Goal: Information Seeking & Learning: Find specific fact

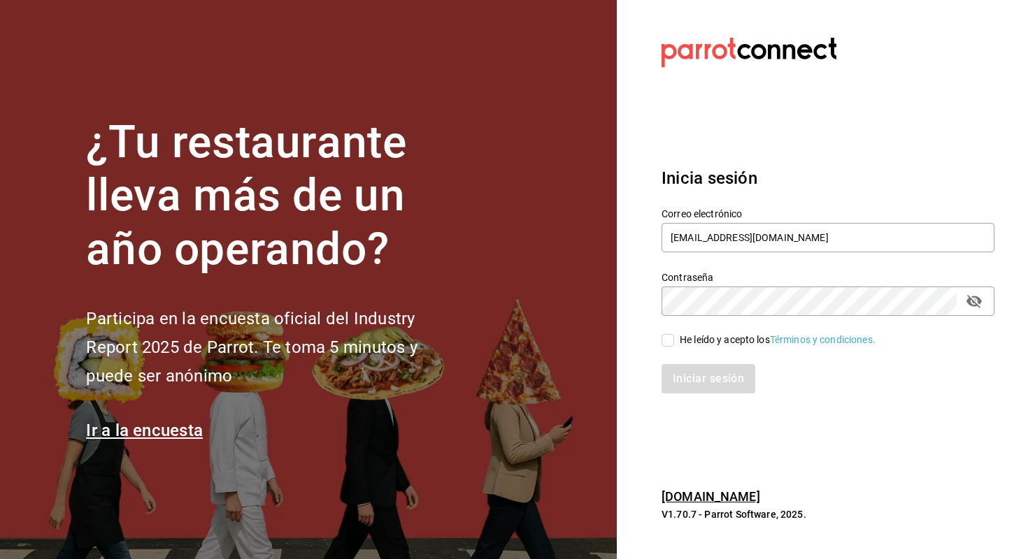
type input "[EMAIL_ADDRESS][DOMAIN_NAME]"
click at [668, 342] on input "He leído y acepto los Términos y condiciones." at bounding box center [667, 340] width 13 height 13
checkbox input "true"
click at [680, 392] on button "Iniciar sesión" at bounding box center [708, 378] width 95 height 29
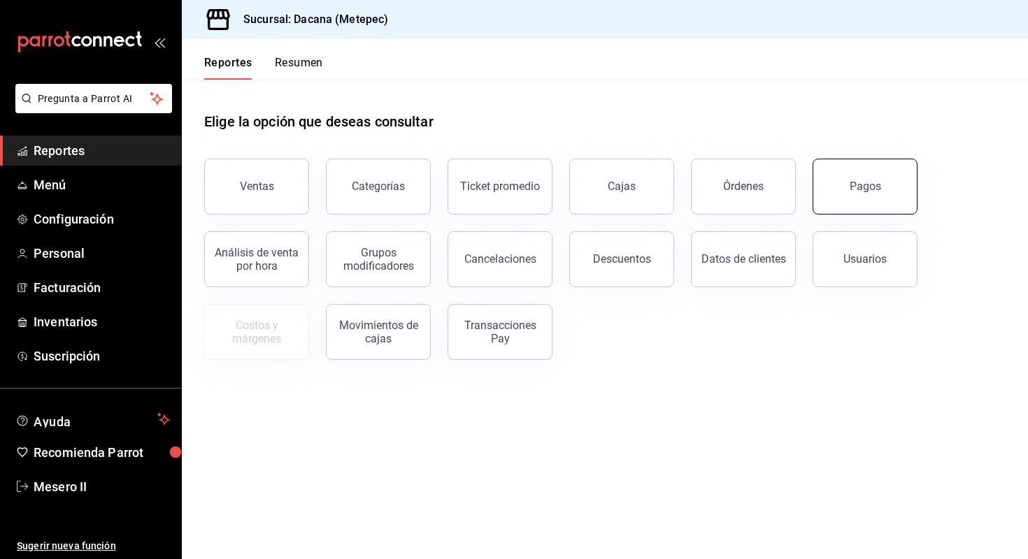
click at [851, 170] on button "Pagos" at bounding box center [864, 187] width 105 height 56
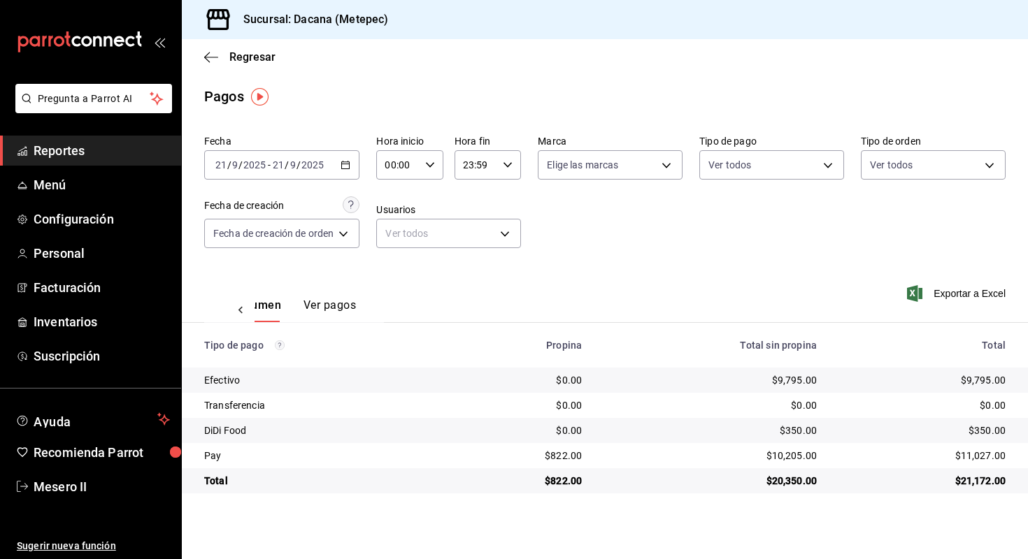
scroll to position [0, 42]
click at [210, 61] on icon "button" at bounding box center [211, 57] width 14 height 13
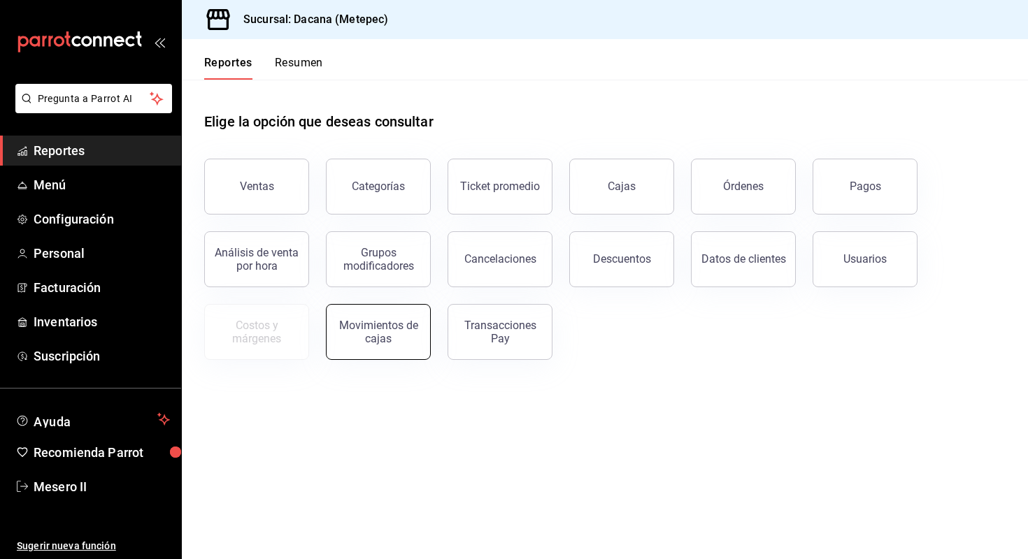
click at [371, 330] on div "Movimientos de cajas" at bounding box center [378, 332] width 87 height 27
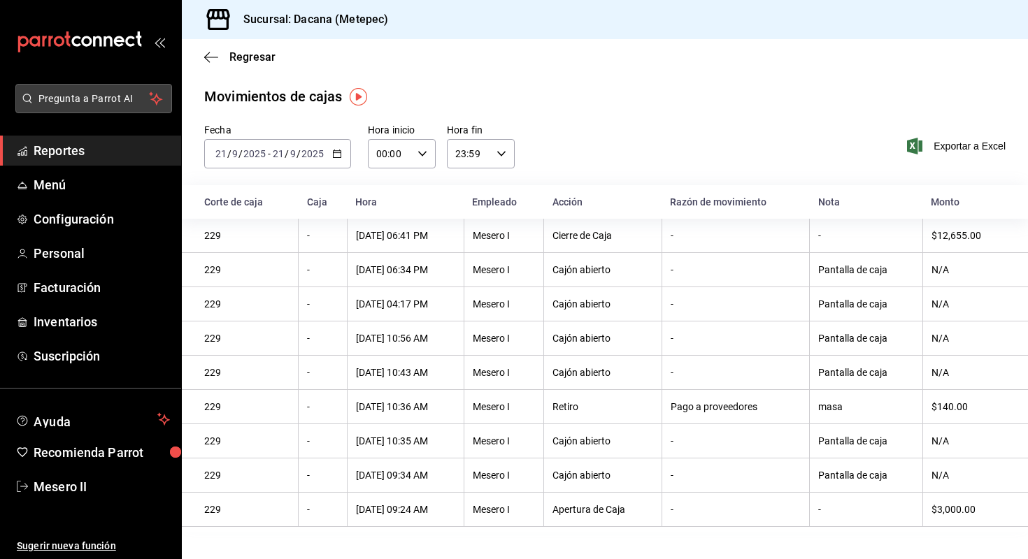
click at [97, 96] on span "Pregunta a Parrot AI" at bounding box center [93, 99] width 111 height 15
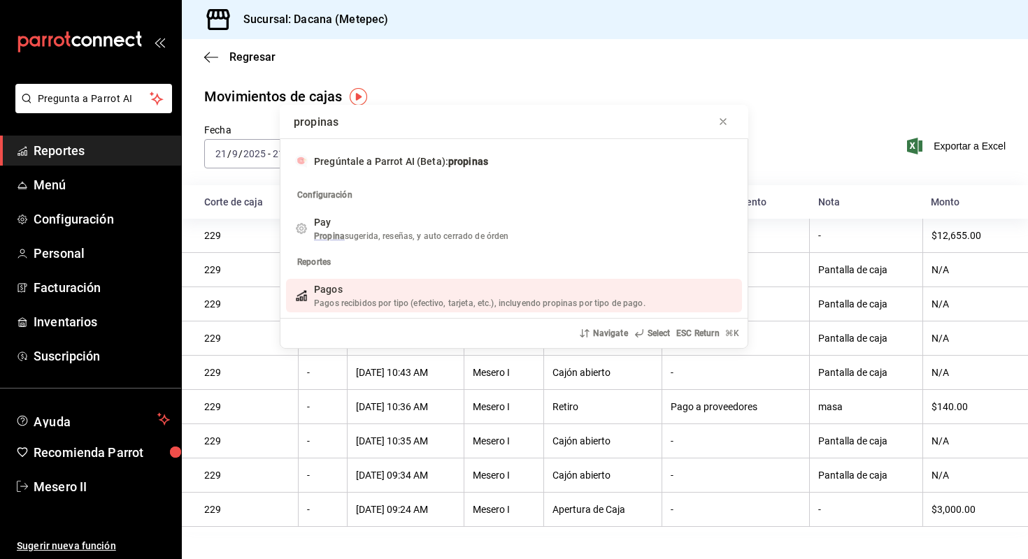
type input "propinas"
click at [396, 301] on span "Pagos recibidos por tipo (efectivo, tarjeta, etc.), incluyendo propinas por tip…" at bounding box center [479, 304] width 331 height 10
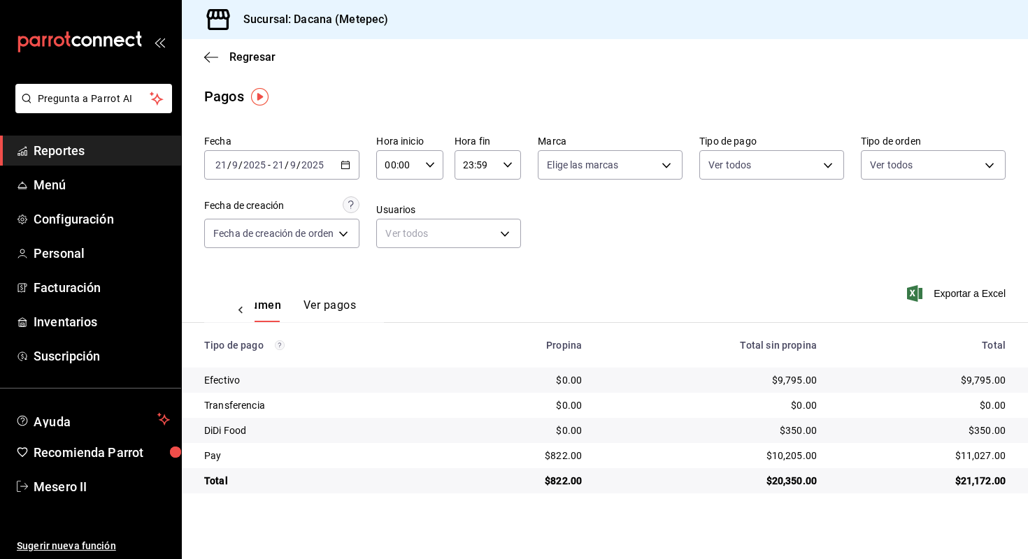
scroll to position [0, 42]
click at [96, 181] on span "Menú" at bounding box center [102, 185] width 136 height 19
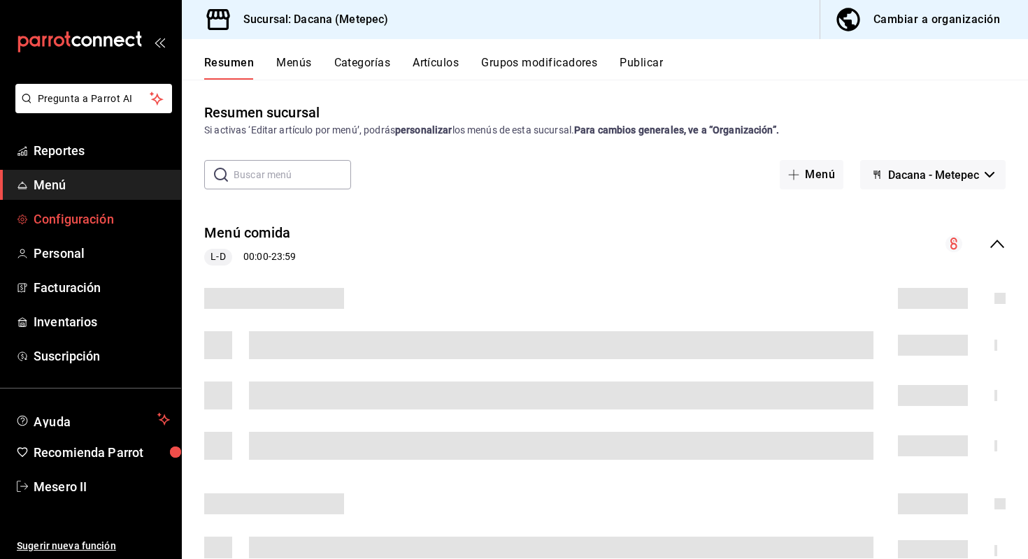
click at [114, 216] on span "Configuración" at bounding box center [102, 219] width 136 height 19
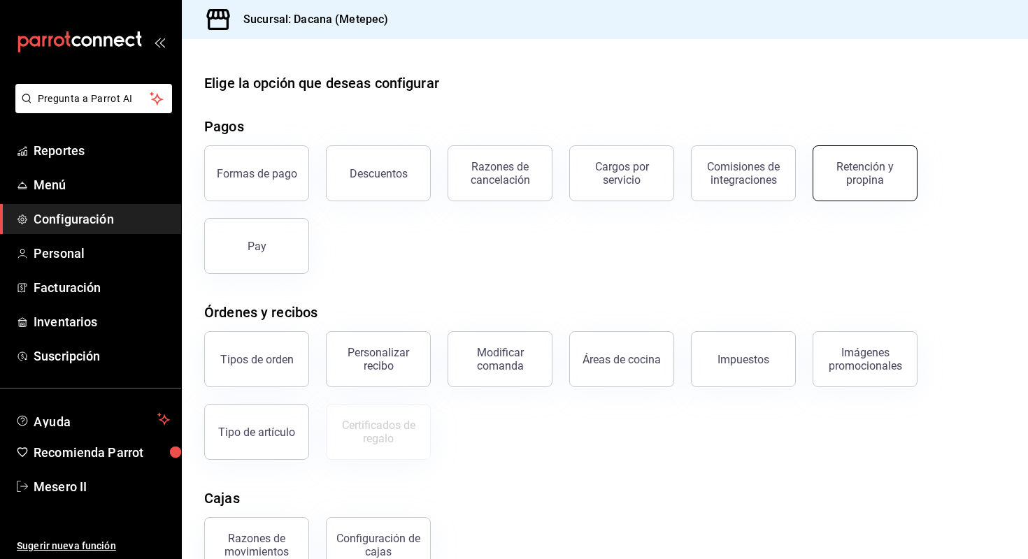
click at [849, 164] on div "Retención y propina" at bounding box center [865, 173] width 87 height 27
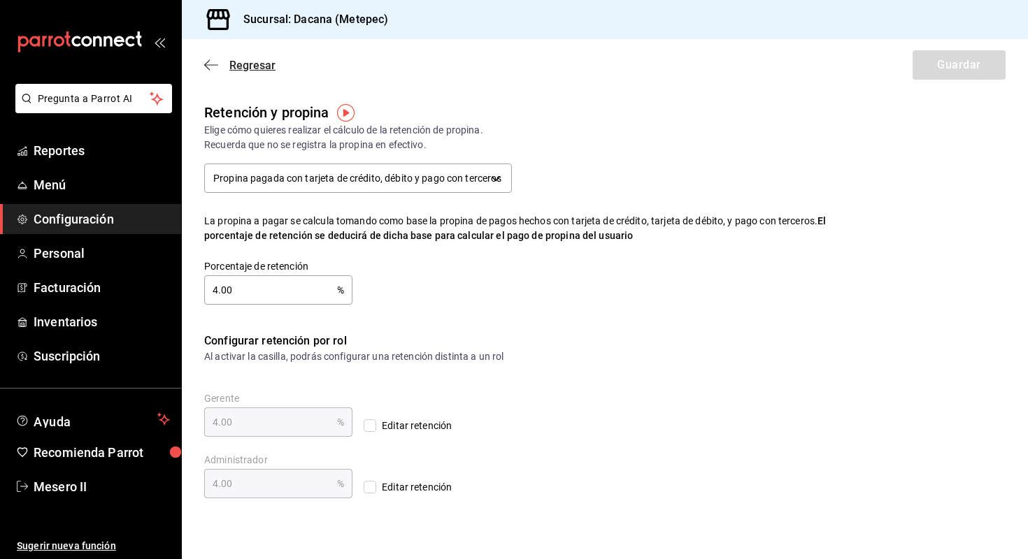
click at [250, 61] on span "Regresar" at bounding box center [252, 65] width 46 height 13
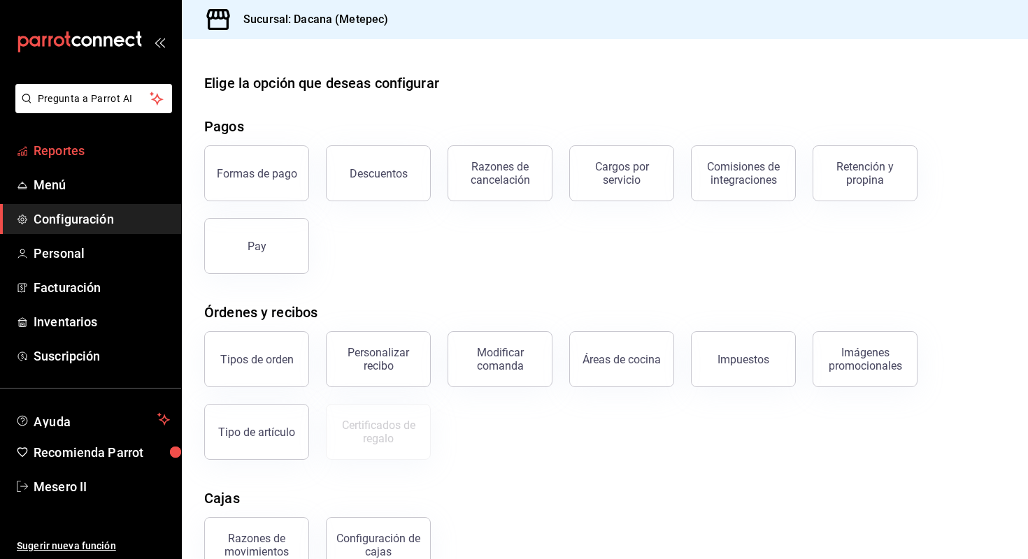
click at [115, 153] on span "Reportes" at bounding box center [102, 150] width 136 height 19
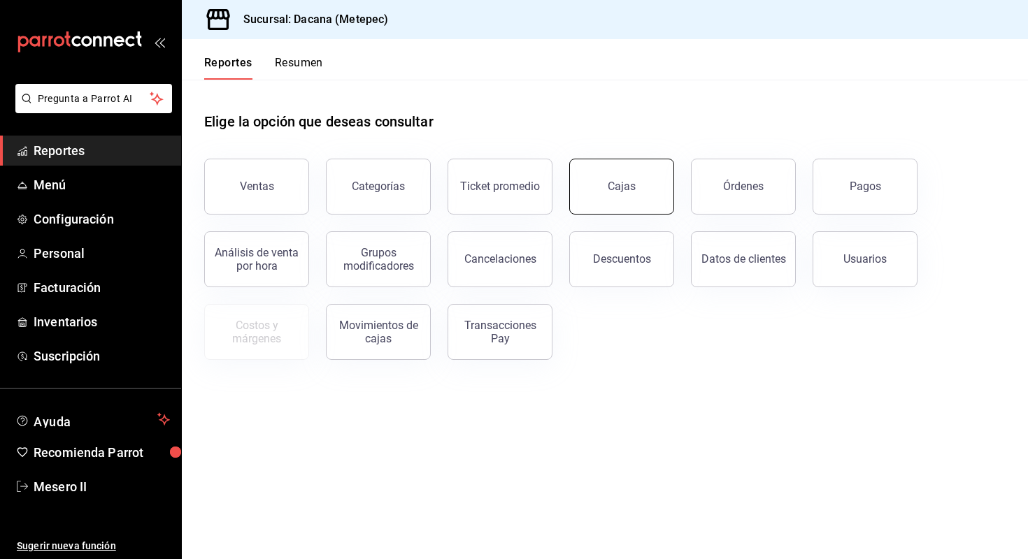
click at [613, 185] on div "Cajas" at bounding box center [622, 186] width 29 height 17
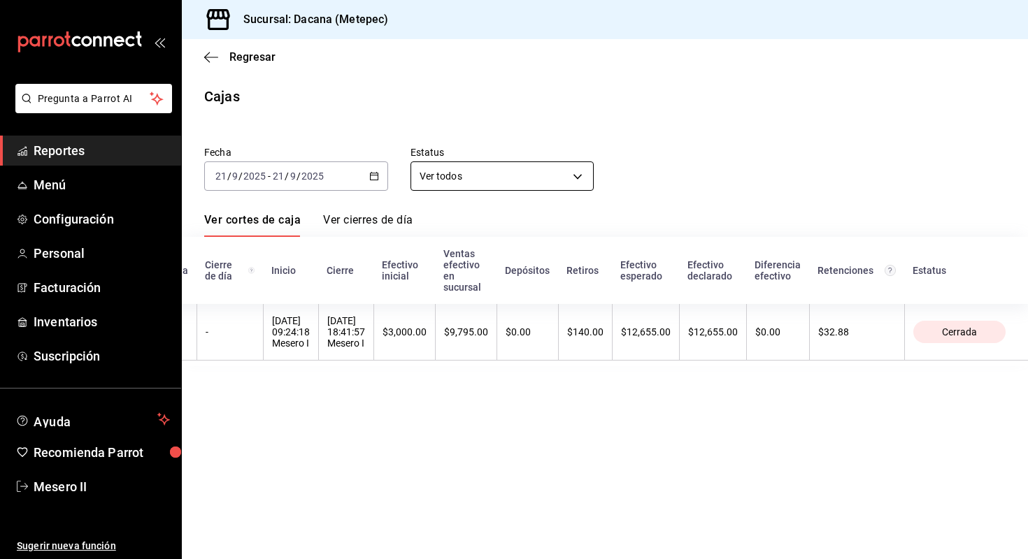
scroll to position [0, 53]
click at [550, 175] on body "Pregunta a Parrot AI Reportes Menú Configuración Personal Facturación Inventari…" at bounding box center [514, 279] width 1028 height 559
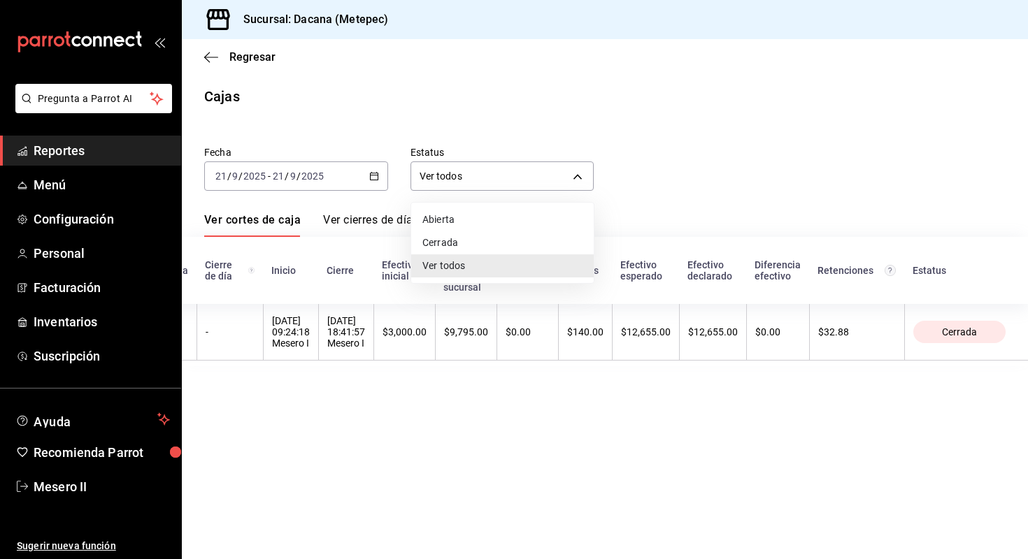
click at [743, 115] on div at bounding box center [514, 279] width 1028 height 559
click at [389, 223] on link "Ver cierres de día" at bounding box center [367, 225] width 89 height 24
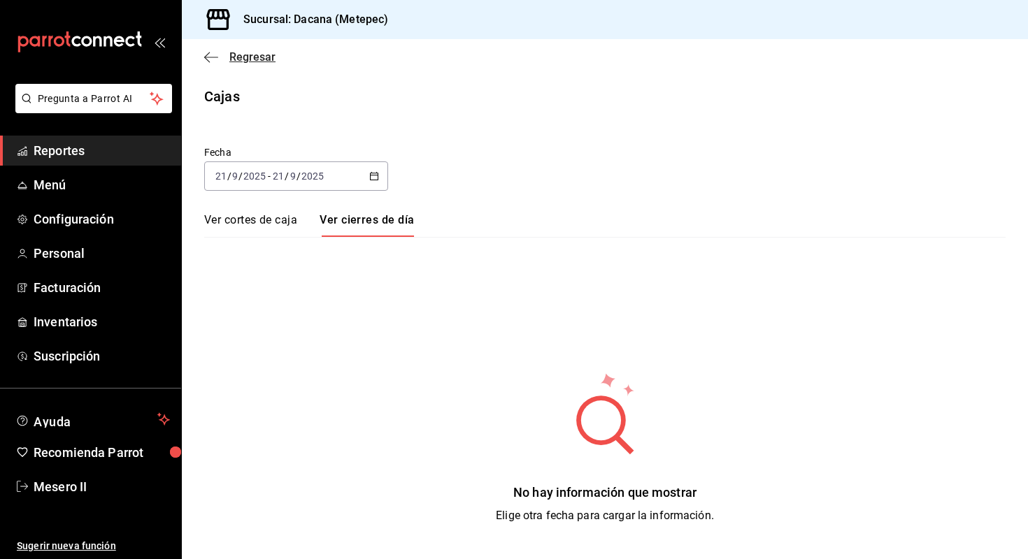
click at [273, 53] on span "Regresar" at bounding box center [252, 56] width 46 height 13
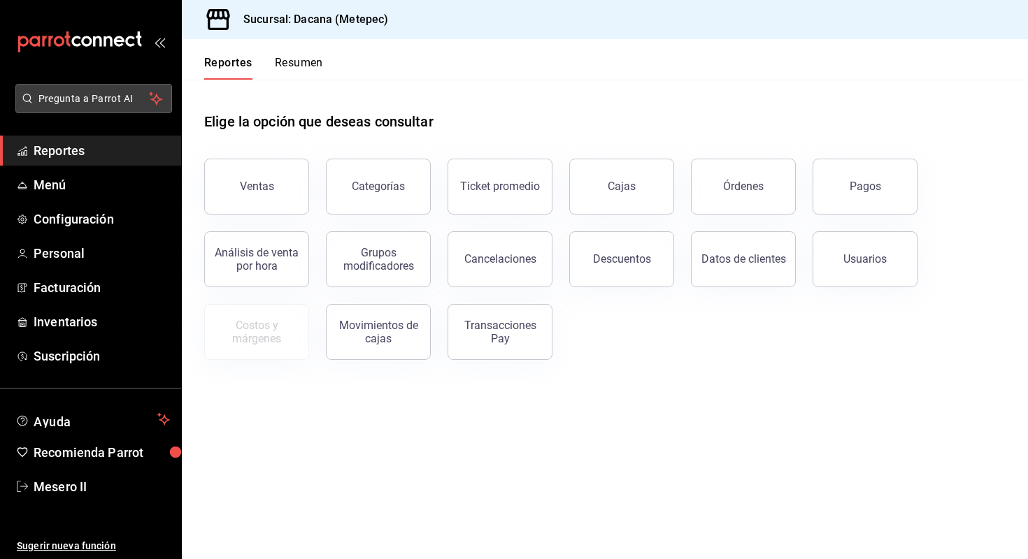
click at [114, 87] on button "Pregunta a Parrot AI" at bounding box center [93, 98] width 157 height 29
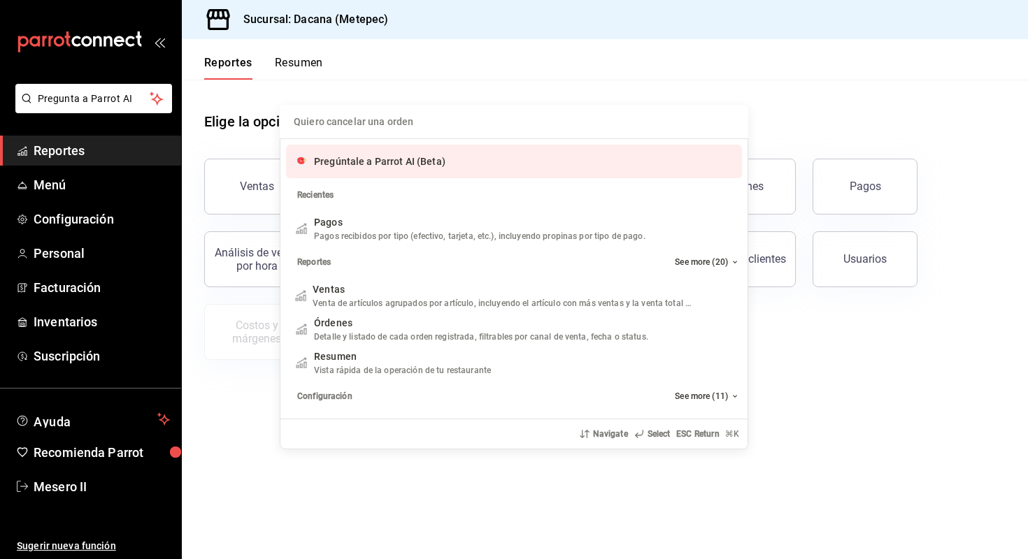
click at [438, 124] on input "Quiero cancelar una orden" at bounding box center [514, 122] width 452 height 34
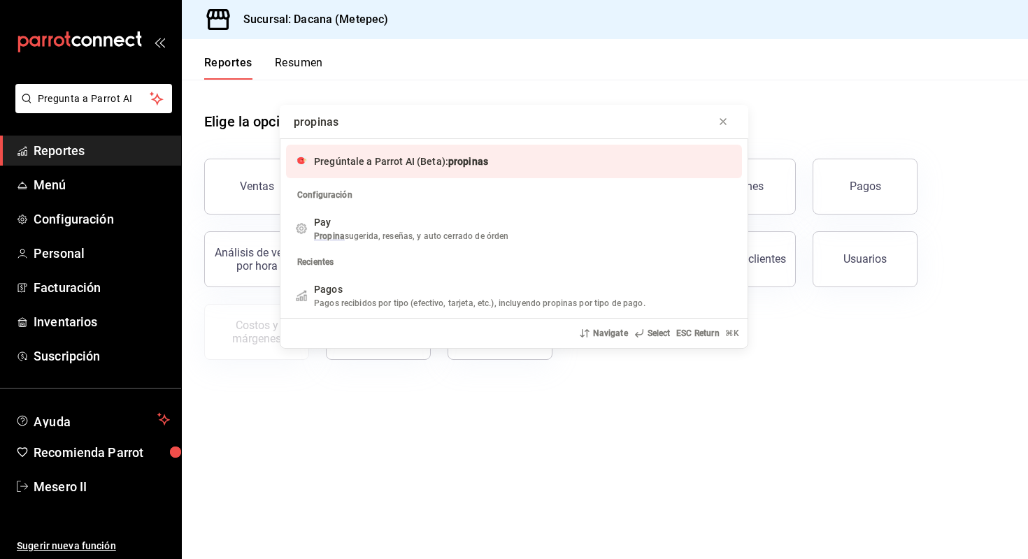
type input "propinas"
click at [453, 166] on span "propinas" at bounding box center [468, 161] width 40 height 11
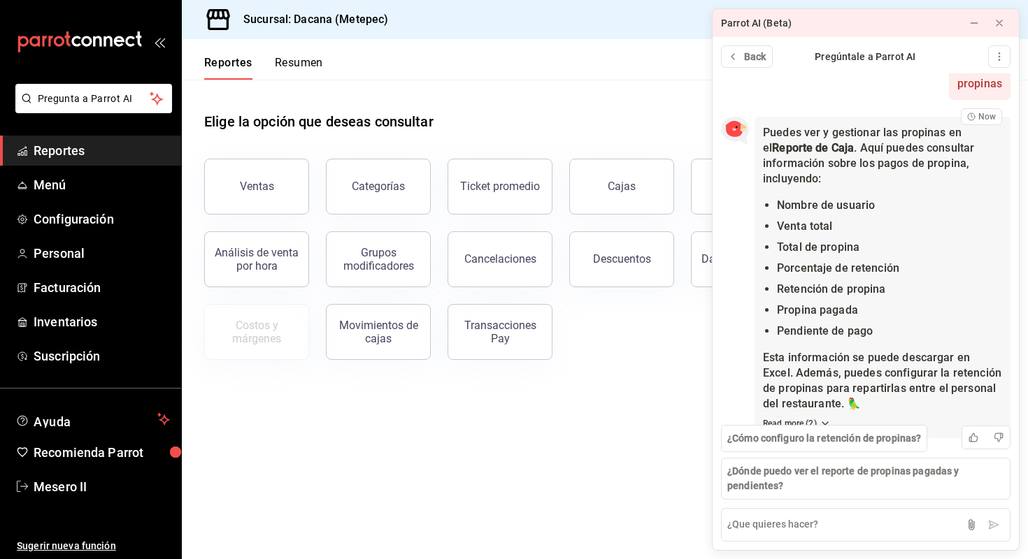
scroll to position [16, 0]
click at [980, 15] on button at bounding box center [974, 23] width 22 height 22
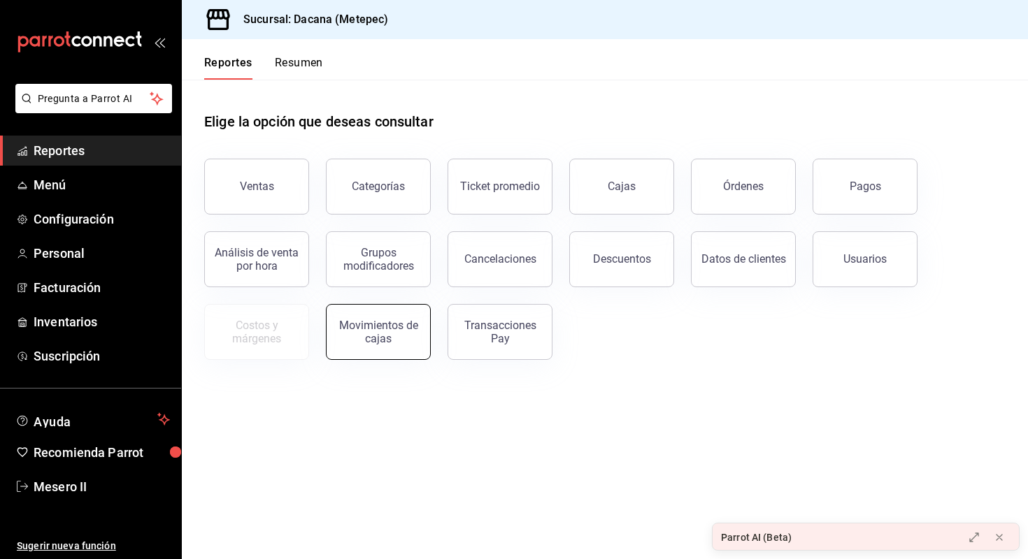
click at [377, 352] on button "Movimientos de cajas" at bounding box center [378, 332] width 105 height 56
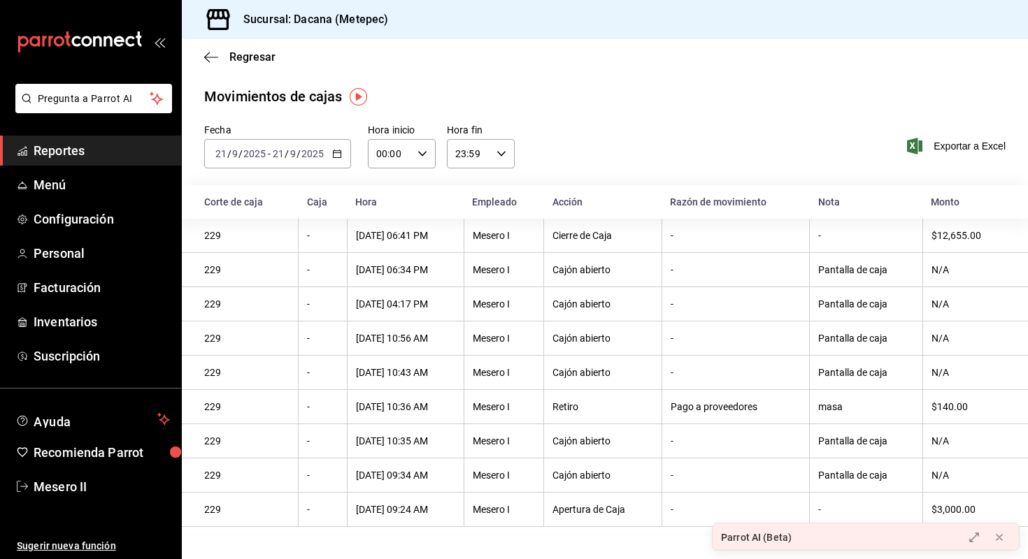
click at [235, 66] on div "Regresar" at bounding box center [605, 57] width 846 height 36
click at [249, 49] on div "Regresar" at bounding box center [605, 57] width 846 height 36
click at [250, 52] on span "Regresar" at bounding box center [252, 56] width 46 height 13
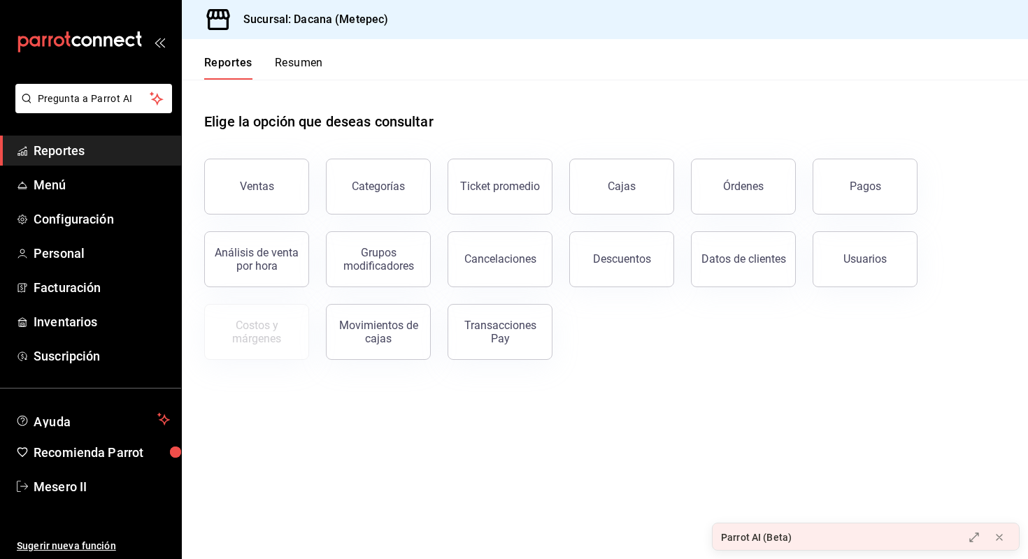
click at [780, 535] on div "Parrot AI (Beta)" at bounding box center [756, 538] width 71 height 15
click at [296, 69] on button "Resumen" at bounding box center [299, 68] width 48 height 24
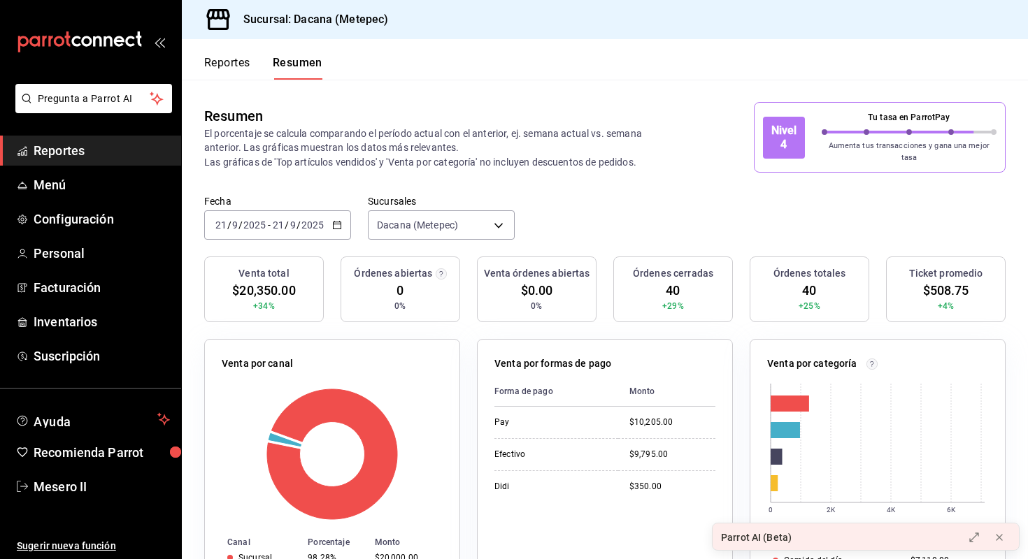
click at [248, 65] on button "Reportes" at bounding box center [227, 68] width 46 height 24
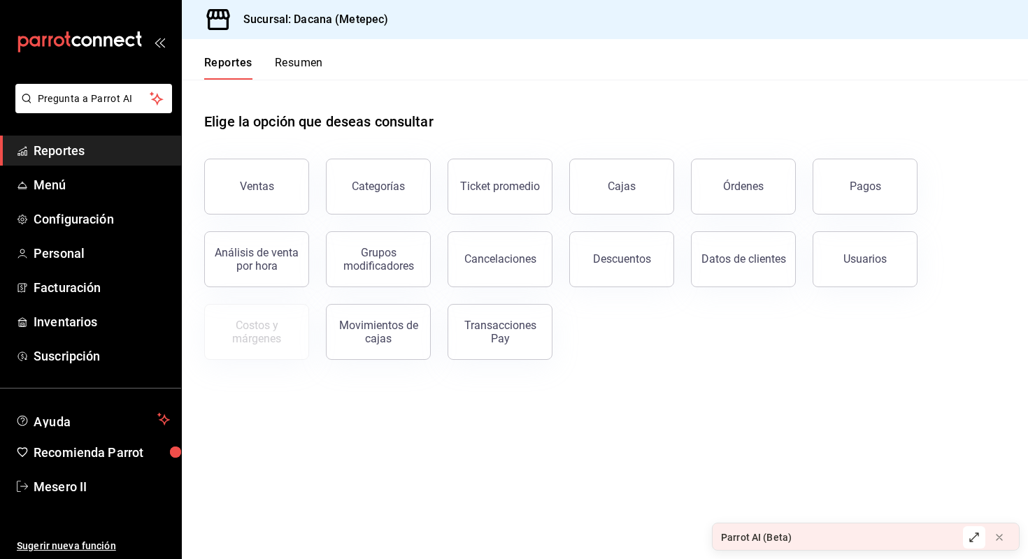
click at [984, 540] on button at bounding box center [974, 538] width 22 height 22
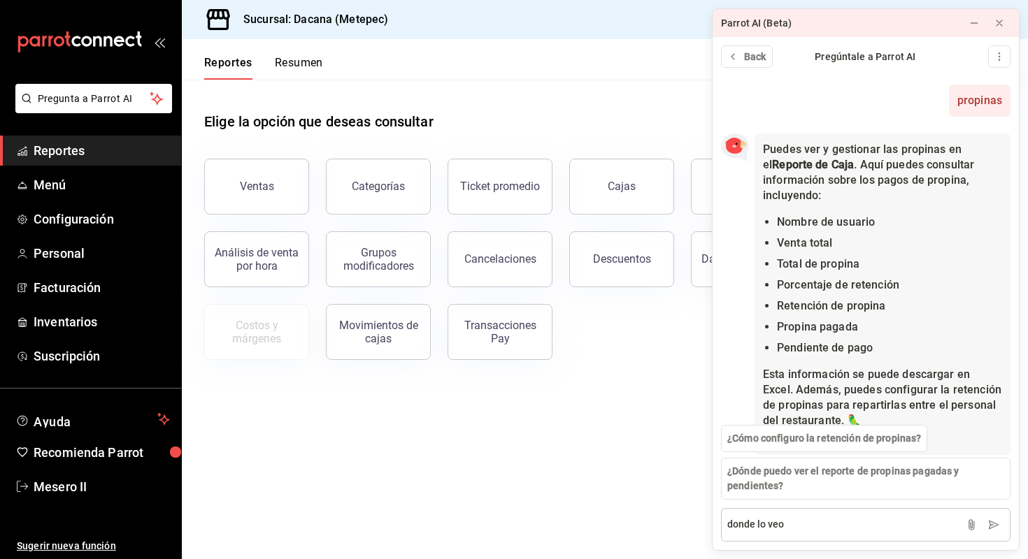
type textarea "donde lo veo"
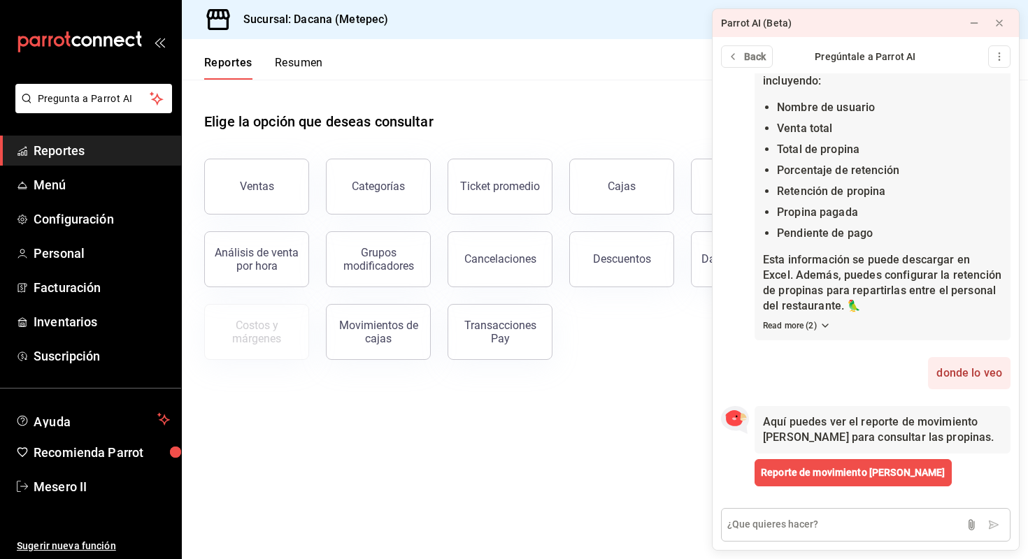
scroll to position [115, 0]
click at [807, 473] on span "Reporte de movimiento [PERSON_NAME]" at bounding box center [853, 473] width 185 height 15
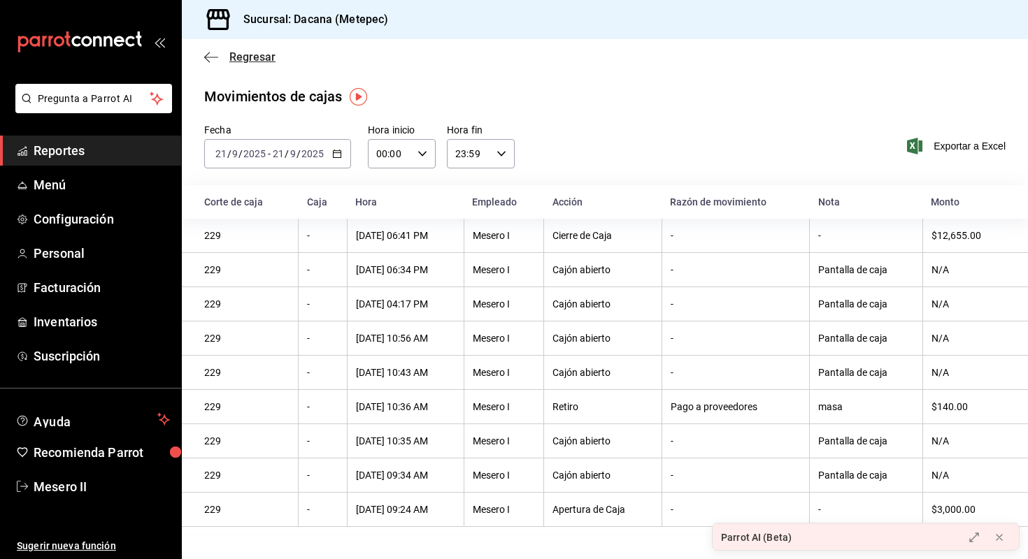
click at [253, 61] on span "Regresar" at bounding box center [252, 56] width 46 height 13
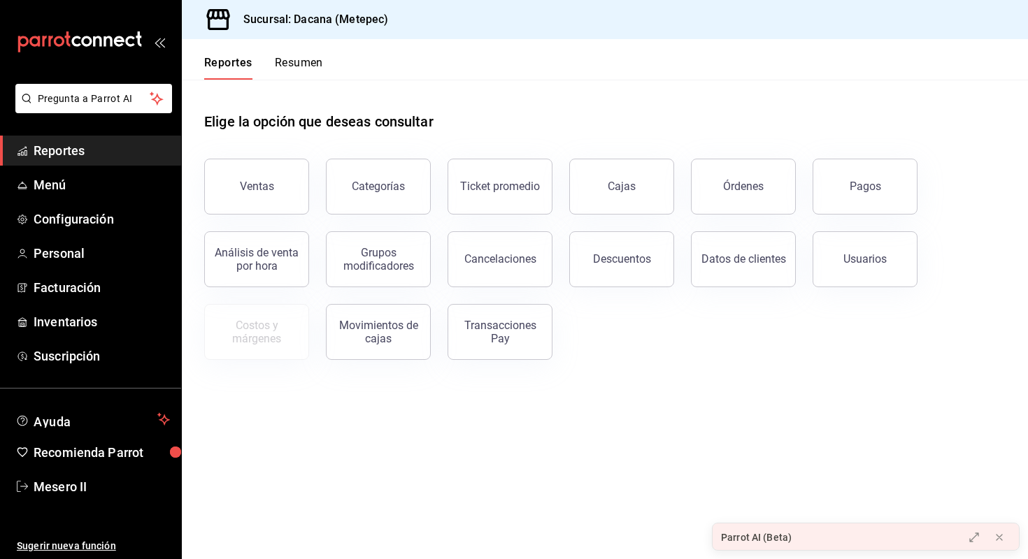
click at [818, 545] on div "Parrot AI (Beta)" at bounding box center [833, 538] width 242 height 28
click at [842, 526] on div at bounding box center [865, 525] width 291 height 3
click at [968, 529] on button at bounding box center [974, 538] width 22 height 22
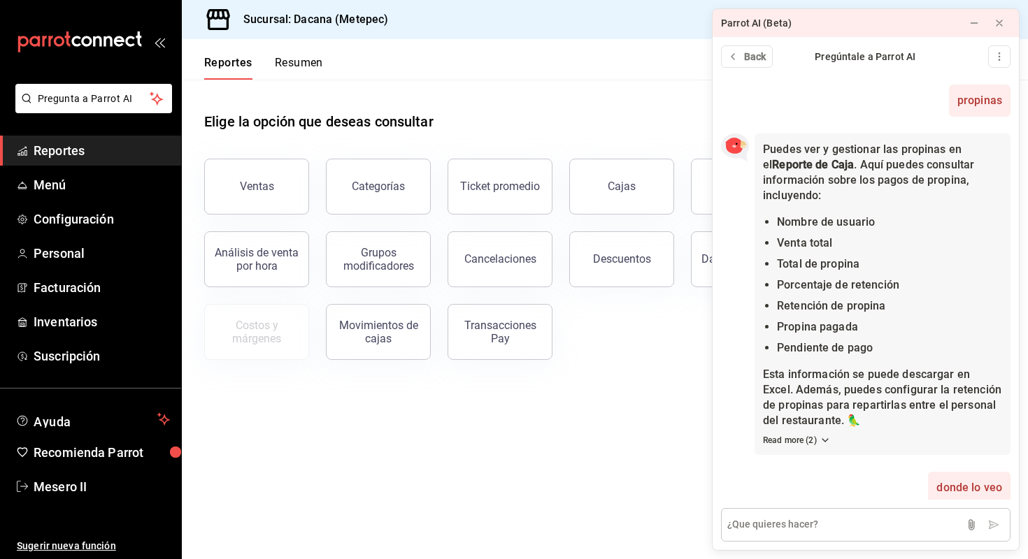
click at [859, 517] on textarea at bounding box center [865, 525] width 289 height 34
type textarea "donde ver propinas no pagadas"
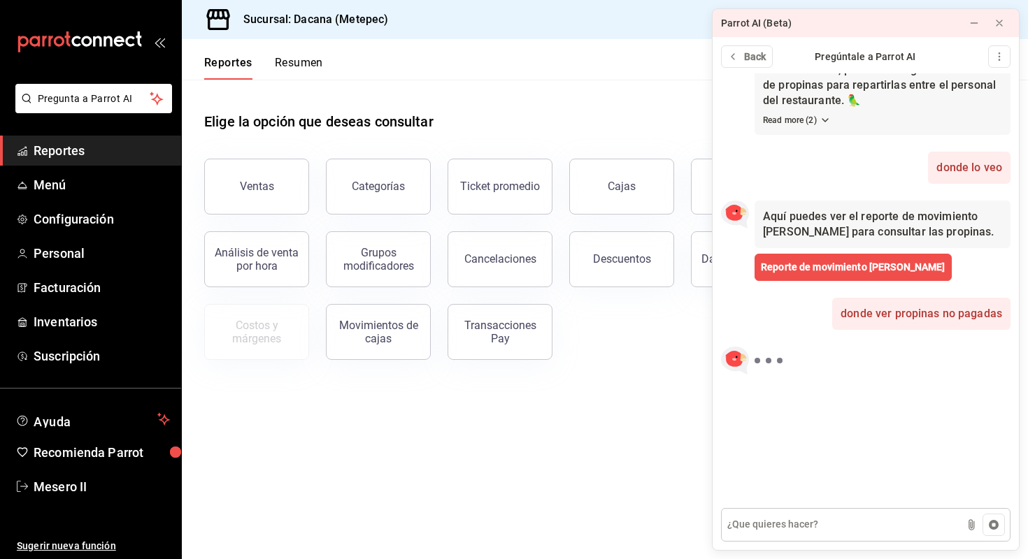
scroll to position [261, 0]
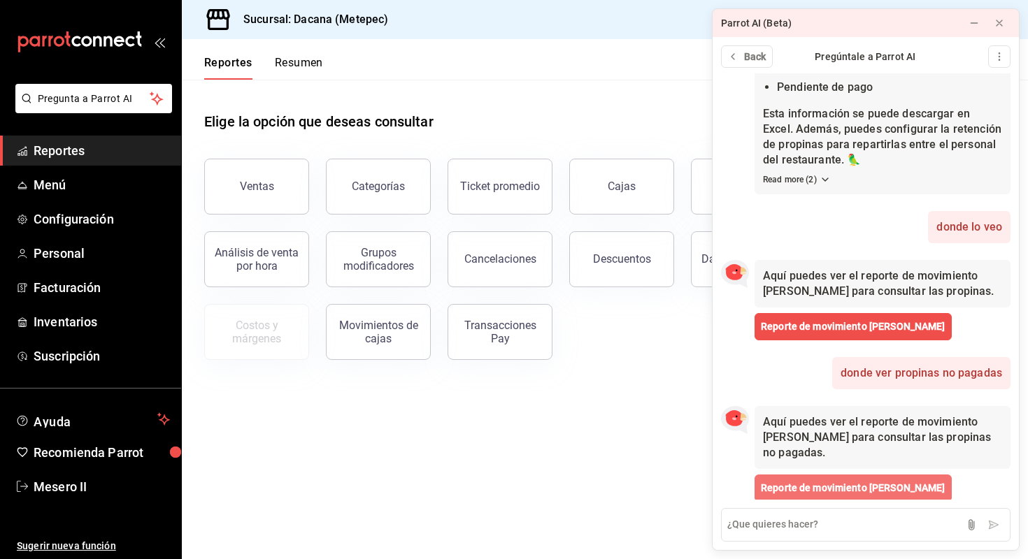
click at [852, 481] on span "Reporte de movimiento [PERSON_NAME]" at bounding box center [853, 488] width 185 height 15
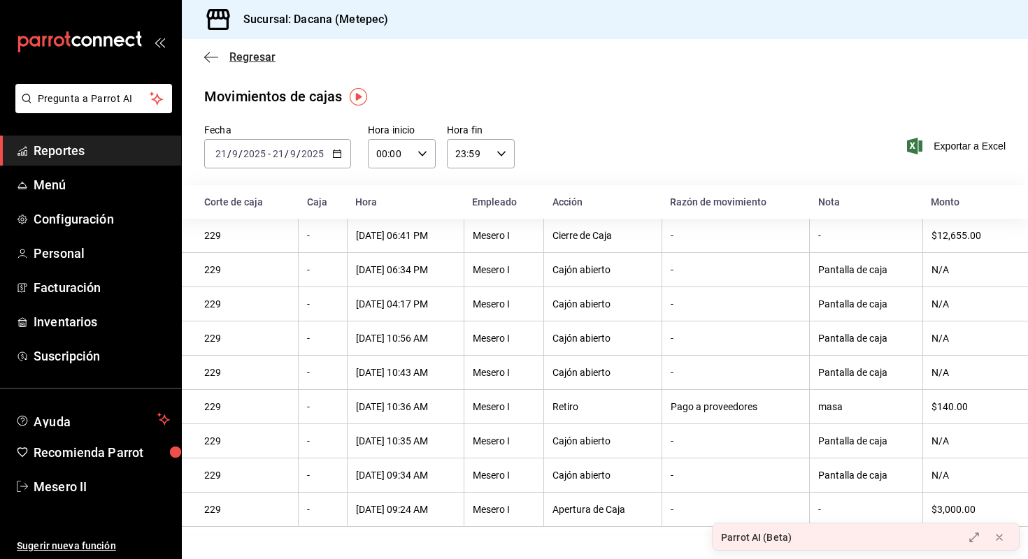
click at [265, 54] on span "Regresar" at bounding box center [252, 56] width 46 height 13
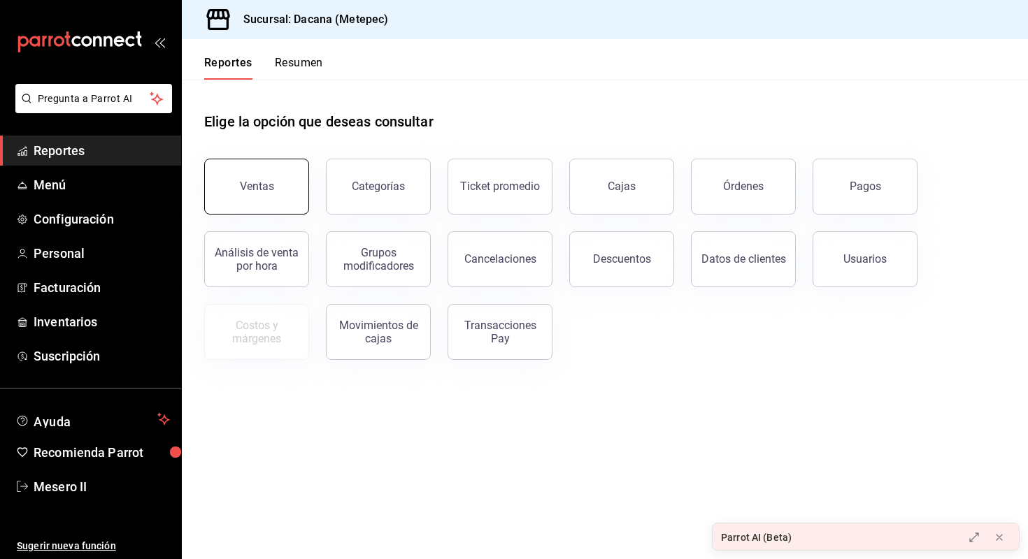
click at [250, 189] on div "Ventas" at bounding box center [257, 186] width 34 height 13
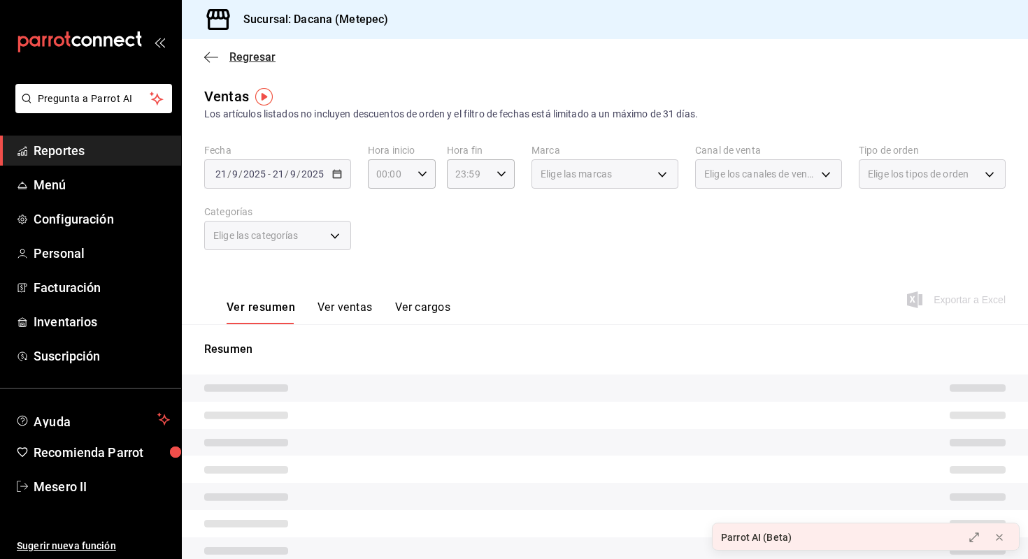
click at [238, 59] on span "Regresar" at bounding box center [252, 56] width 46 height 13
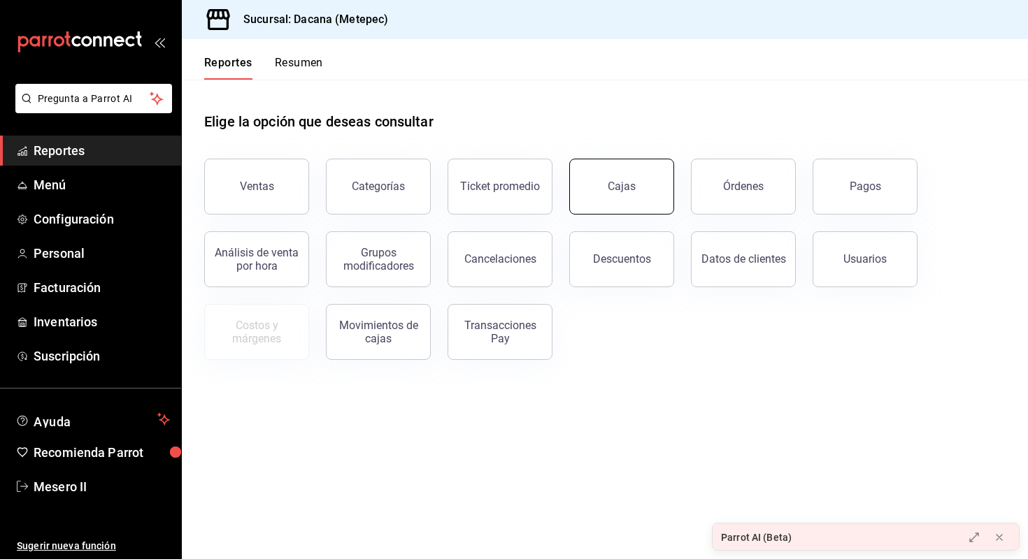
click at [628, 173] on link "Cajas" at bounding box center [621, 187] width 105 height 56
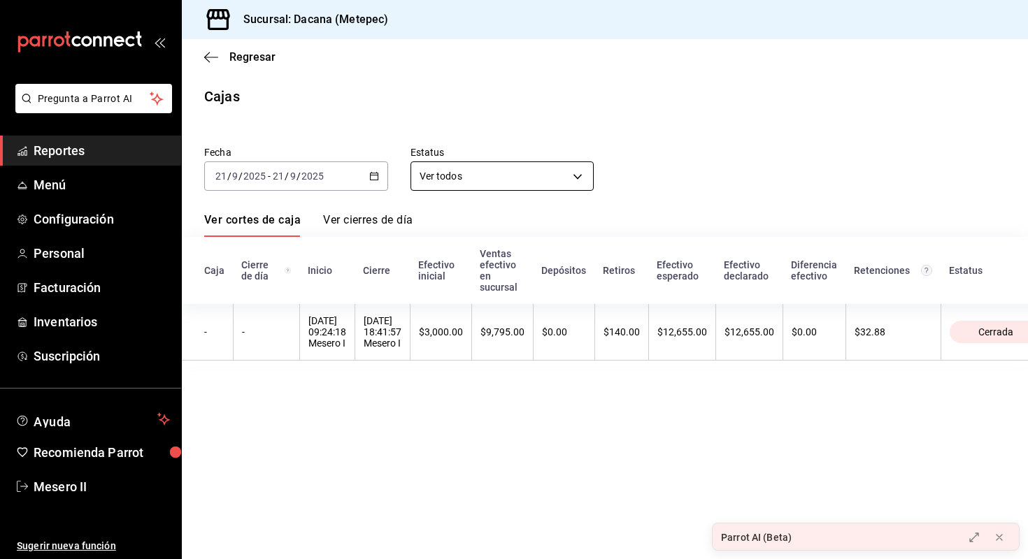
click at [490, 188] on body "Pregunta a Parrot AI Reportes Menú Configuración Personal Facturación Inventari…" at bounding box center [514, 279] width 1028 height 559
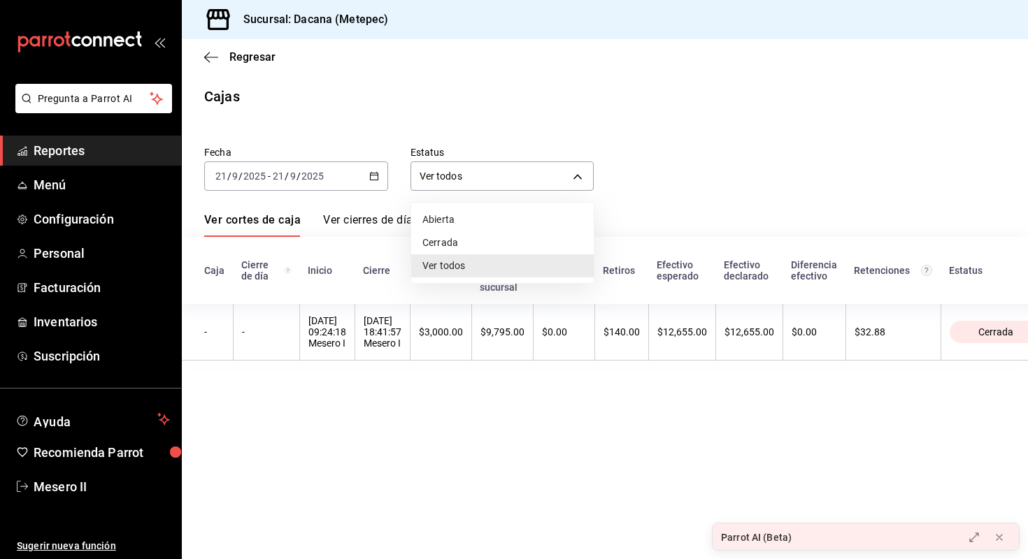
click at [477, 227] on li "Abierta" at bounding box center [502, 219] width 182 height 23
type input "OPEN"
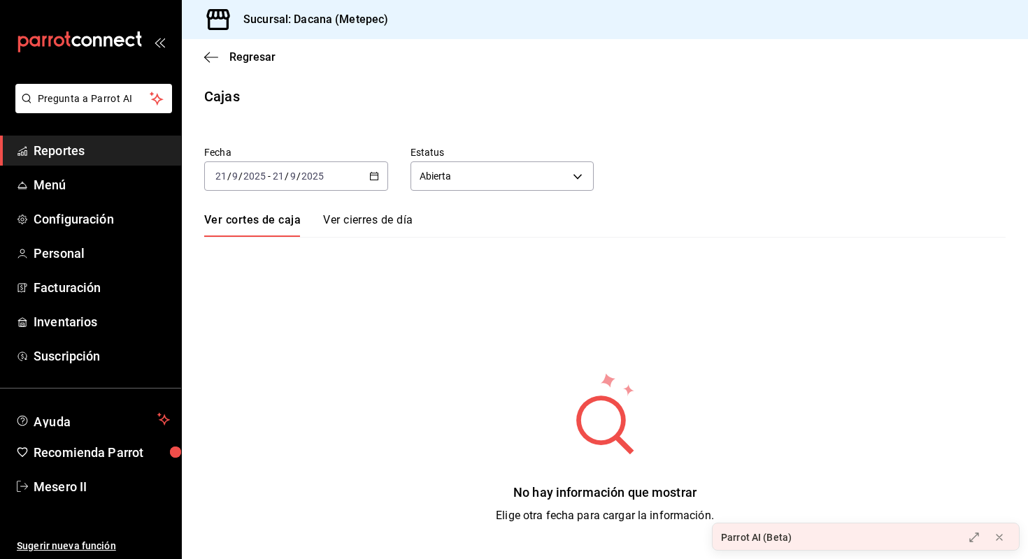
click at [382, 227] on link "Ver cierres de día" at bounding box center [367, 225] width 89 height 24
click at [256, 220] on link "Ver cortes de caja" at bounding box center [250, 225] width 93 height 24
click at [494, 182] on body "Pregunta a Parrot AI Reportes Menú Configuración Personal Facturación Inventari…" at bounding box center [514, 279] width 1028 height 559
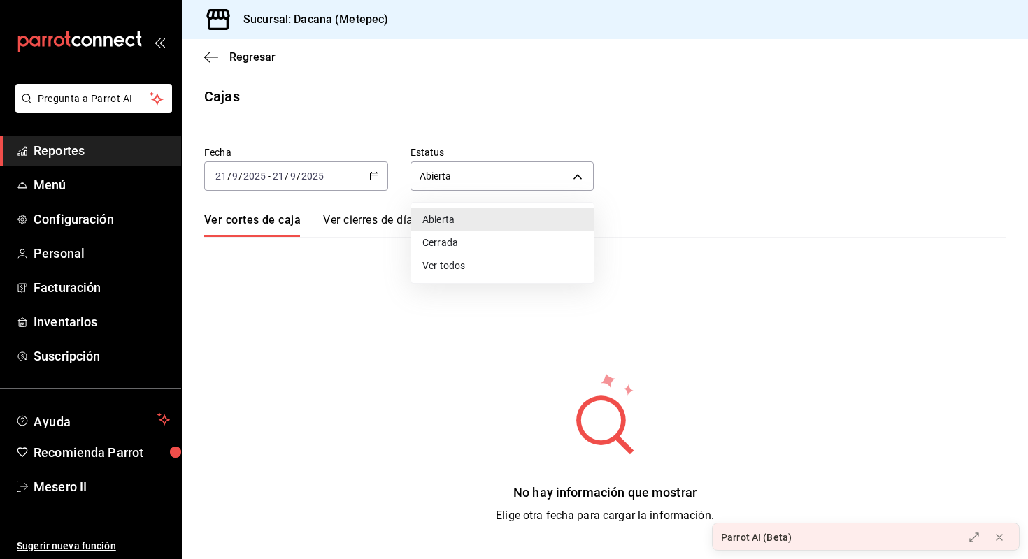
click at [253, 63] on div at bounding box center [514, 279] width 1028 height 559
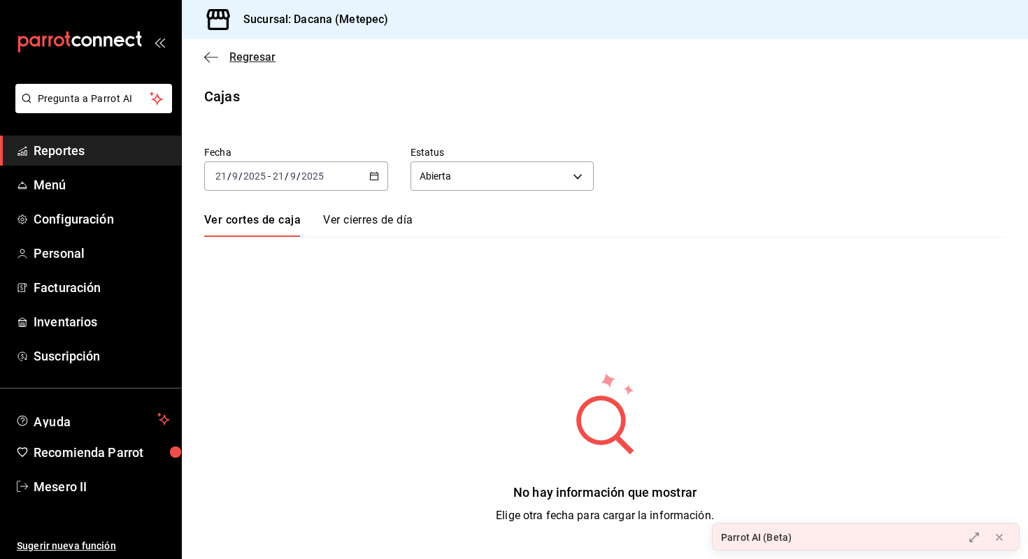
click at [253, 63] on span "Regresar" at bounding box center [252, 56] width 46 height 13
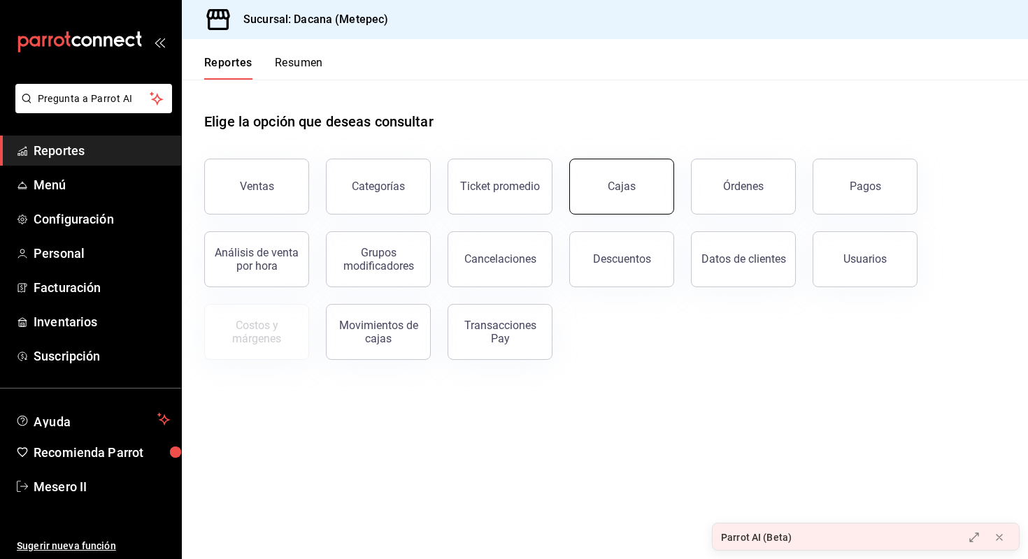
click at [620, 190] on div "Cajas" at bounding box center [622, 186] width 29 height 17
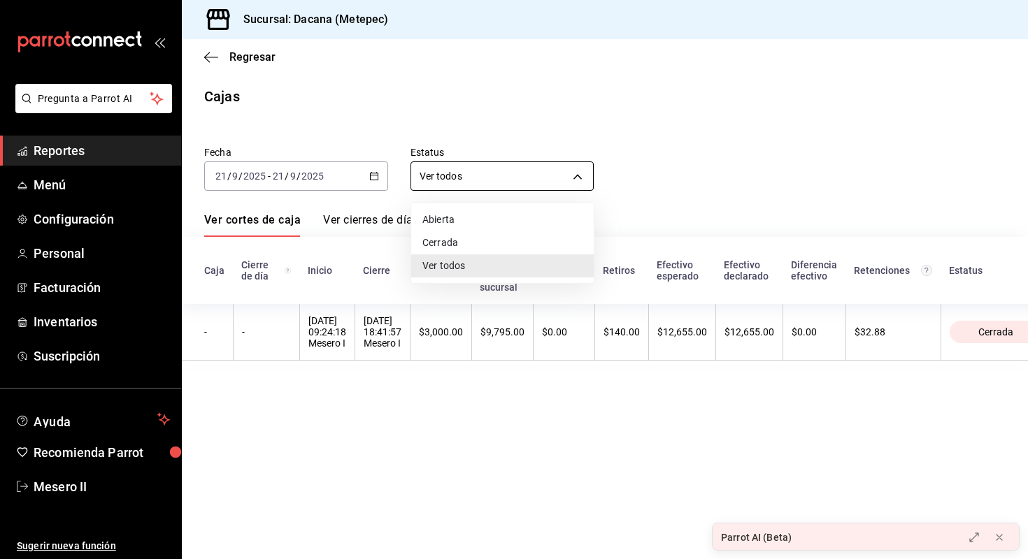
click at [521, 178] on body "Pregunta a Parrot AI Reportes Menú Configuración Personal Facturación Inventari…" at bounding box center [514, 279] width 1028 height 559
click at [573, 136] on div at bounding box center [514, 279] width 1028 height 559
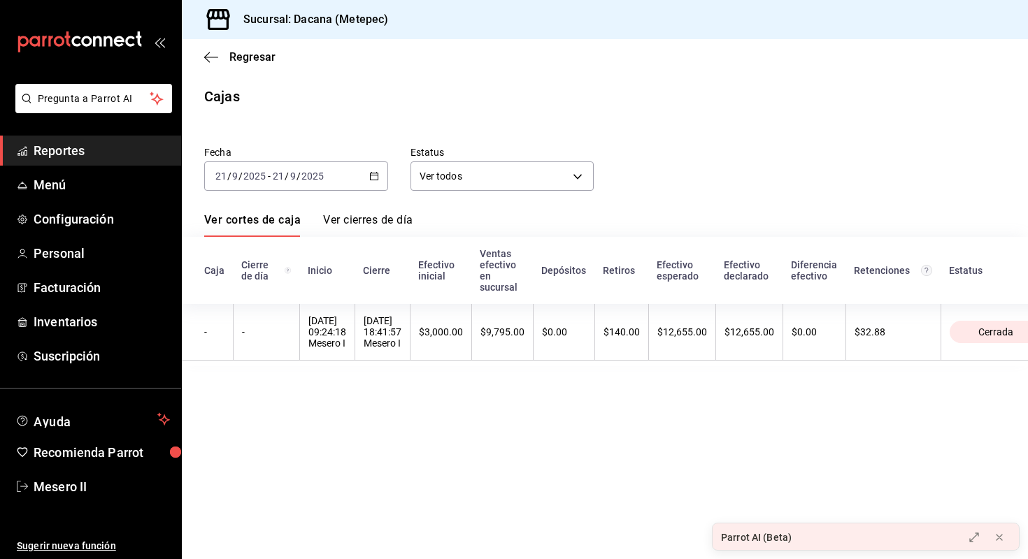
click at [250, 64] on div "Regresar" at bounding box center [605, 57] width 846 height 36
click at [251, 57] on span "Regresar" at bounding box center [252, 56] width 46 height 13
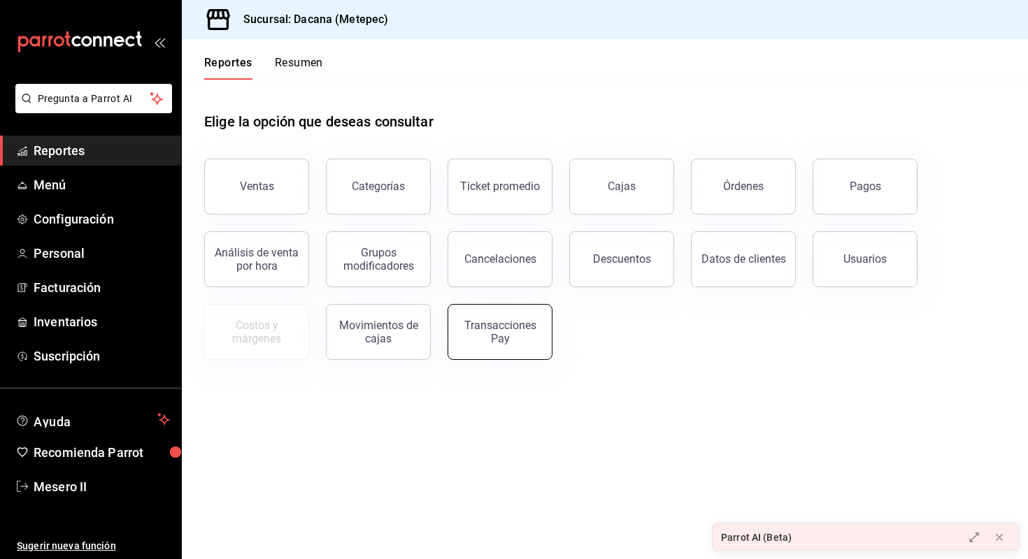
click at [509, 338] on div "Transacciones Pay" at bounding box center [500, 332] width 87 height 27
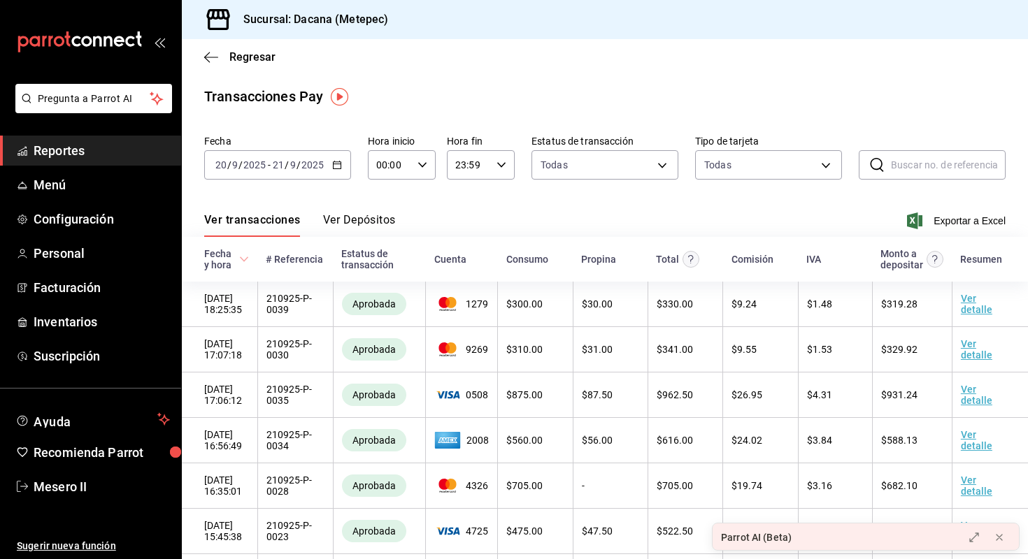
click at [245, 48] on div "Regresar" at bounding box center [605, 57] width 846 height 36
click at [245, 55] on span "Regresar" at bounding box center [252, 56] width 46 height 13
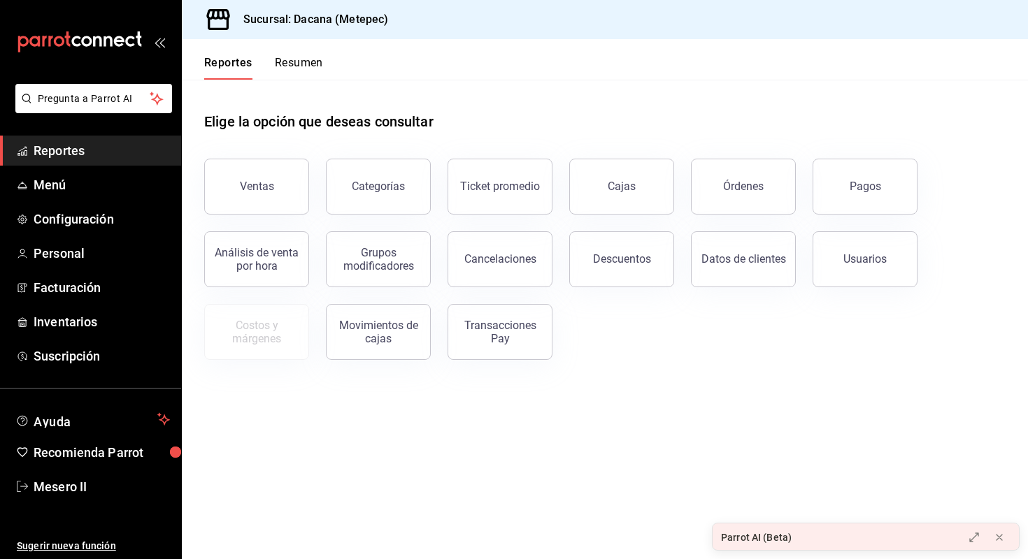
click at [87, 238] on ul "Reportes Menú Configuración Personal Facturación Inventarios Suscripción" at bounding box center [90, 254] width 181 height 236
click at [87, 212] on span "Configuración" at bounding box center [102, 219] width 136 height 19
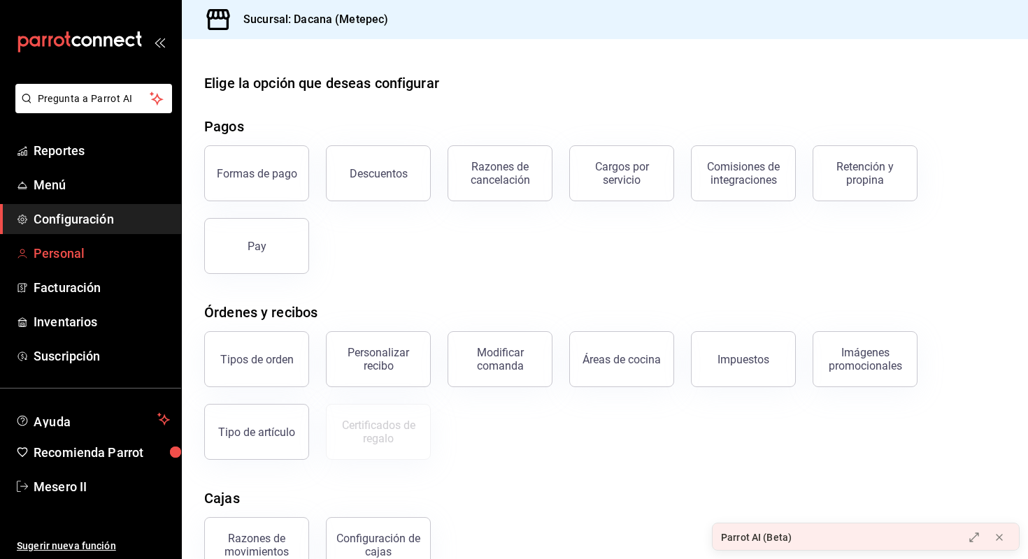
click at [96, 250] on span "Personal" at bounding box center [102, 253] width 136 height 19
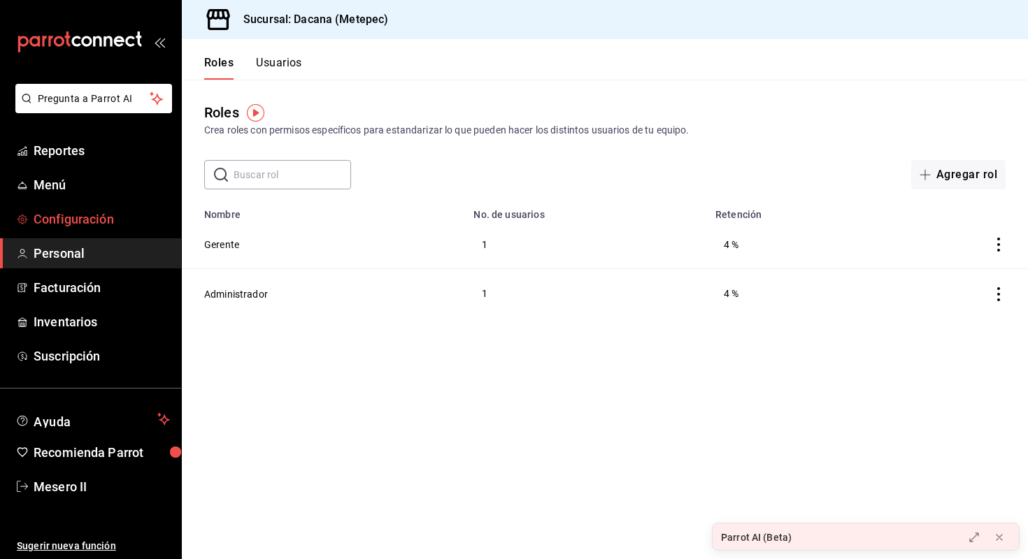
click at [102, 206] on link "Configuración" at bounding box center [90, 219] width 181 height 30
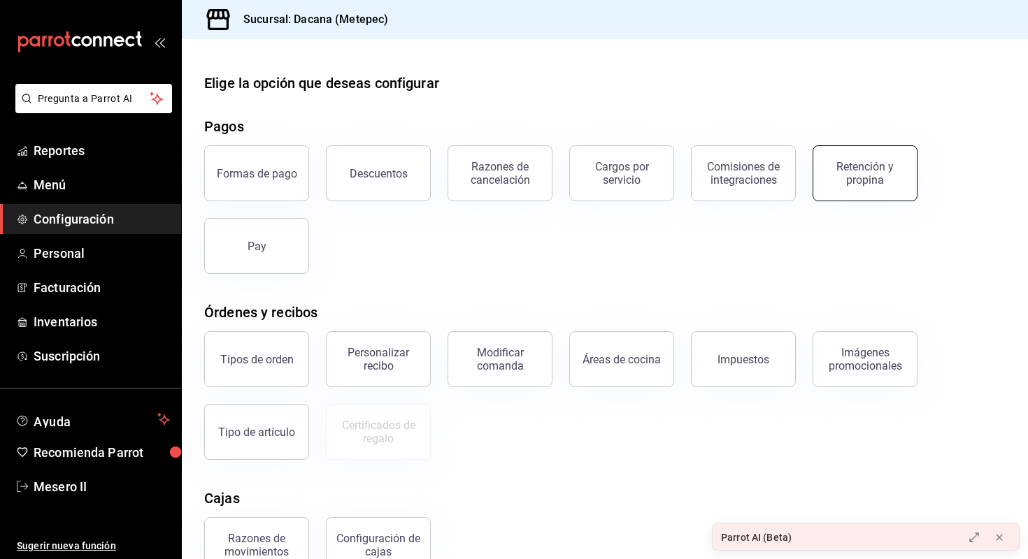
click at [835, 180] on div "Retención y propina" at bounding box center [865, 173] width 87 height 27
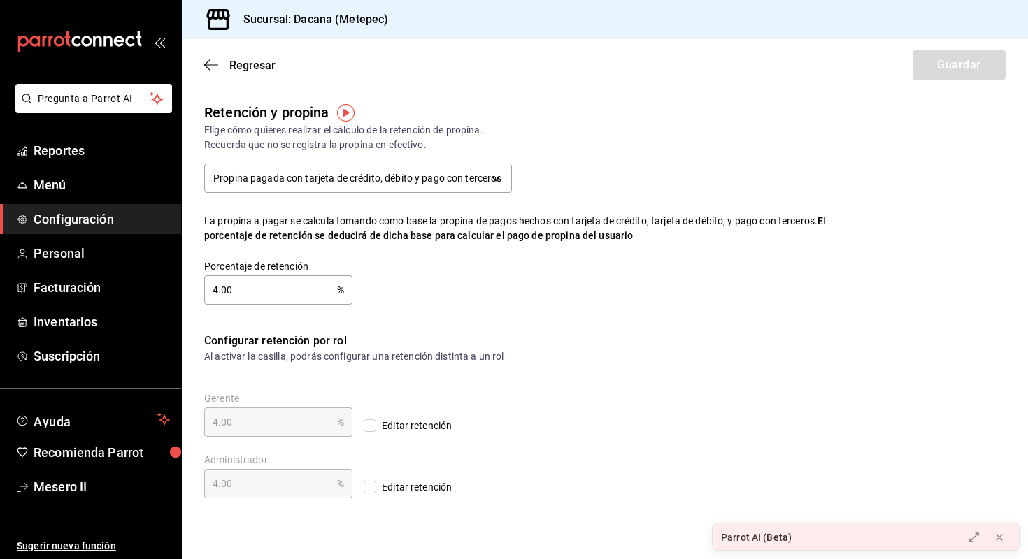
click at [251, 75] on div "Regresar Guardar" at bounding box center [605, 65] width 846 height 52
click at [234, 59] on span "Regresar" at bounding box center [252, 65] width 46 height 13
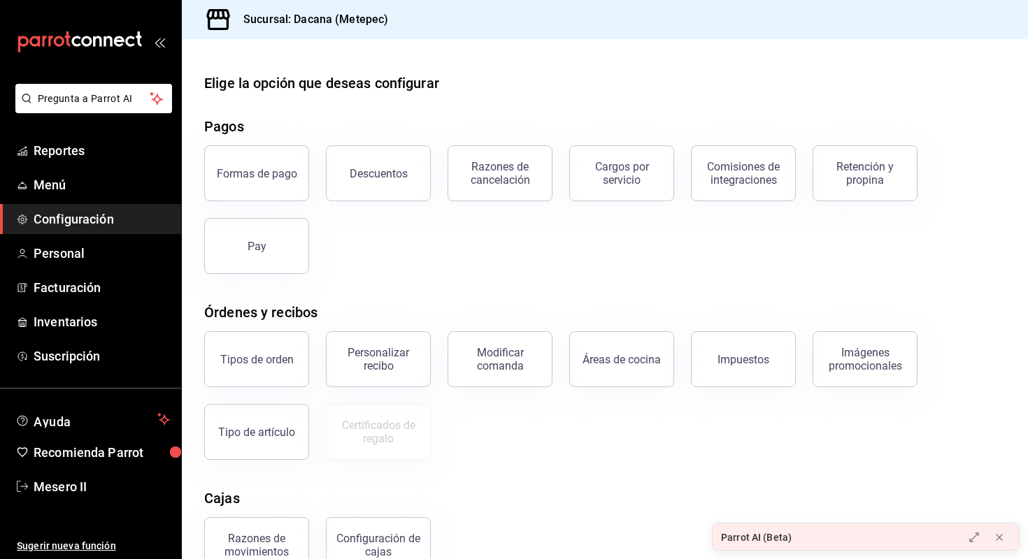
click at [765, 539] on div "Parrot AI (Beta)" at bounding box center [756, 538] width 71 height 15
click at [980, 534] on button at bounding box center [974, 538] width 22 height 22
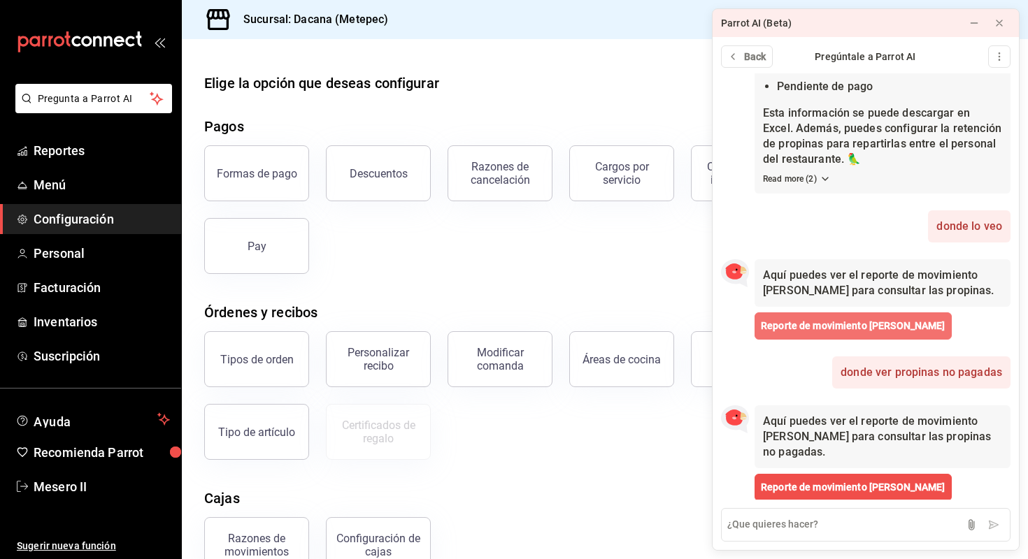
scroll to position [261, 0]
click at [864, 331] on span "Reporte de movimiento [PERSON_NAME]" at bounding box center [853, 327] width 185 height 15
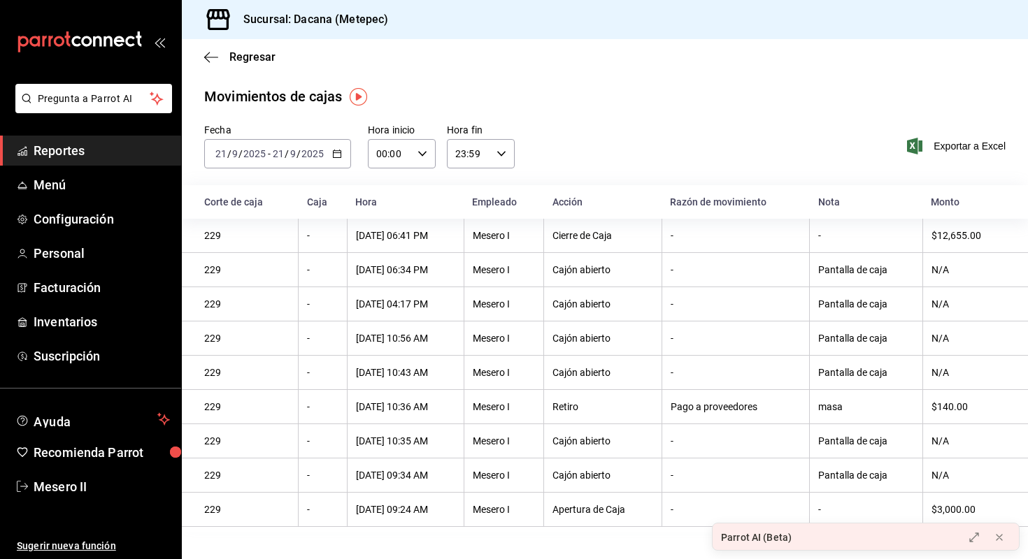
click at [322, 149] on input "2025" at bounding box center [313, 153] width 24 height 11
click at [245, 56] on span "Regresar" at bounding box center [252, 56] width 46 height 13
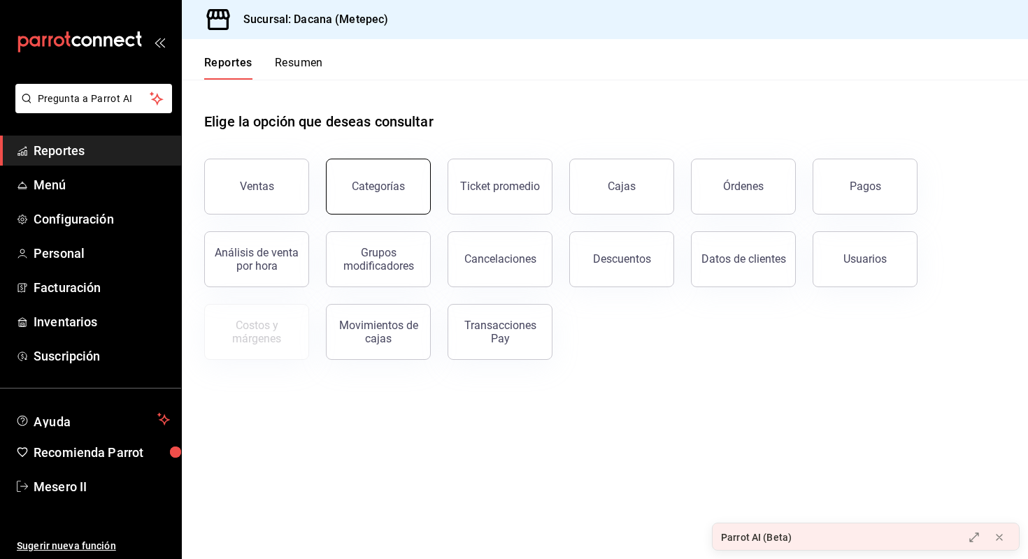
click at [399, 165] on button "Categorías" at bounding box center [378, 187] width 105 height 56
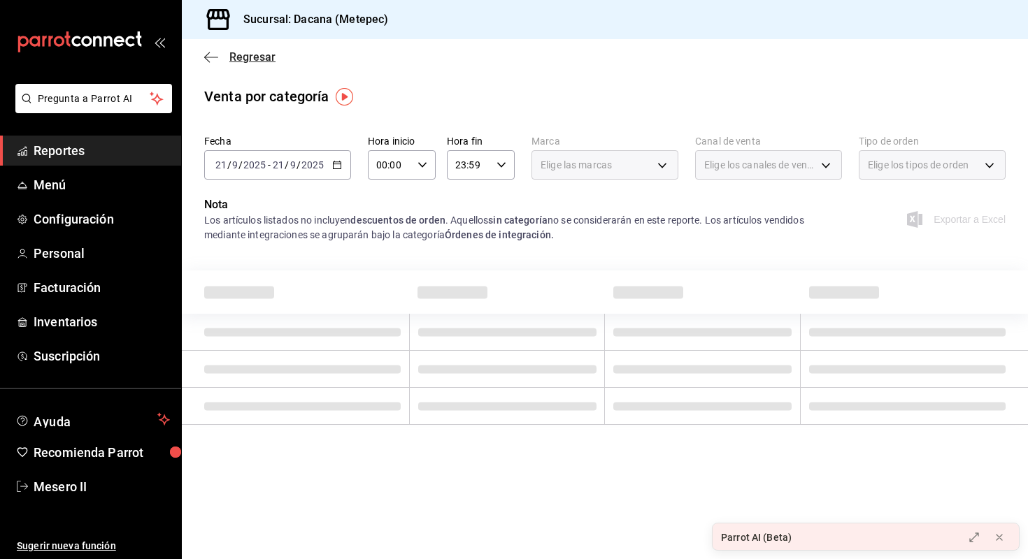
click at [256, 52] on span "Regresar" at bounding box center [252, 56] width 46 height 13
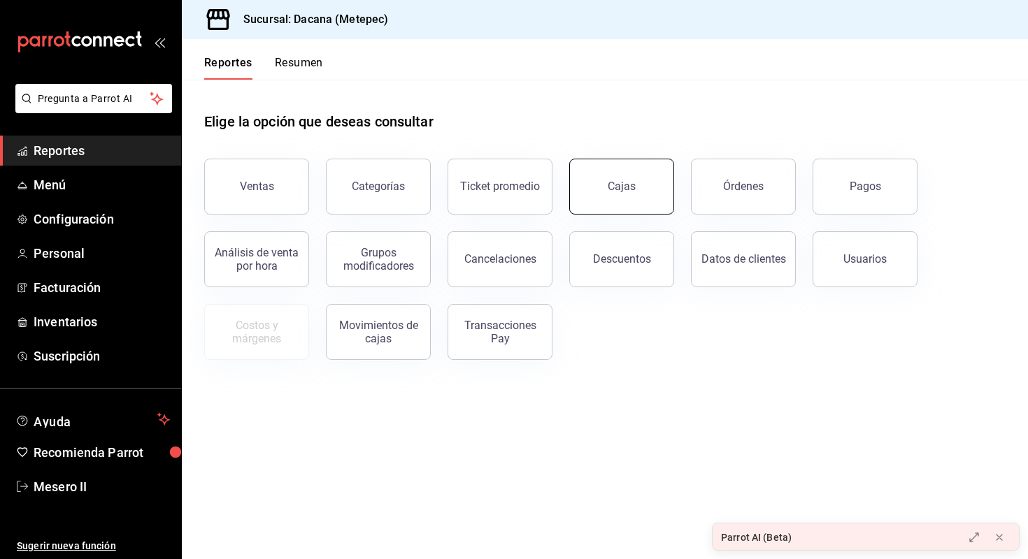
click at [627, 203] on link "Cajas" at bounding box center [621, 187] width 105 height 56
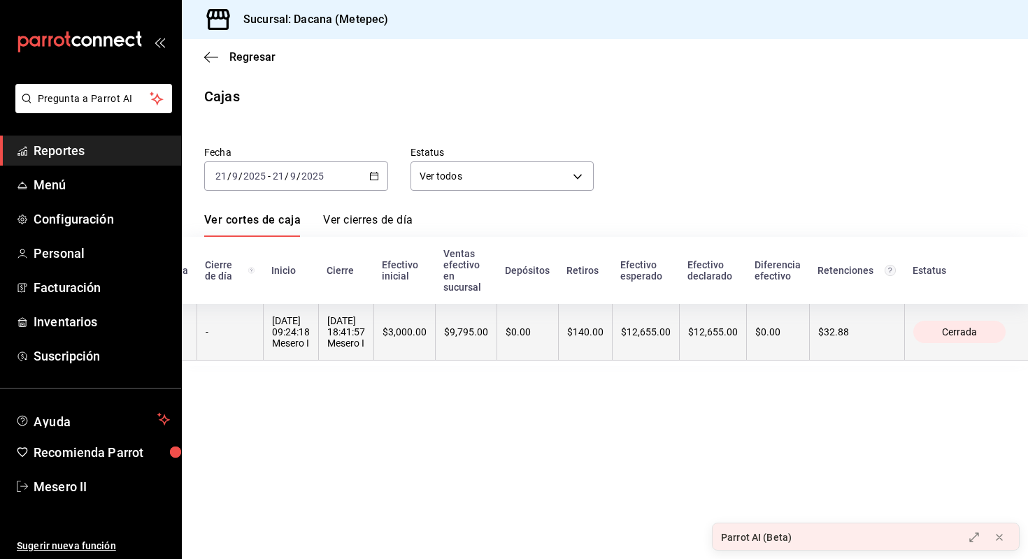
scroll to position [0, 53]
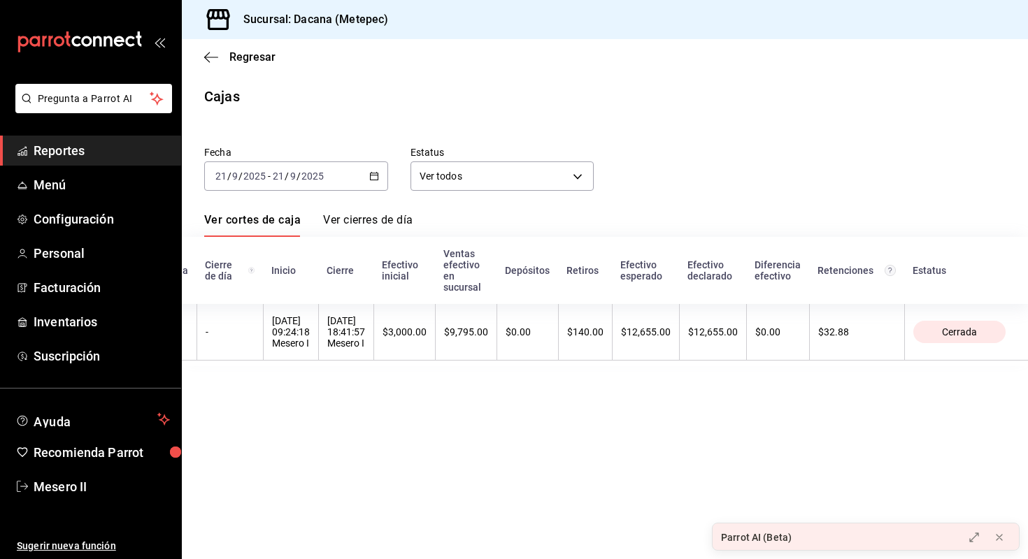
click at [252, 48] on div "Regresar" at bounding box center [605, 57] width 846 height 36
click at [250, 56] on span "Regresar" at bounding box center [252, 56] width 46 height 13
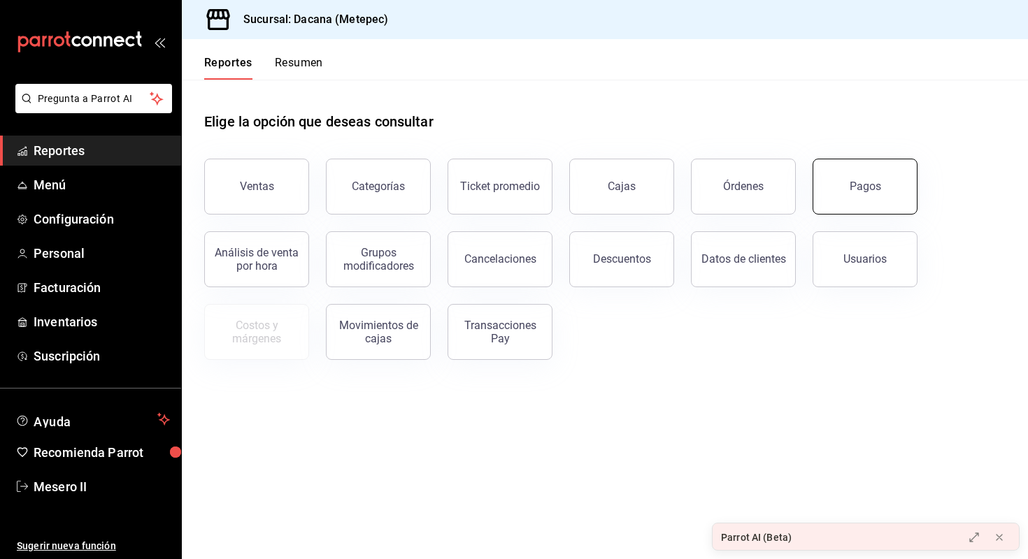
click at [848, 198] on button "Pagos" at bounding box center [864, 187] width 105 height 56
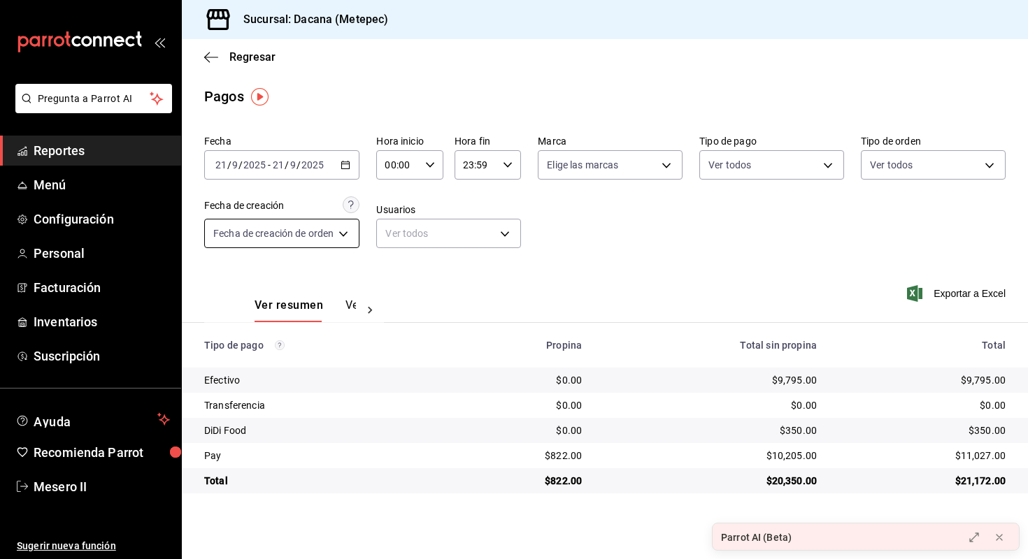
click at [319, 232] on body "Pregunta a Parrot AI Reportes Menú Configuración Personal Facturación Inventari…" at bounding box center [514, 279] width 1028 height 559
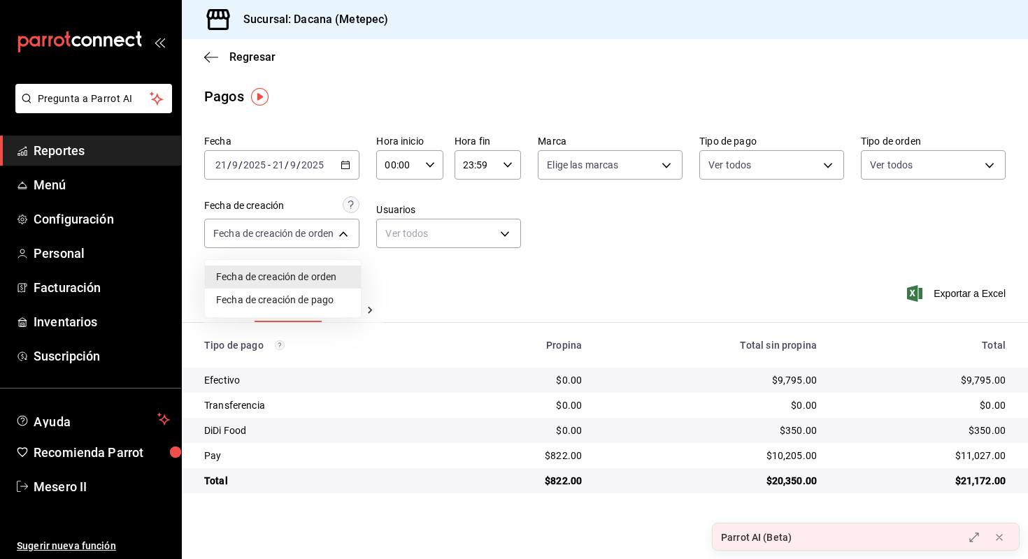
click at [525, 248] on div at bounding box center [514, 279] width 1028 height 559
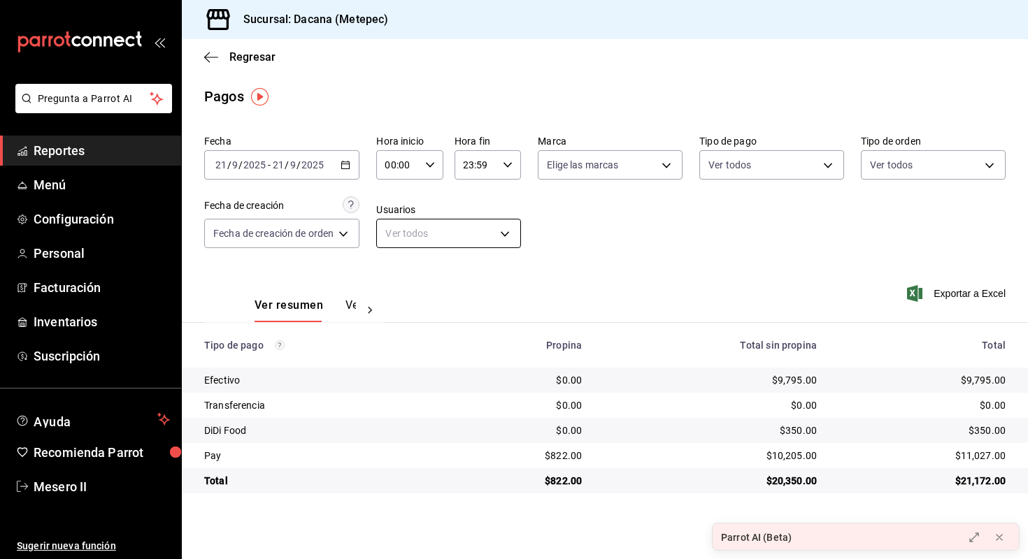
click at [494, 231] on body "Pregunta a Parrot AI Reportes Menú Configuración Personal Facturación Inventari…" at bounding box center [514, 279] width 1028 height 559
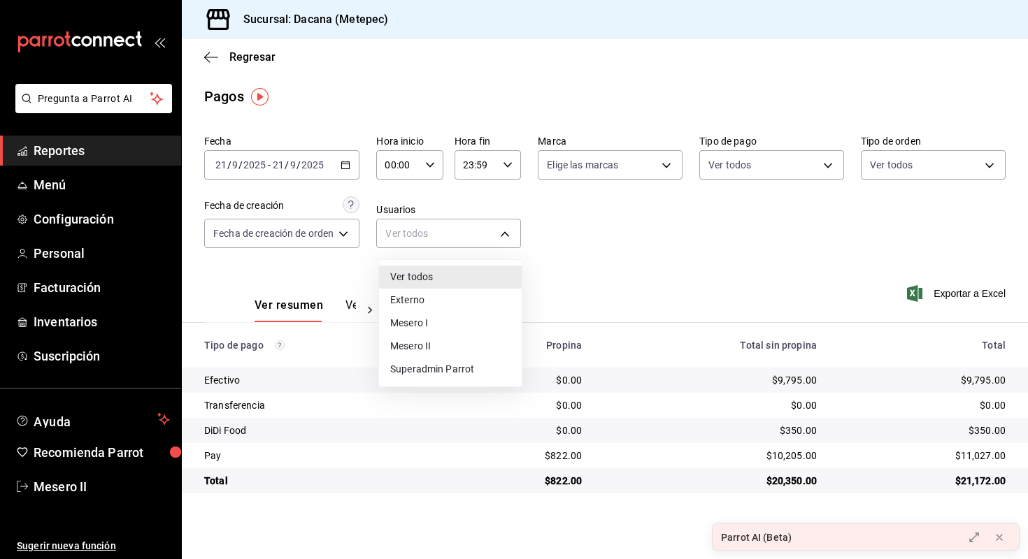
click at [466, 323] on li "Mesero I" at bounding box center [450, 323] width 143 height 23
type input "22aced8e-9eb0-493d-b645-0dc2fe76eb81"
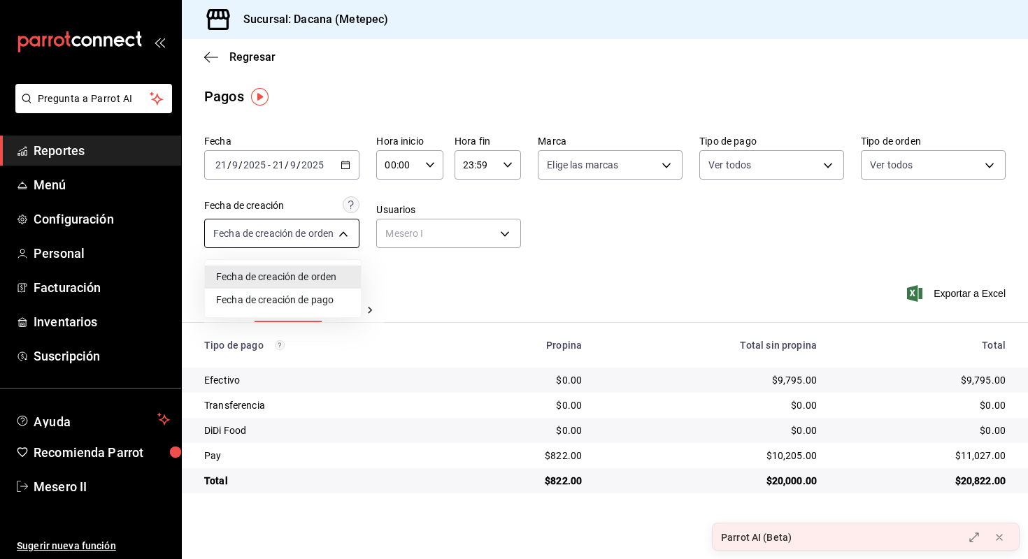
click at [337, 227] on body "Pregunta a Parrot AI Reportes Menú Configuración Personal Facturación Inventari…" at bounding box center [514, 279] width 1028 height 559
click at [431, 291] on div at bounding box center [514, 279] width 1028 height 559
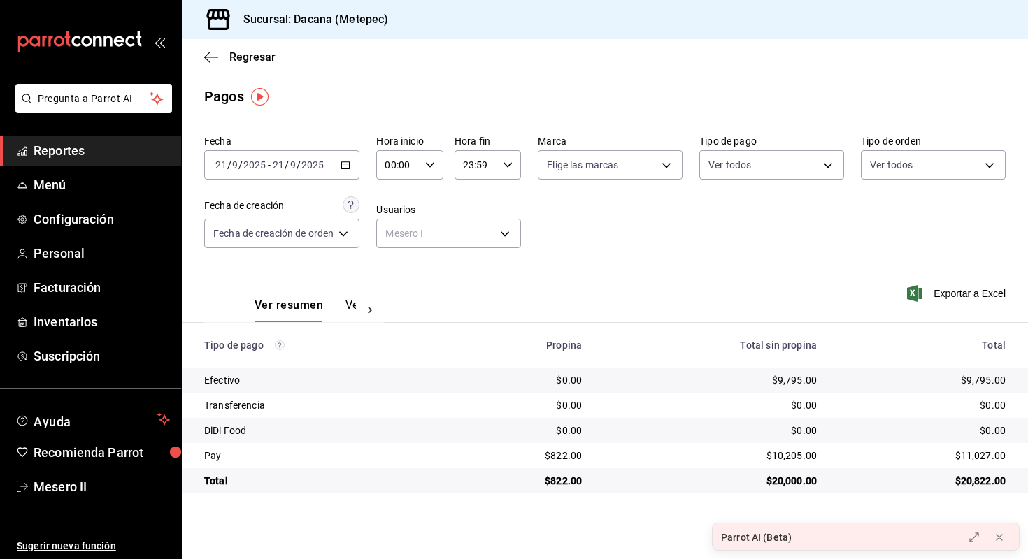
click at [346, 299] on button "Ver pagos" at bounding box center [371, 311] width 52 height 24
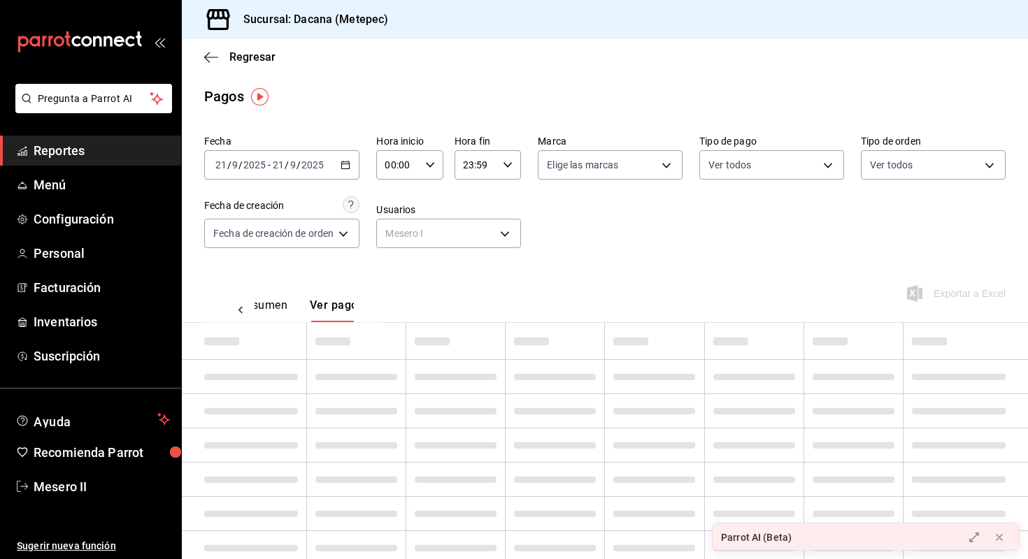
scroll to position [0, 41]
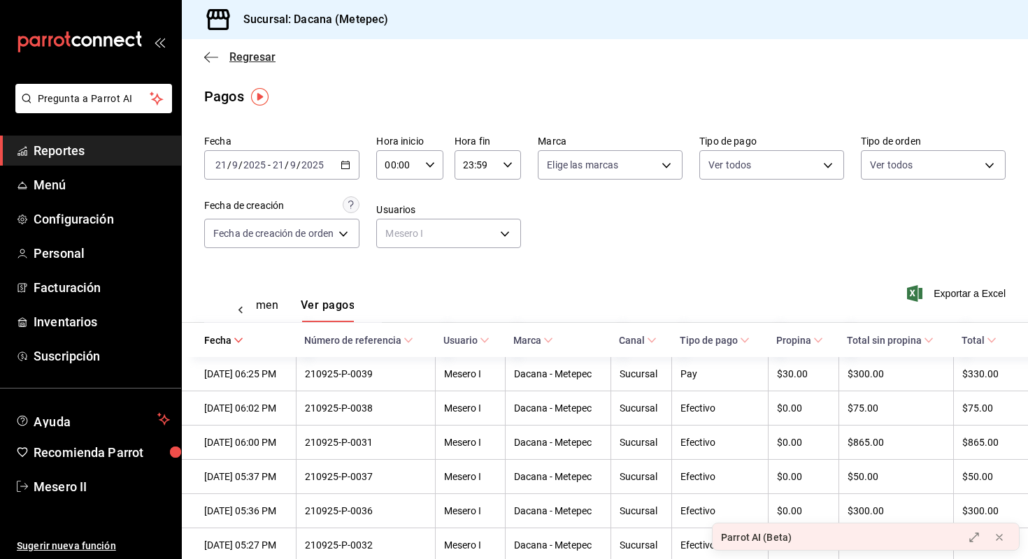
click at [252, 57] on span "Regresar" at bounding box center [252, 56] width 46 height 13
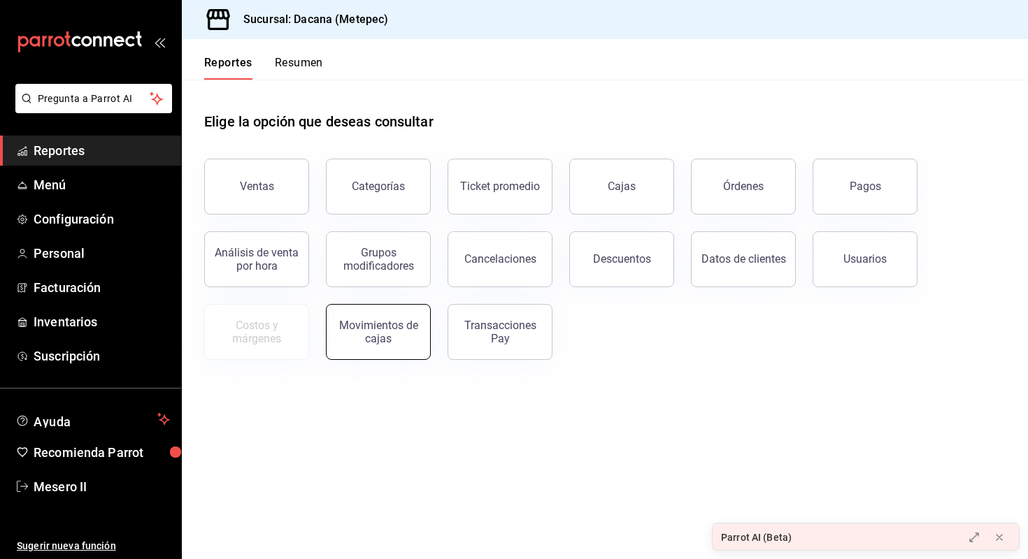
click at [376, 315] on button "Movimientos de cajas" at bounding box center [378, 332] width 105 height 56
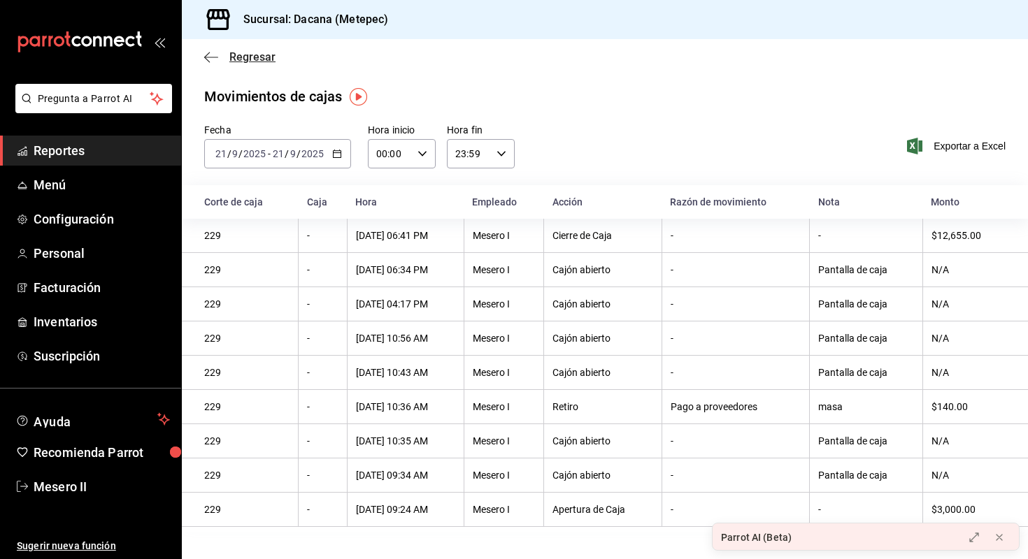
click at [240, 52] on span "Regresar" at bounding box center [252, 56] width 46 height 13
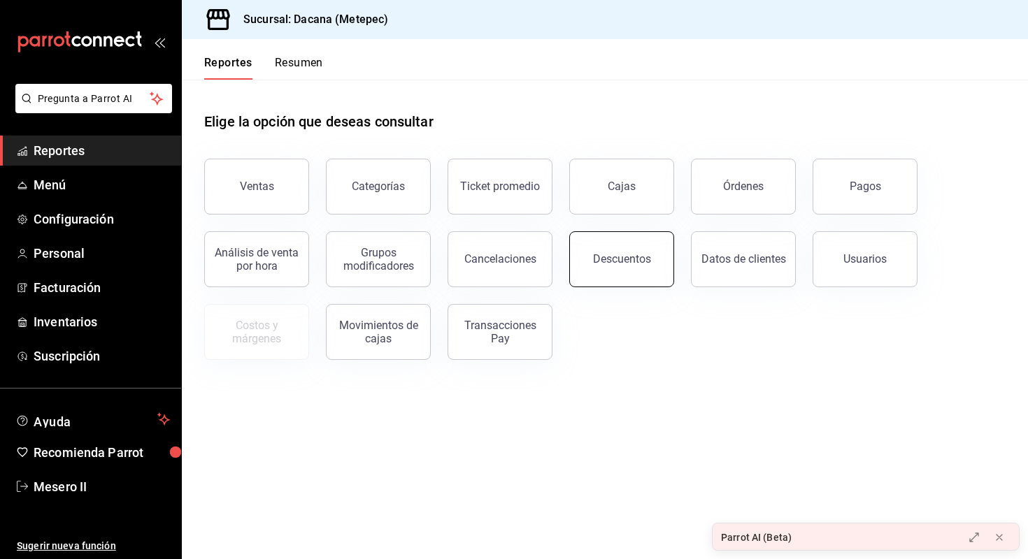
click at [633, 264] on div "Descuentos" at bounding box center [622, 258] width 58 height 13
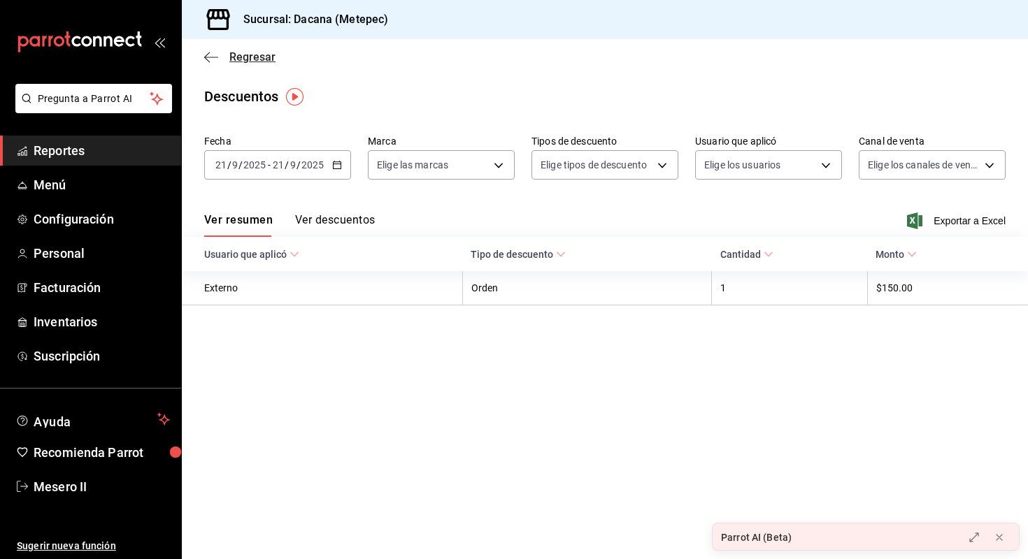
click at [250, 57] on span "Regresar" at bounding box center [252, 56] width 46 height 13
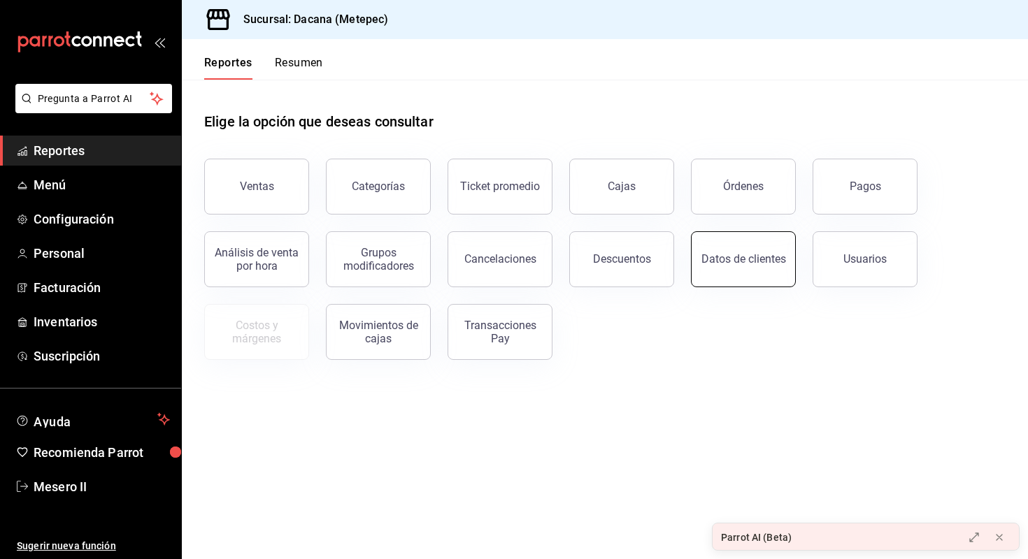
click at [733, 278] on button "Datos de clientes" at bounding box center [743, 259] width 105 height 56
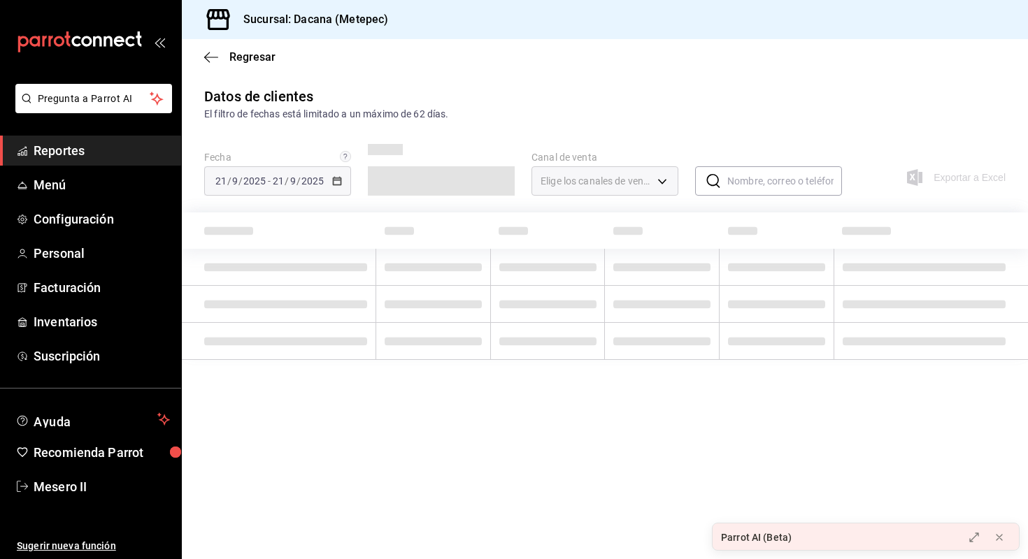
type input "PARROT,DIDI_FOOD,ONLINE"
click at [245, 60] on span "Regresar" at bounding box center [252, 56] width 46 height 13
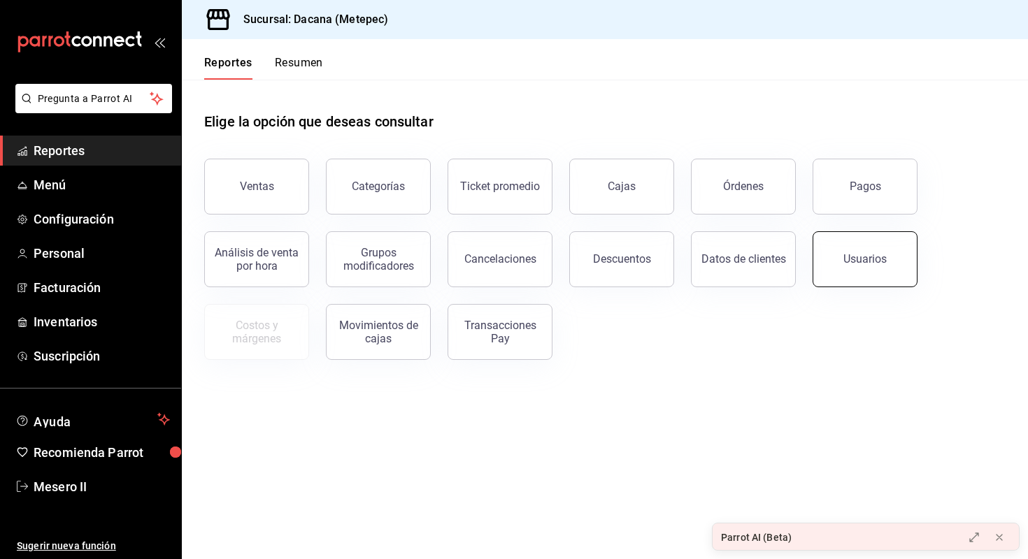
click at [857, 287] on div "Usuarios" at bounding box center [857, 251] width 122 height 73
click at [852, 279] on button "Usuarios" at bounding box center [864, 259] width 105 height 56
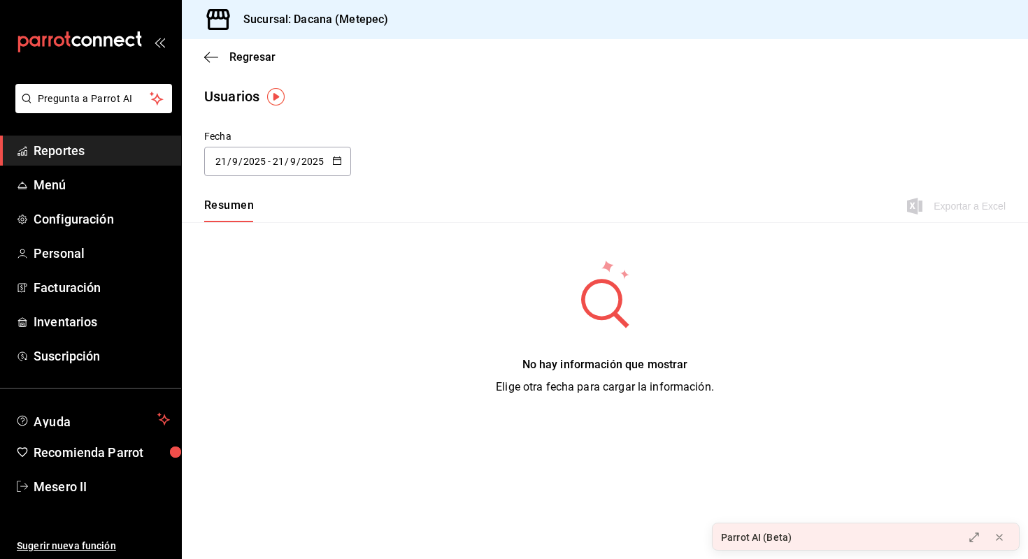
click at [324, 166] on div "[DATE] [DATE]" at bounding box center [298, 161] width 55 height 11
click at [241, 203] on li "Hoy" at bounding box center [270, 205] width 132 height 31
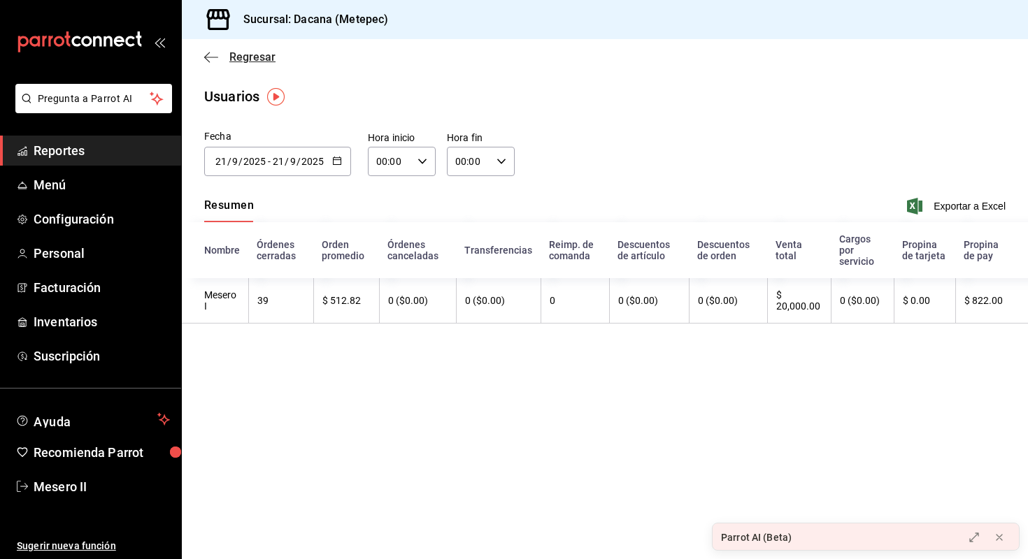
click at [249, 59] on span "Regresar" at bounding box center [252, 56] width 46 height 13
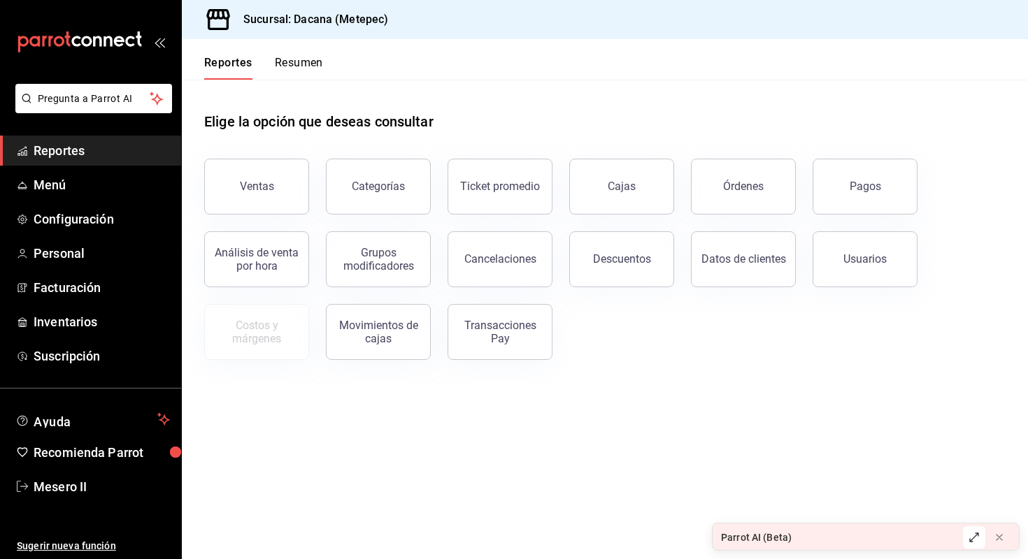
click at [973, 531] on div at bounding box center [973, 538] width 11 height 14
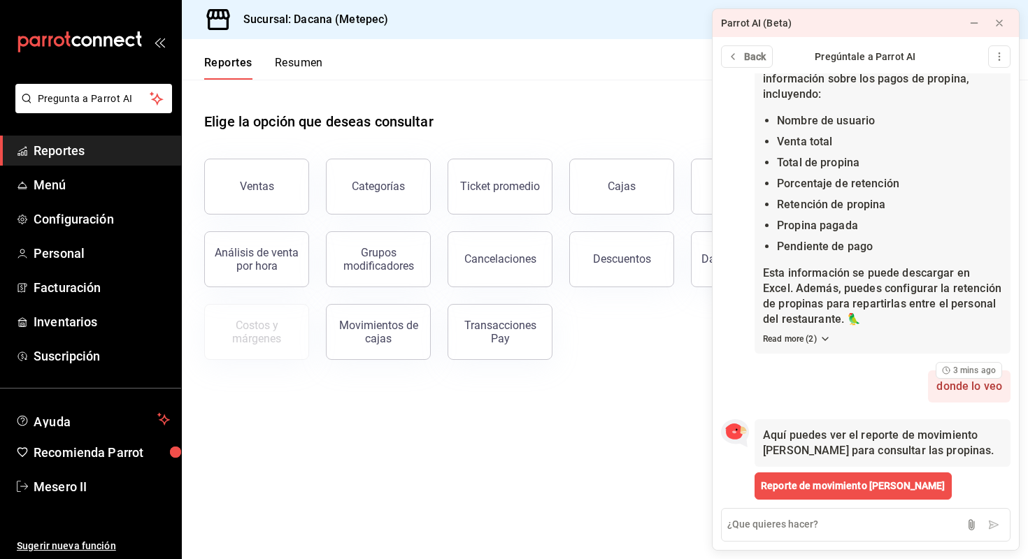
scroll to position [130, 0]
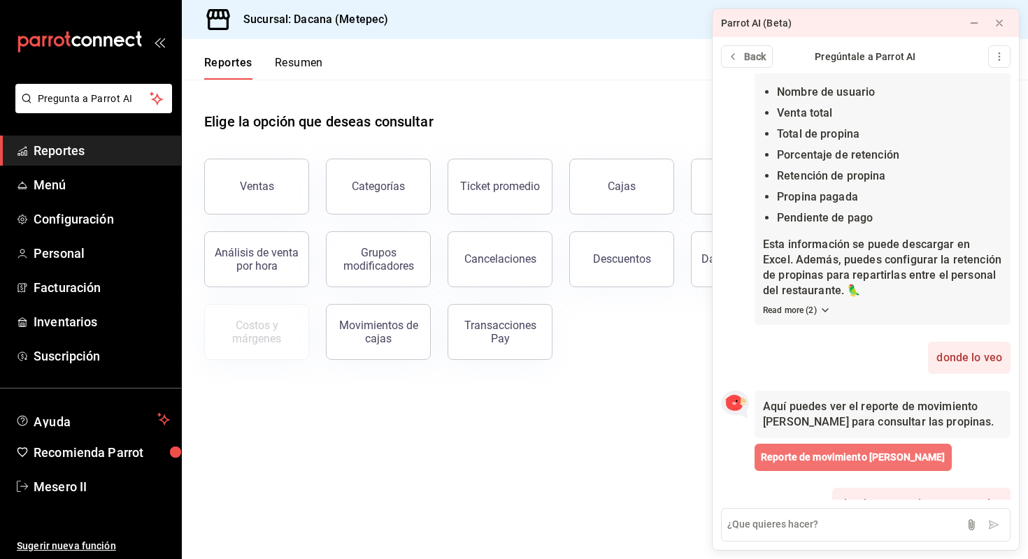
click at [842, 461] on span "Reporte de movimiento [PERSON_NAME]" at bounding box center [853, 457] width 185 height 15
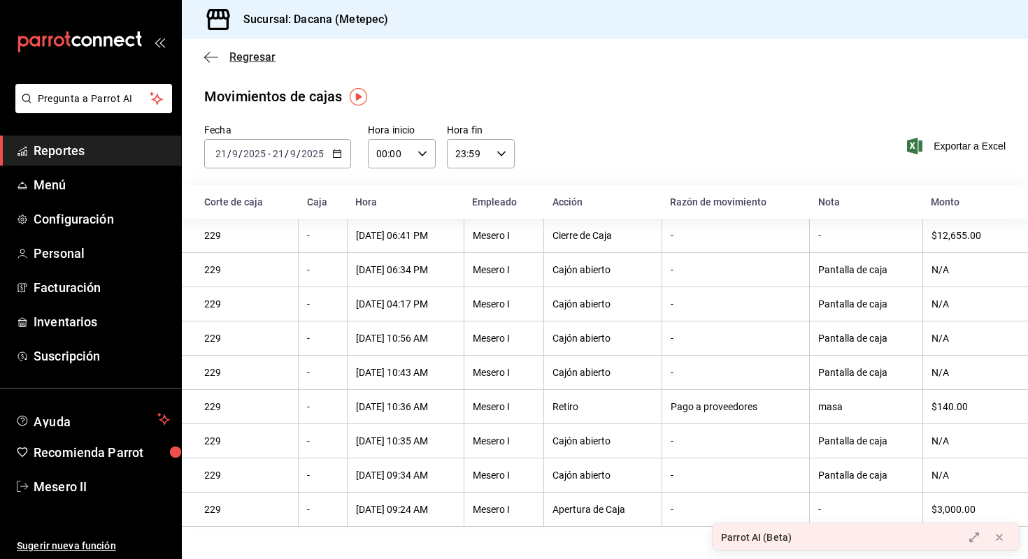
click at [252, 58] on span "Regresar" at bounding box center [252, 56] width 46 height 13
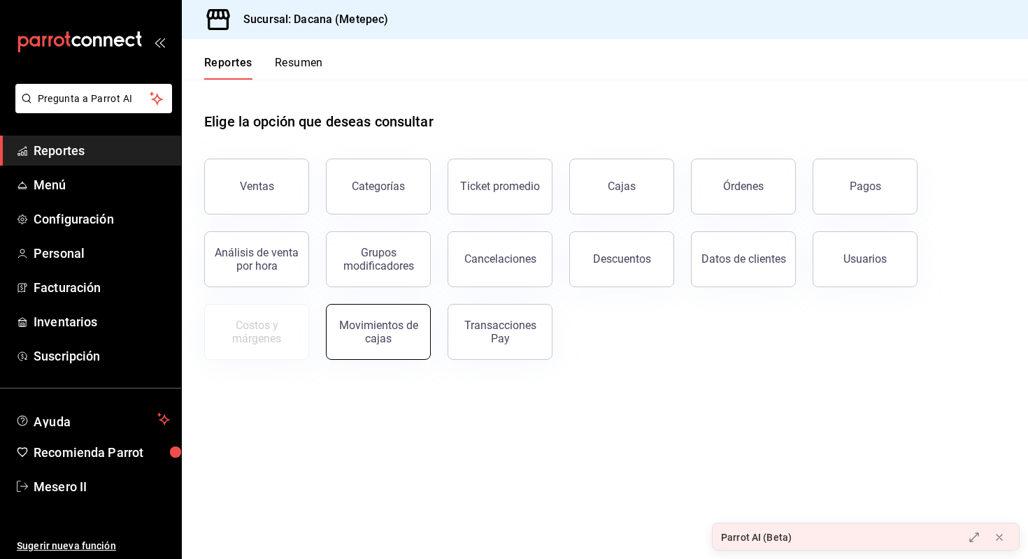
click at [403, 329] on div "Movimientos de cajas" at bounding box center [378, 332] width 87 height 27
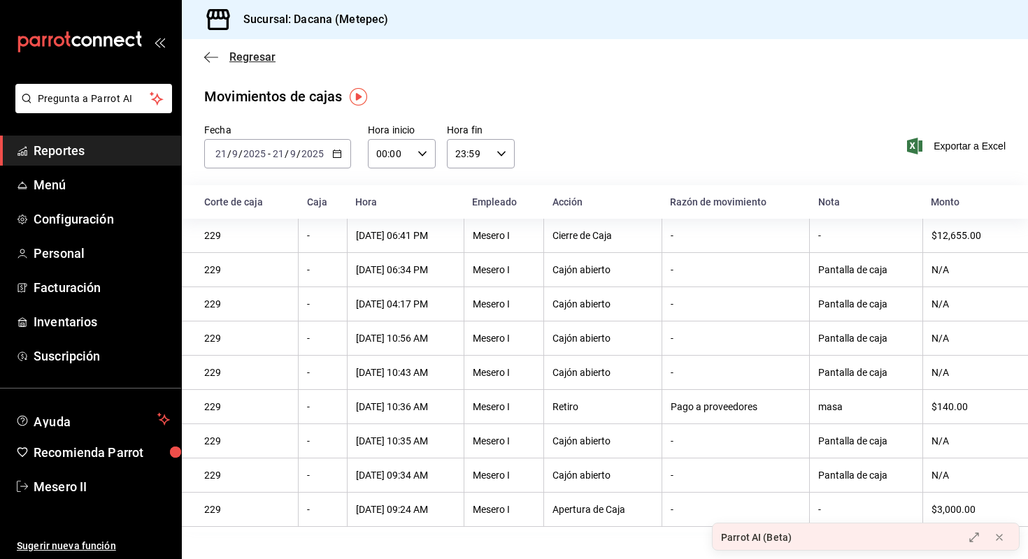
click at [227, 63] on span "Regresar" at bounding box center [239, 56] width 71 height 13
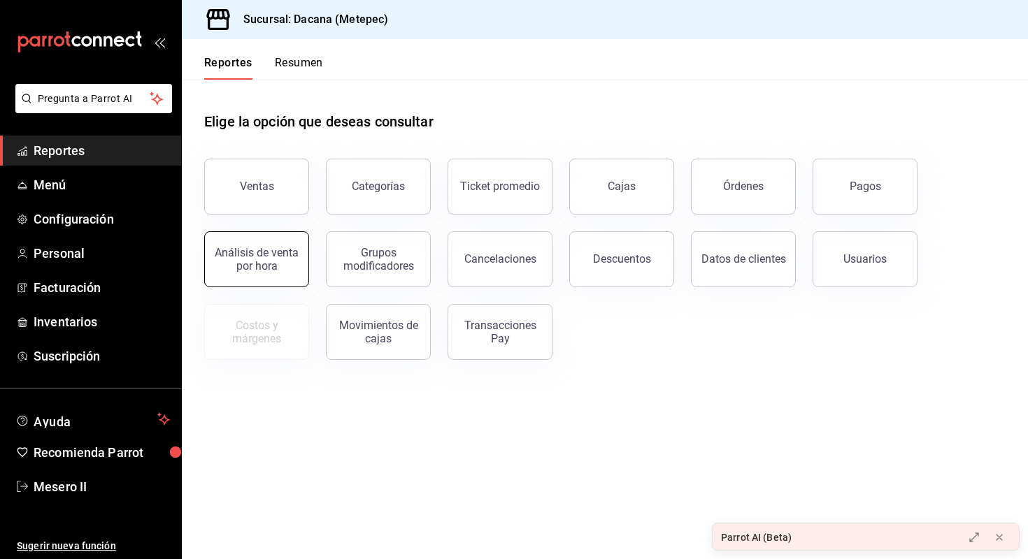
click at [271, 273] on button "Análisis de venta por hora" at bounding box center [256, 259] width 105 height 56
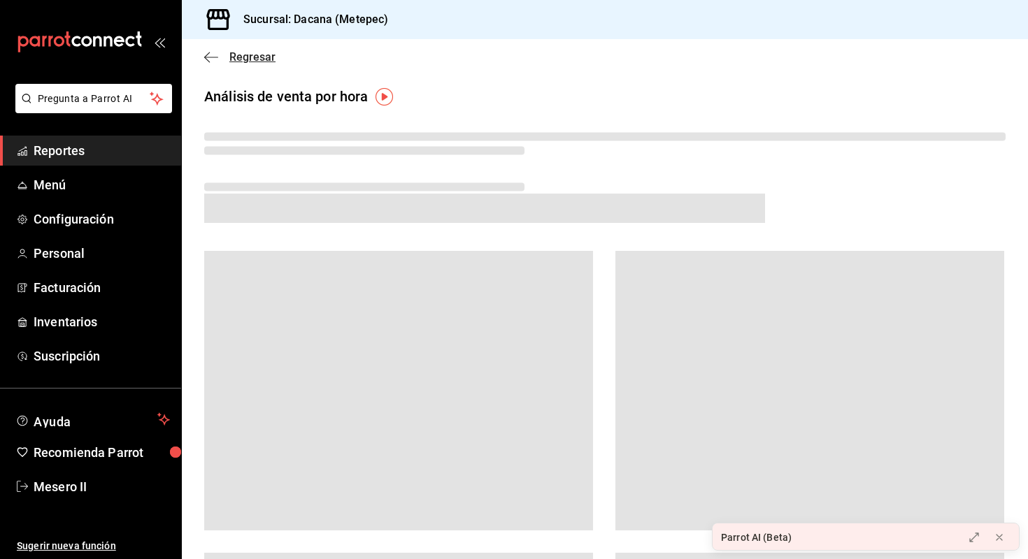
click at [231, 53] on span "Regresar" at bounding box center [252, 56] width 46 height 13
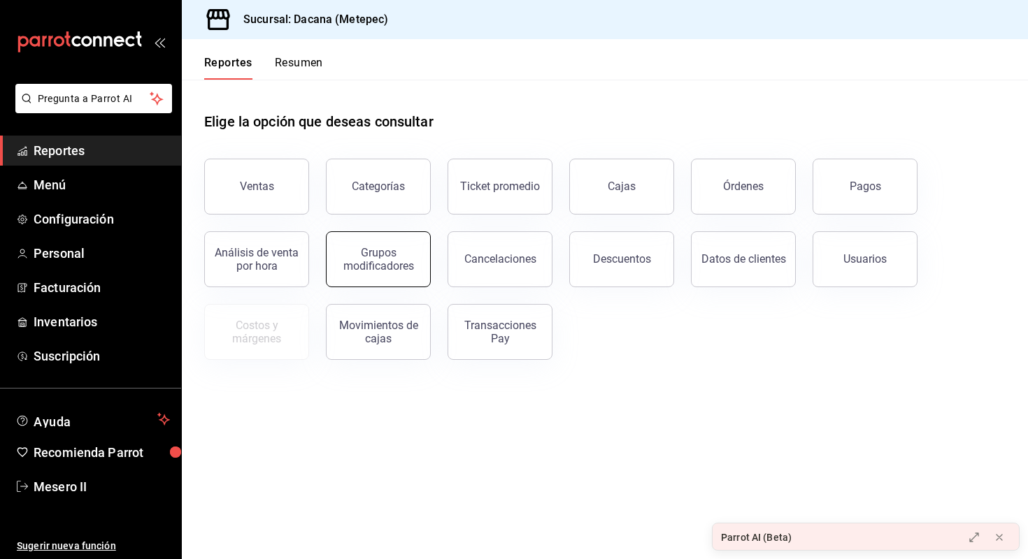
click at [387, 250] on div "Grupos modificadores" at bounding box center [378, 259] width 87 height 27
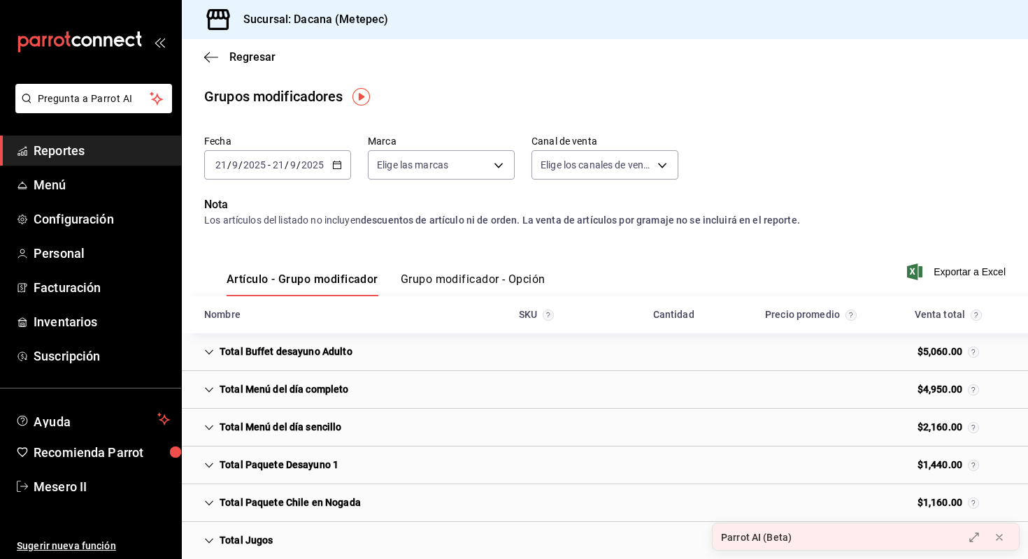
click at [249, 46] on div "Regresar" at bounding box center [605, 57] width 846 height 36
click at [249, 52] on span "Regresar" at bounding box center [252, 56] width 46 height 13
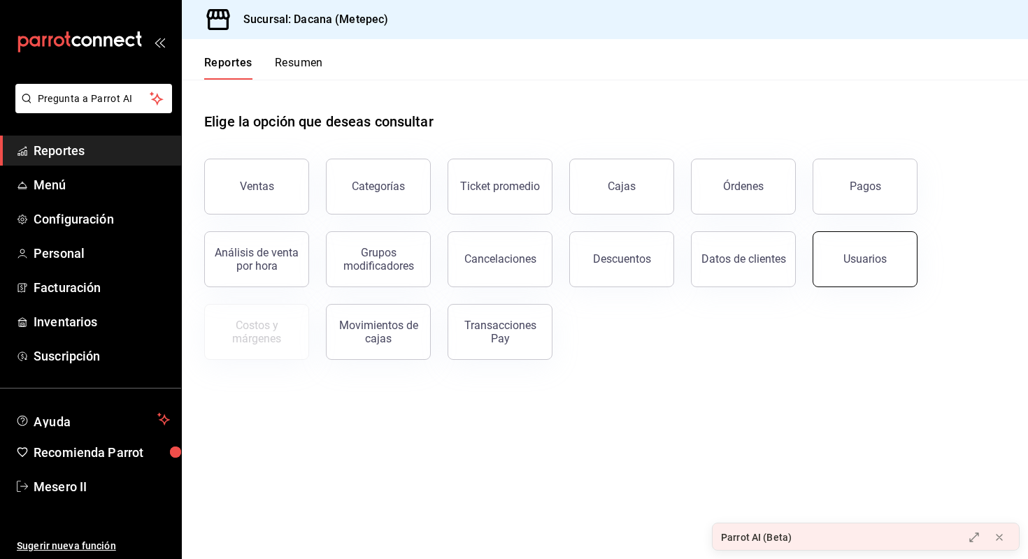
click at [822, 262] on button "Usuarios" at bounding box center [864, 259] width 105 height 56
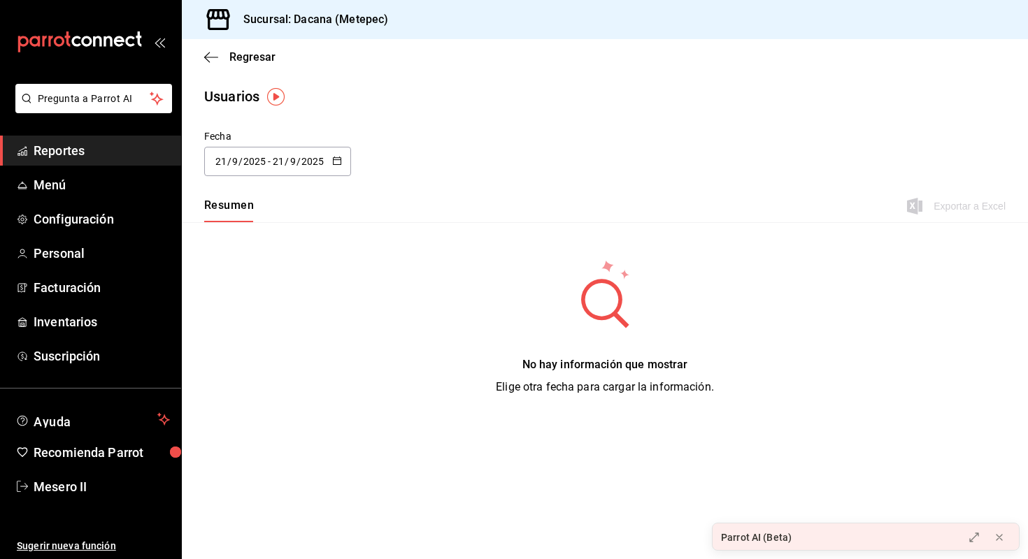
click at [230, 66] on div "Regresar" at bounding box center [605, 57] width 846 height 36
click at [250, 65] on div "Regresar" at bounding box center [605, 57] width 846 height 36
click at [250, 61] on span "Regresar" at bounding box center [252, 56] width 46 height 13
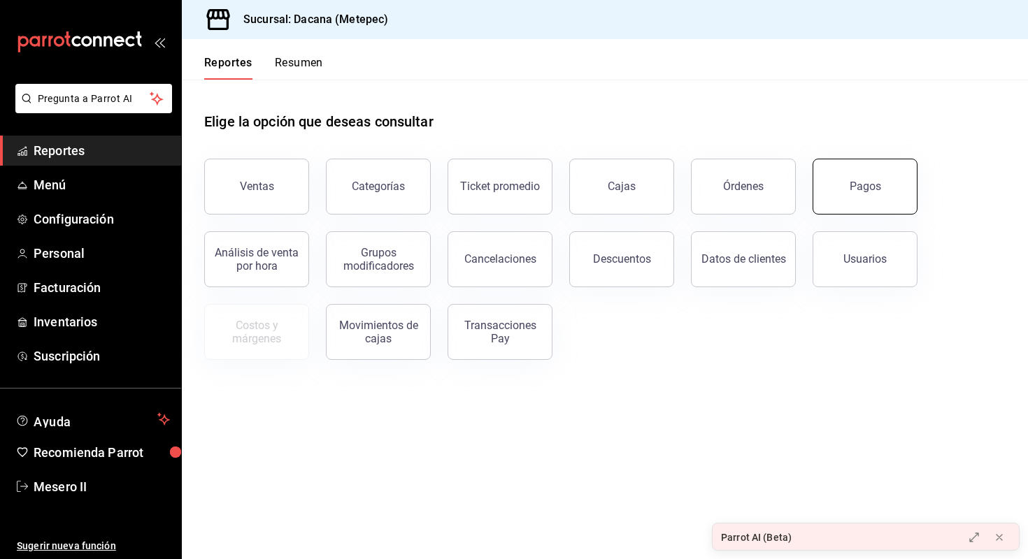
click at [866, 180] on div "Pagos" at bounding box center [865, 186] width 31 height 13
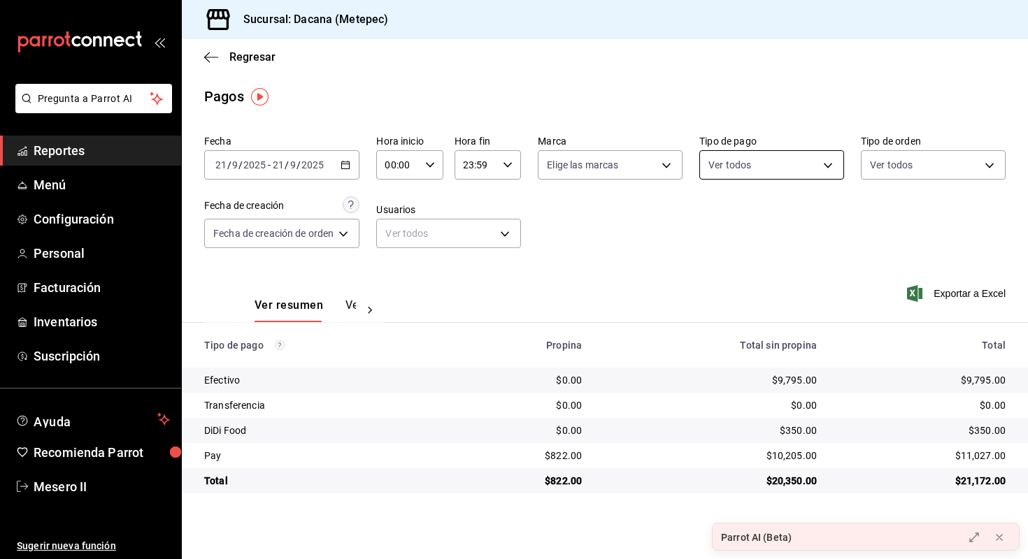
click at [843, 161] on body "Pregunta a Parrot AI Reportes Menú Configuración Personal Facturación Inventari…" at bounding box center [514, 279] width 1028 height 559
click at [843, 161] on div at bounding box center [514, 279] width 1028 height 559
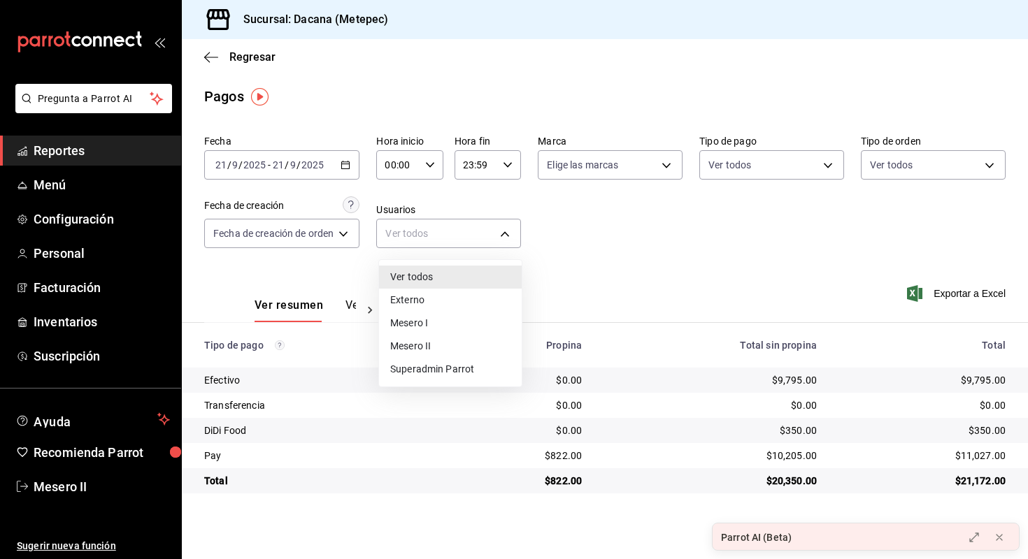
click at [506, 227] on body "Pregunta a Parrot AI Reportes Menú Configuración Personal Facturación Inventari…" at bounding box center [514, 279] width 1028 height 559
click at [506, 227] on div at bounding box center [514, 279] width 1028 height 559
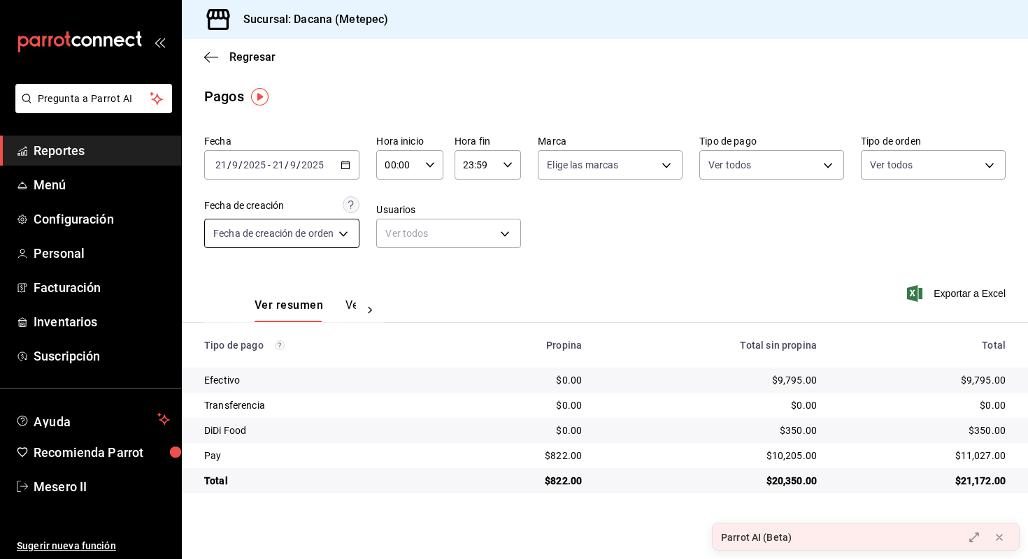
click at [308, 225] on body "Pregunta a Parrot AI Reportes Menú Configuración Personal Facturación Inventari…" at bounding box center [514, 279] width 1028 height 559
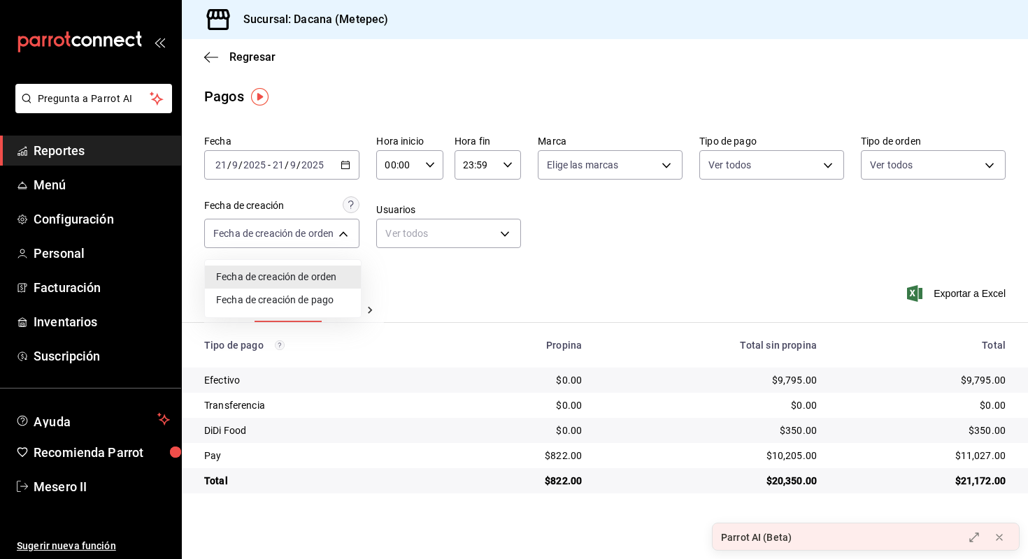
click at [896, 178] on div at bounding box center [514, 279] width 1028 height 559
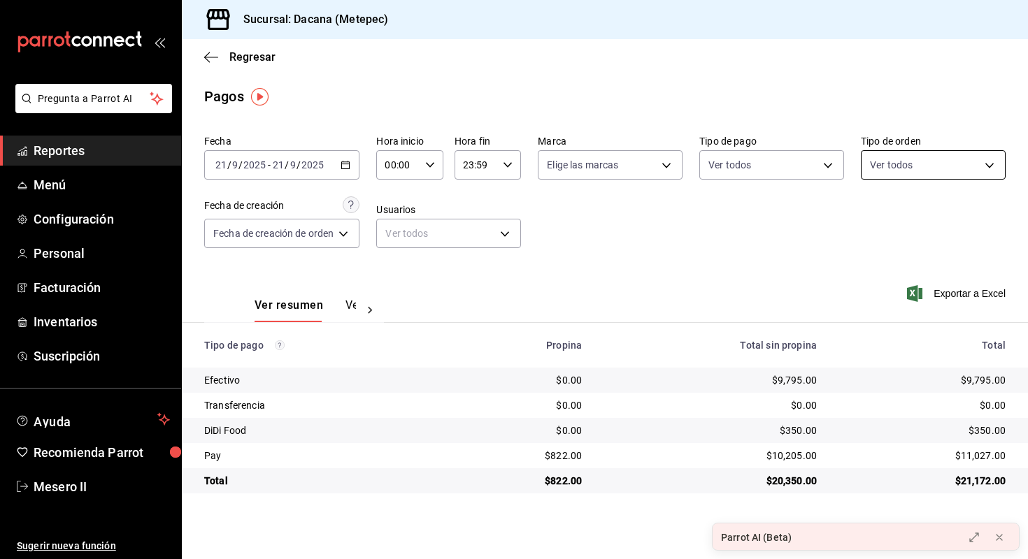
click at [896, 175] on body "Pregunta a Parrot AI Reportes Menú Configuración Personal Facturación Inventari…" at bounding box center [514, 279] width 1028 height 559
click at [723, 235] on div at bounding box center [514, 279] width 1028 height 559
click at [231, 51] on span "Regresar" at bounding box center [252, 56] width 46 height 13
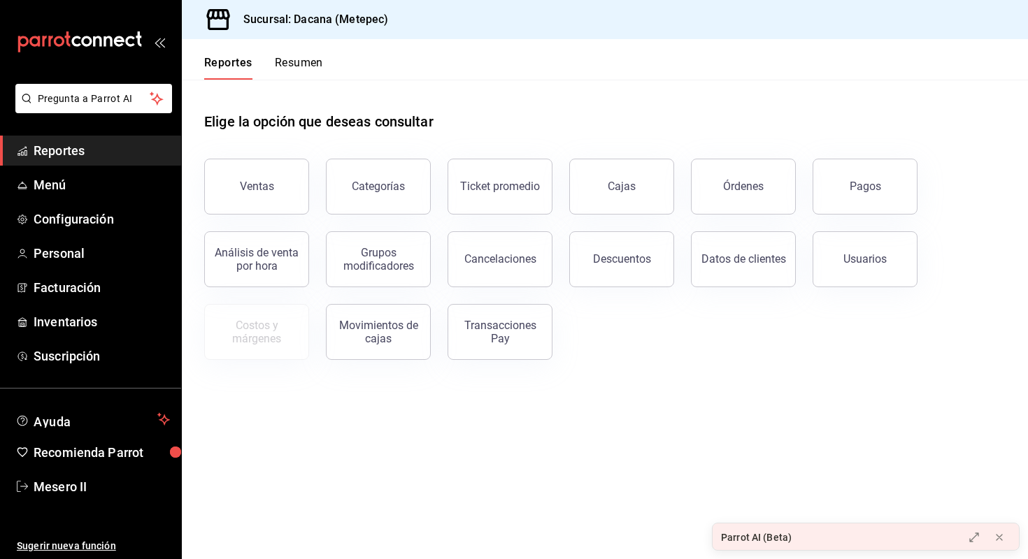
click at [838, 529] on div "Parrot AI (Beta)" at bounding box center [833, 538] width 242 height 28
click at [837, 532] on div "Parrot AI (Beta)" at bounding box center [833, 538] width 242 height 28
click at [975, 540] on icon at bounding box center [973, 537] width 11 height 11
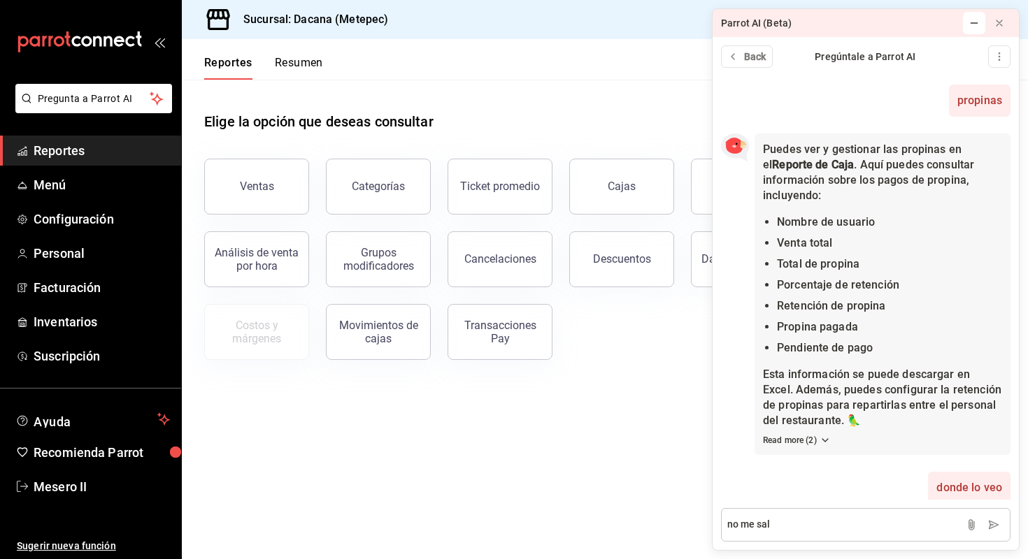
type textarea "no me sale"
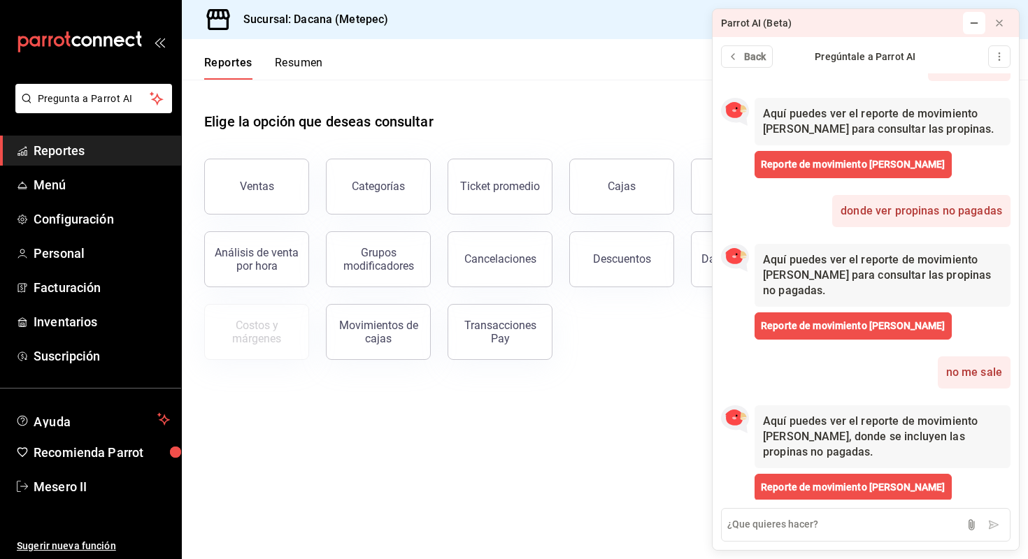
scroll to position [422, 0]
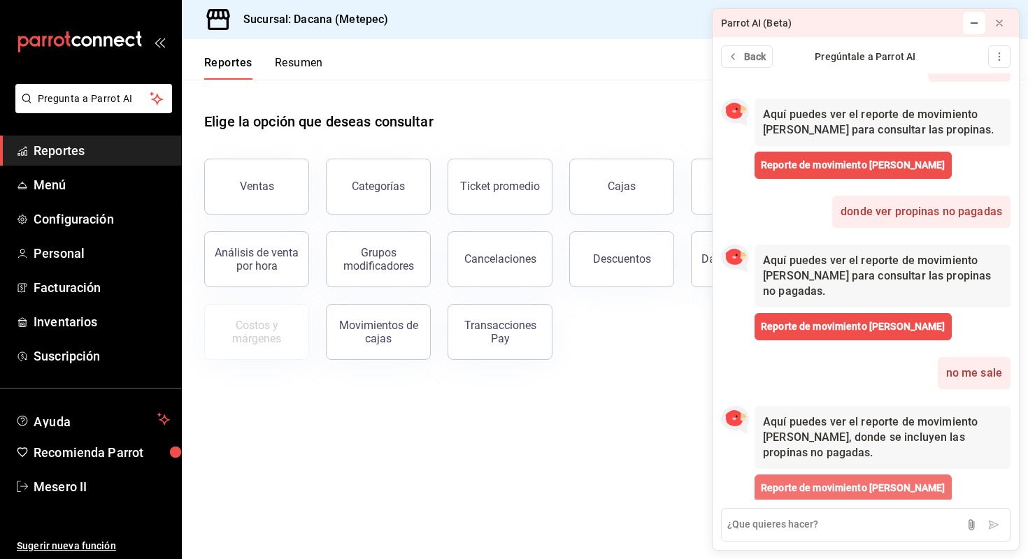
click at [859, 481] on span "Reporte de movimiento [PERSON_NAME]" at bounding box center [853, 488] width 185 height 15
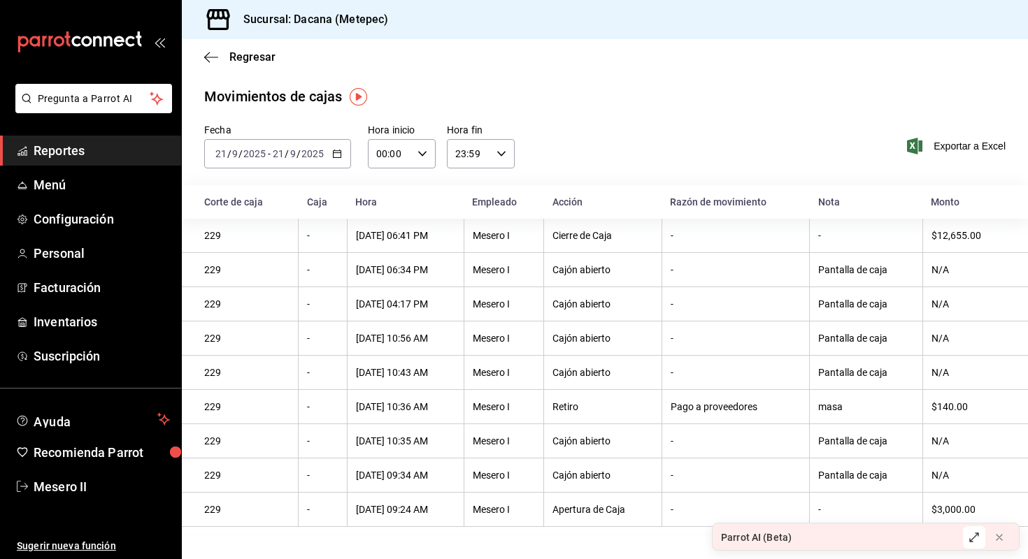
click at [968, 534] on button at bounding box center [974, 538] width 22 height 22
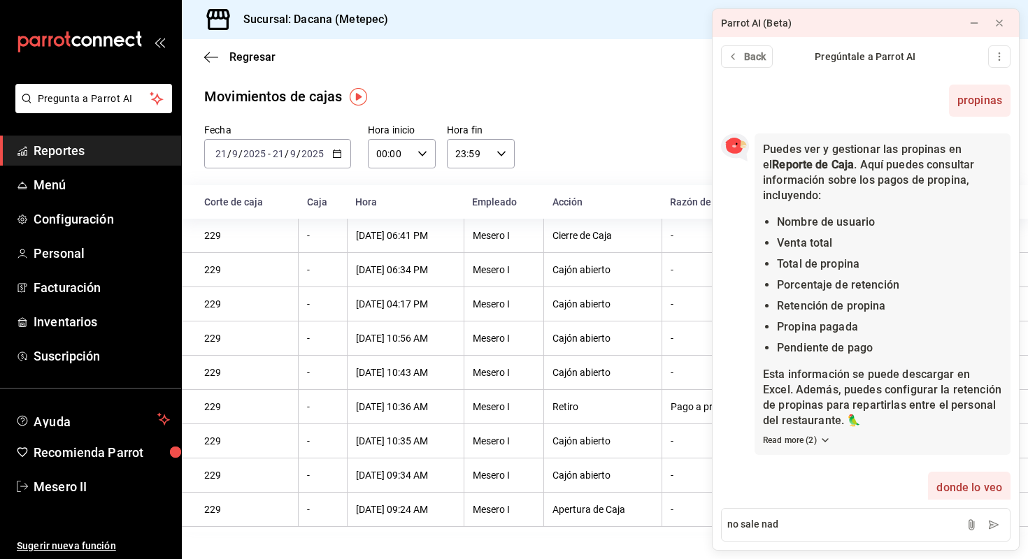
type textarea "no sale nada"
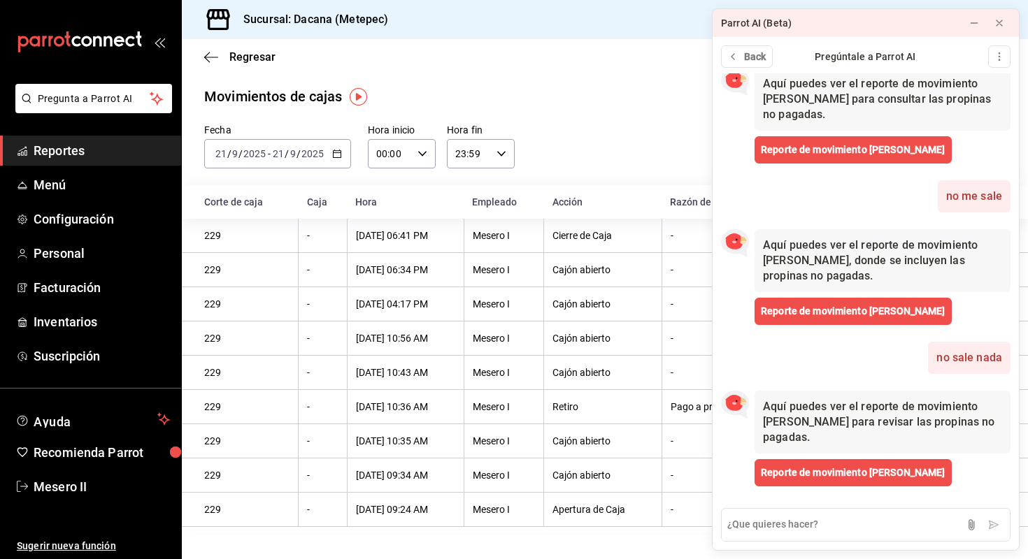
scroll to position [568, 0]
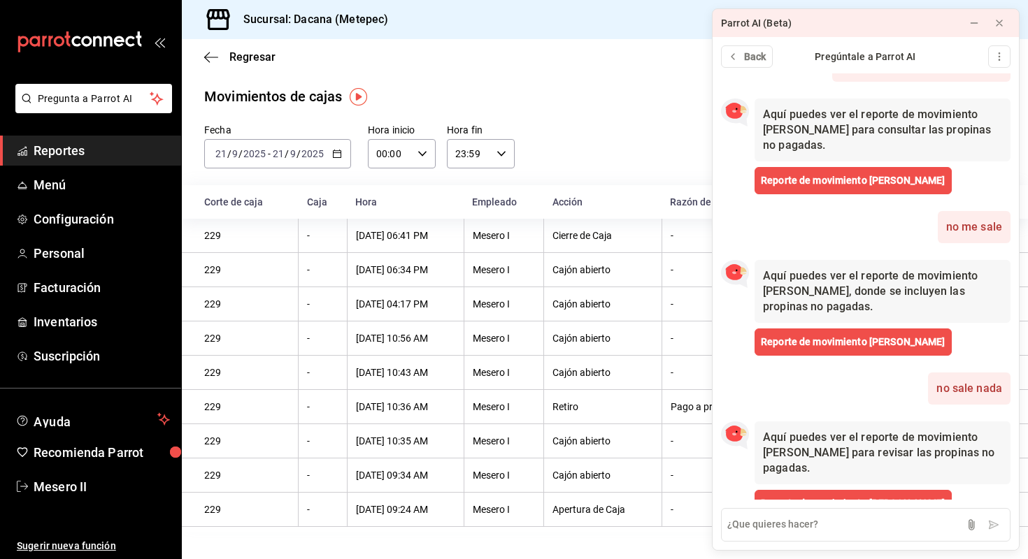
click at [977, 26] on icon at bounding box center [973, 22] width 11 height 11
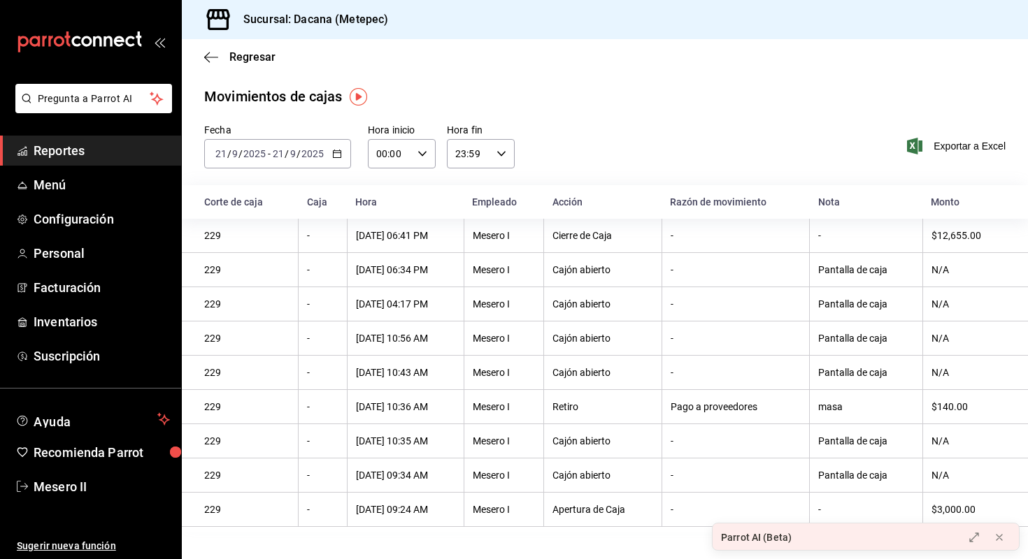
click at [236, 71] on div "Regresar" at bounding box center [605, 57] width 846 height 36
click at [227, 48] on div "Regresar" at bounding box center [605, 57] width 846 height 36
click at [231, 57] on span "Regresar" at bounding box center [252, 56] width 46 height 13
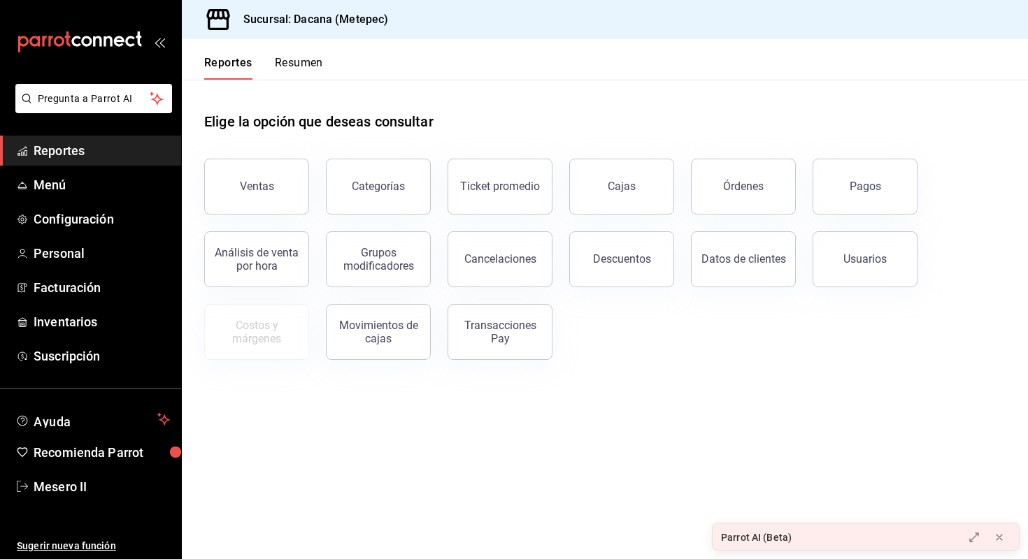
click at [285, 155] on div "Ventas" at bounding box center [248, 178] width 122 height 73
click at [279, 327] on div "Costos y márgenes" at bounding box center [256, 332] width 87 height 27
click at [385, 333] on div "Movimientos de cajas" at bounding box center [378, 332] width 87 height 27
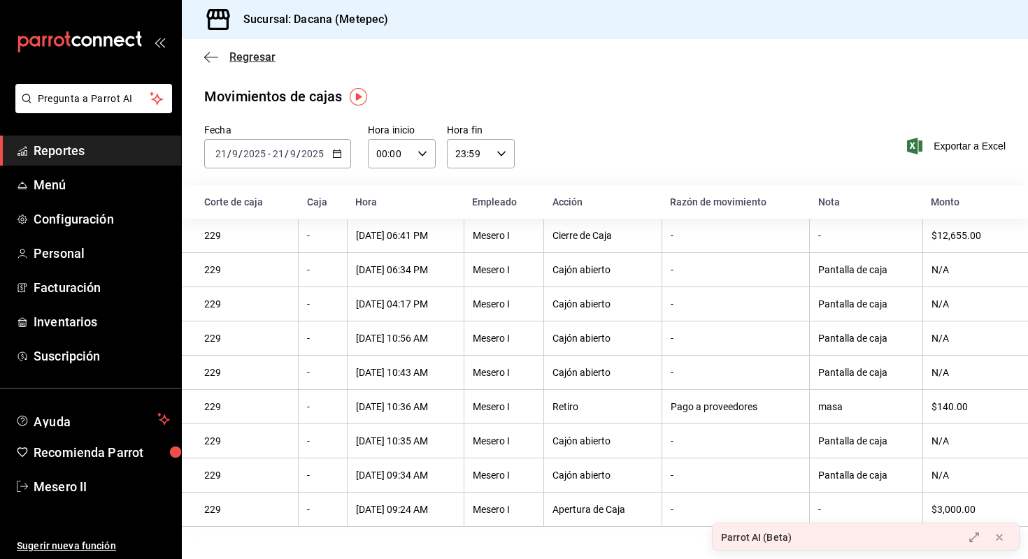
click at [241, 55] on span "Regresar" at bounding box center [252, 56] width 46 height 13
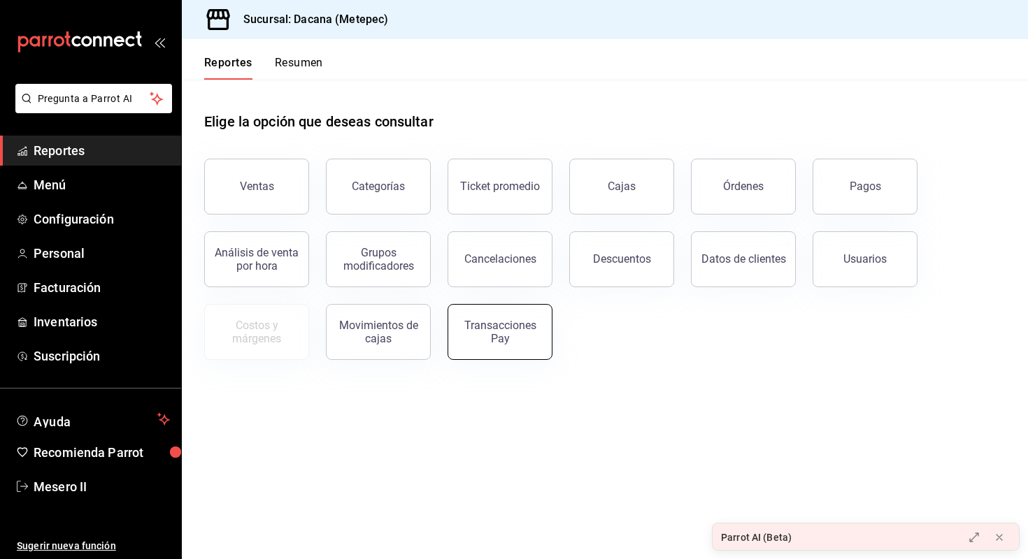
click at [504, 317] on button "Transacciones Pay" at bounding box center [499, 332] width 105 height 56
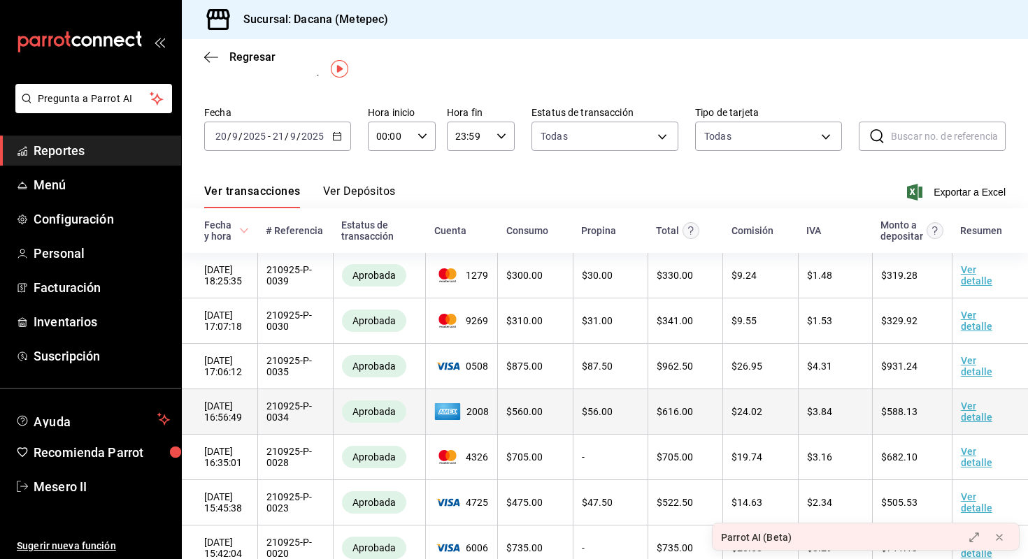
scroll to position [28, 0]
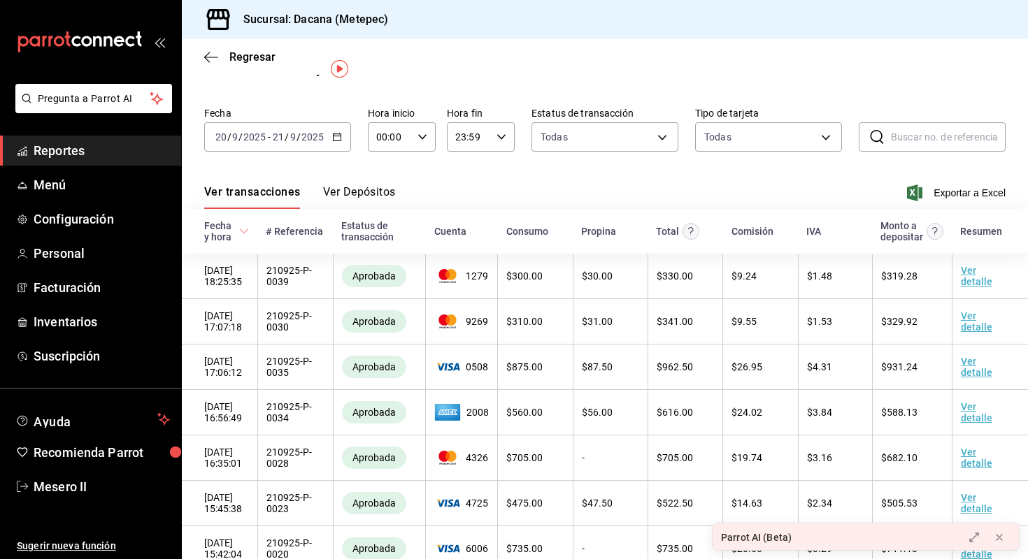
click at [240, 47] on div "Regresar" at bounding box center [605, 57] width 846 height 36
click at [240, 64] on div "Regresar" at bounding box center [605, 57] width 846 height 36
click at [243, 64] on div "Regresar" at bounding box center [605, 57] width 846 height 36
click at [248, 60] on span "Regresar" at bounding box center [252, 56] width 46 height 13
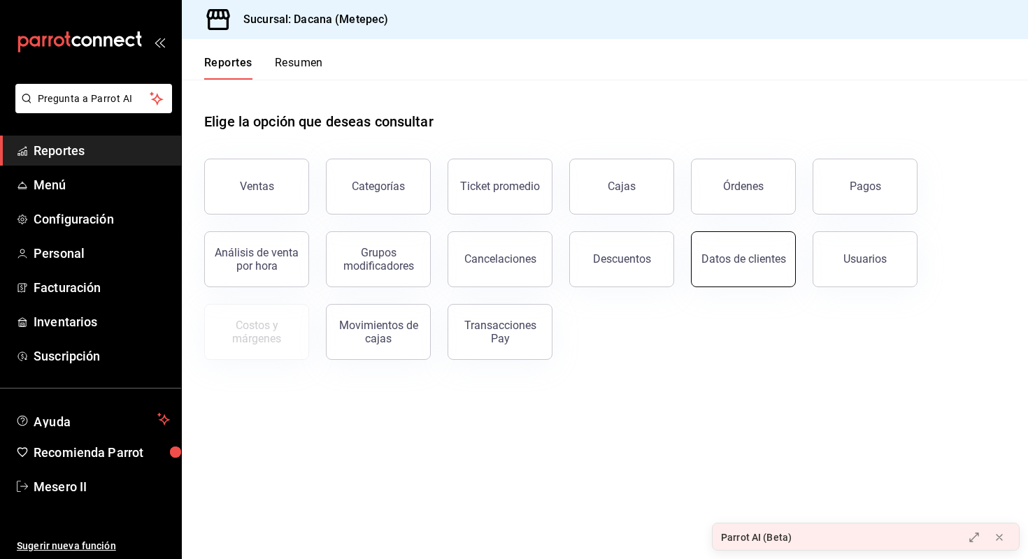
click at [729, 262] on div "Datos de clientes" at bounding box center [743, 258] width 85 height 13
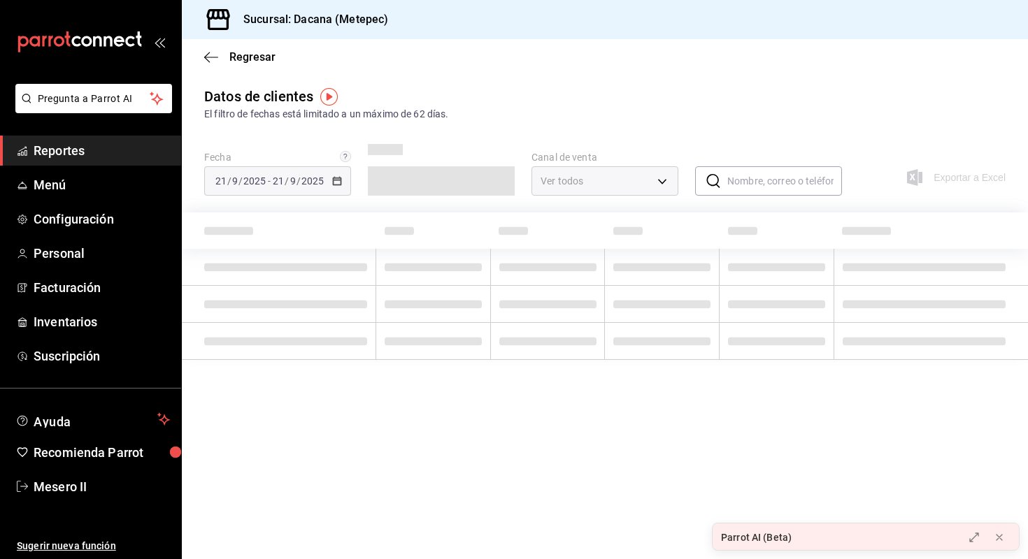
type input "PARROT,DIDI_FOOD,ONLINE"
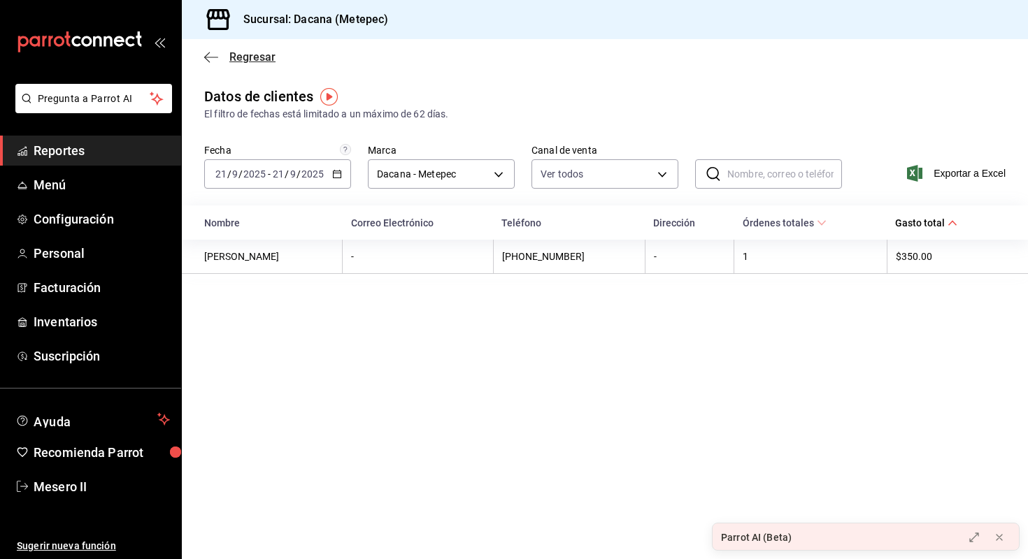
click at [260, 55] on span "Regresar" at bounding box center [252, 56] width 46 height 13
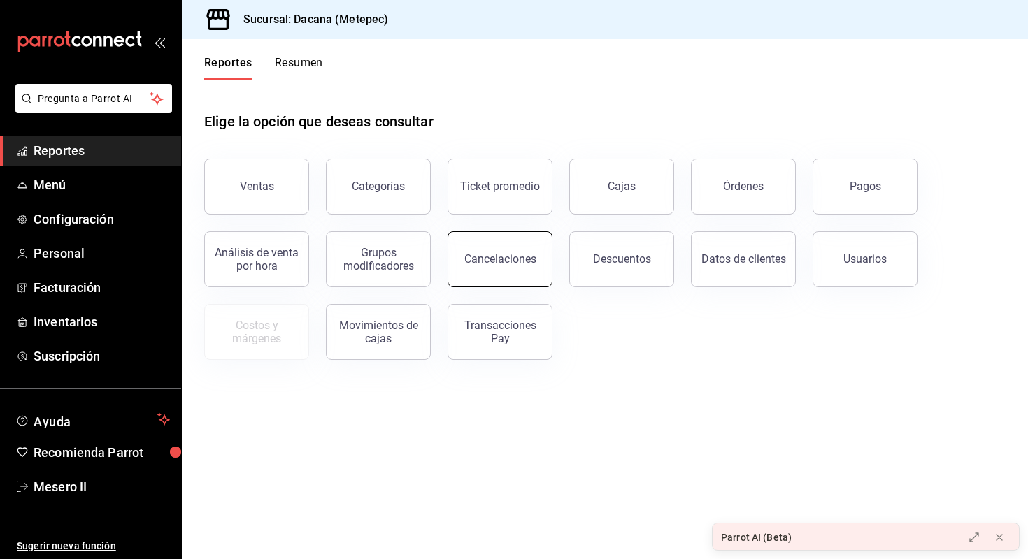
click at [529, 249] on button "Cancelaciones" at bounding box center [499, 259] width 105 height 56
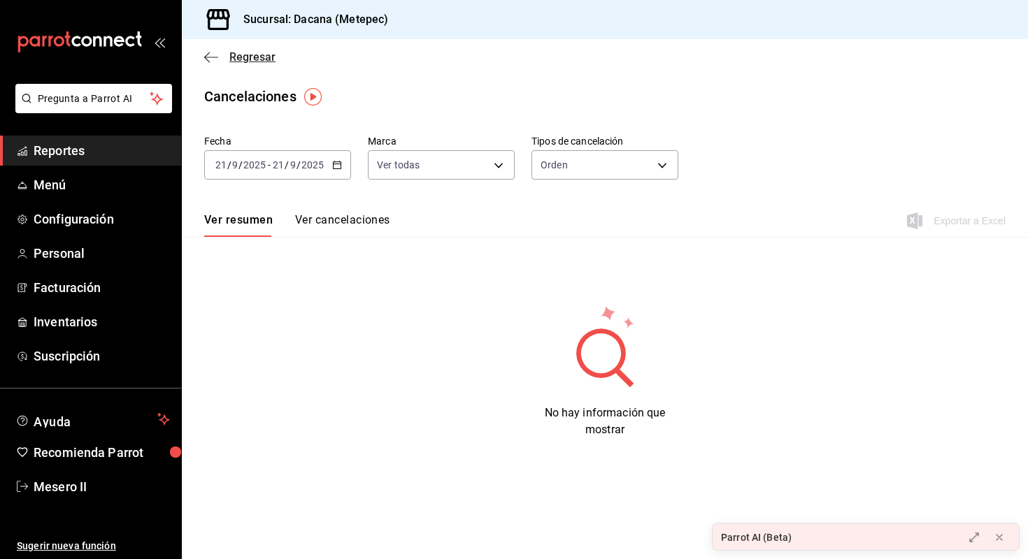
click at [250, 56] on span "Regresar" at bounding box center [252, 56] width 46 height 13
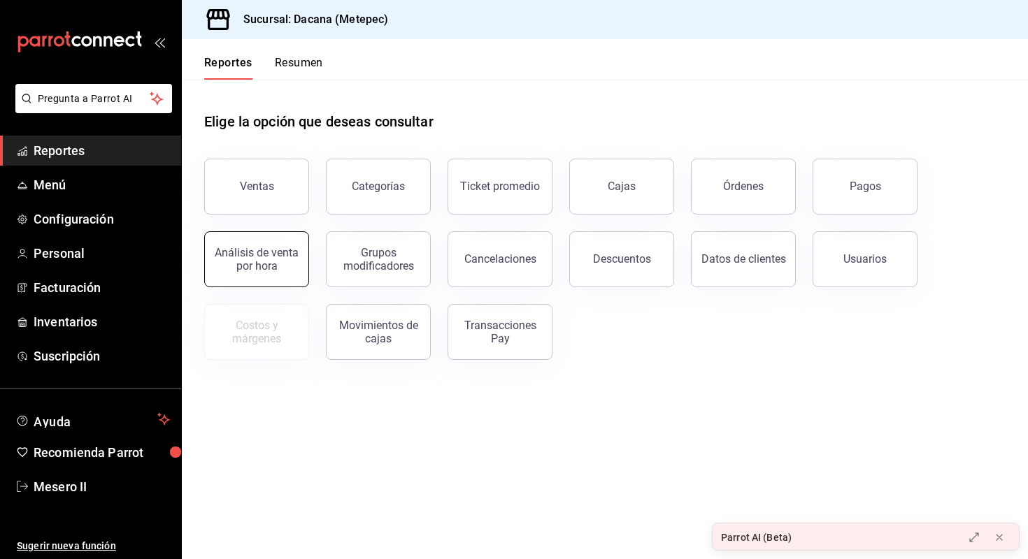
click at [259, 248] on div "Análisis de venta por hora" at bounding box center [256, 259] width 87 height 27
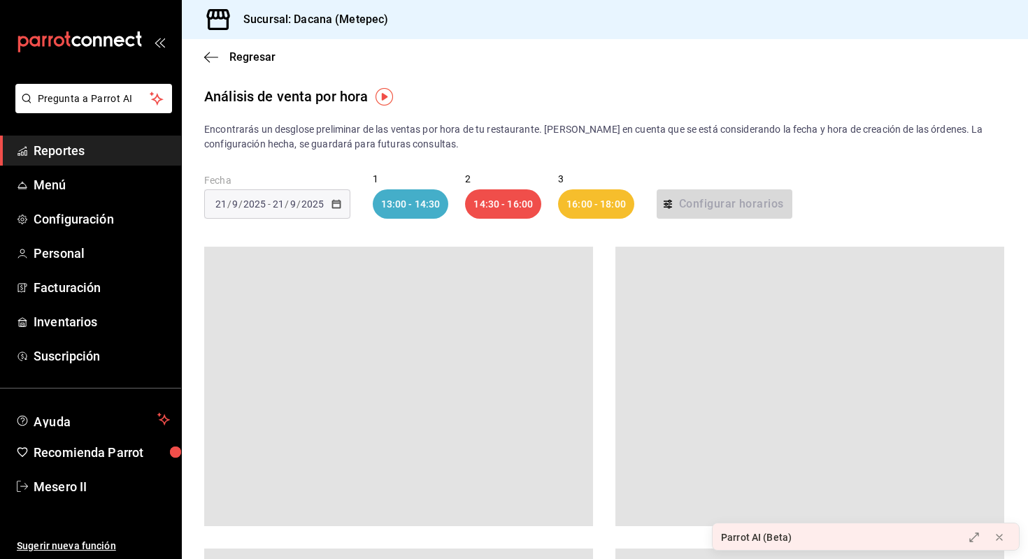
click at [236, 49] on div "Regresar" at bounding box center [605, 57] width 846 height 36
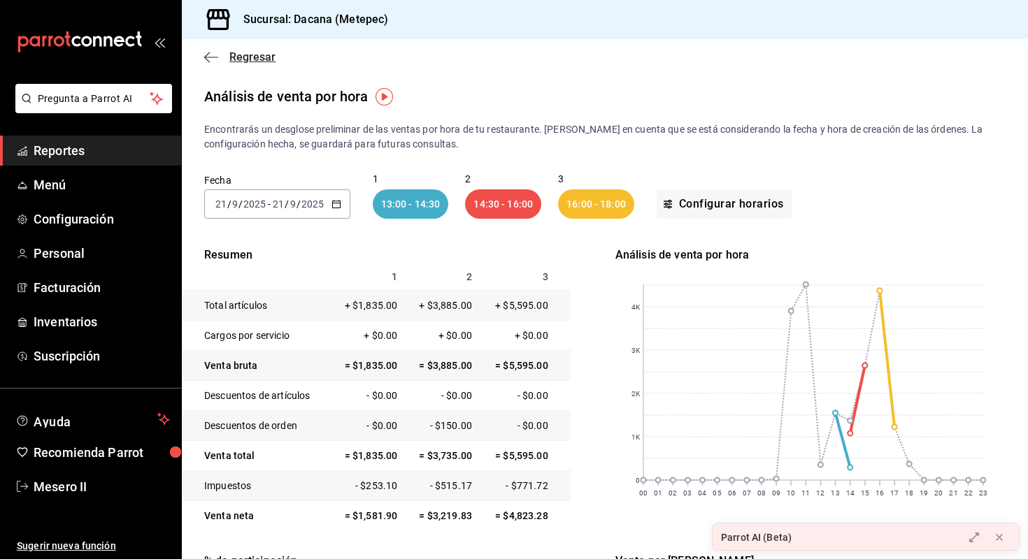
click at [248, 57] on span "Regresar" at bounding box center [252, 56] width 46 height 13
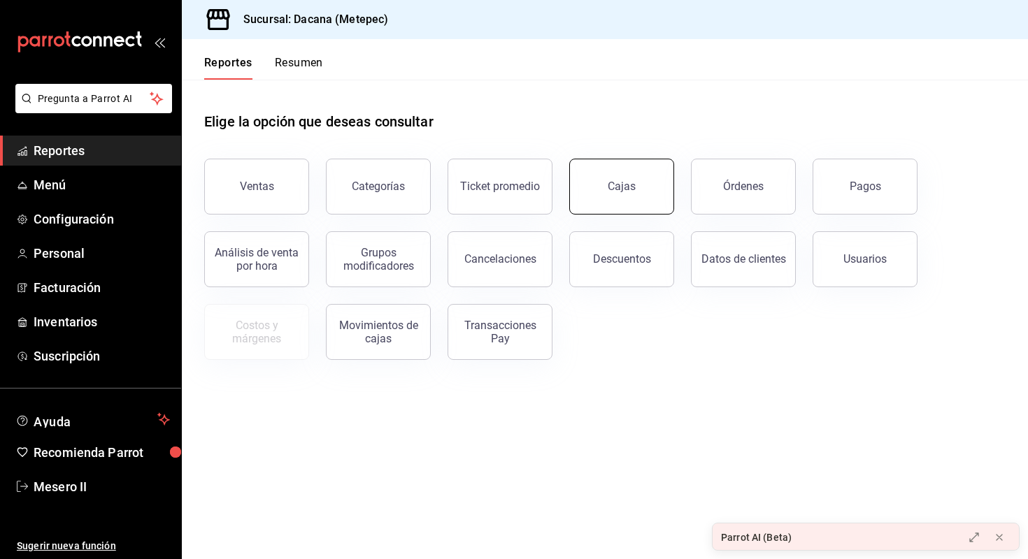
click at [621, 186] on div "Cajas" at bounding box center [622, 186] width 29 height 17
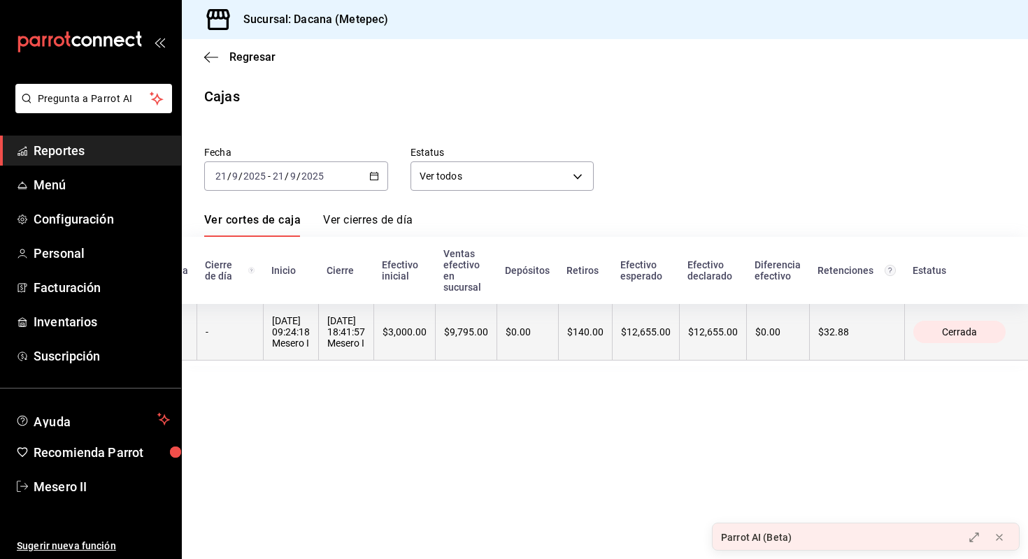
scroll to position [0, 53]
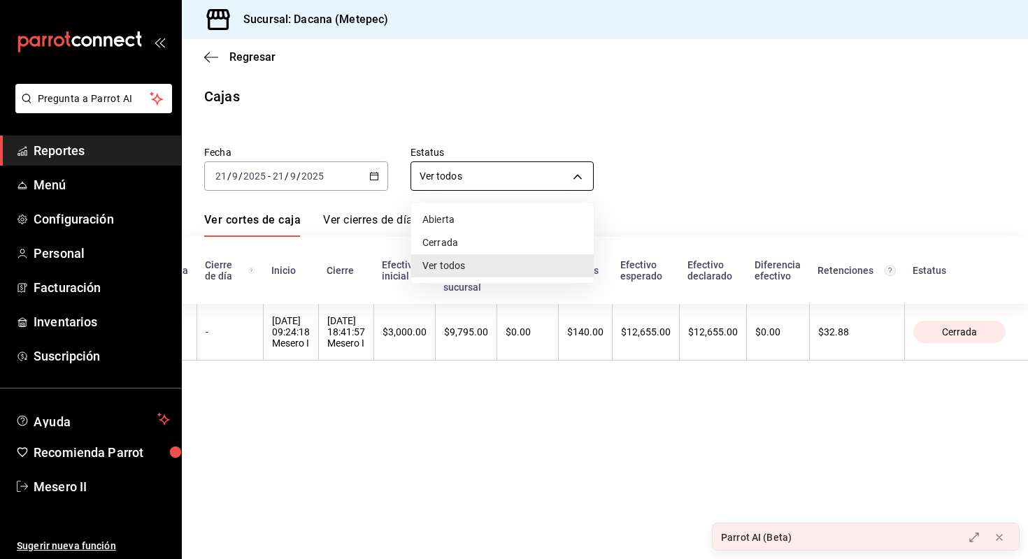
click at [522, 164] on body "Pregunta a Parrot AI Reportes Menú Configuración Personal Facturación Inventari…" at bounding box center [514, 279] width 1028 height 559
click at [497, 240] on li "Cerrada" at bounding box center [502, 242] width 182 height 23
type input "CLOSED"
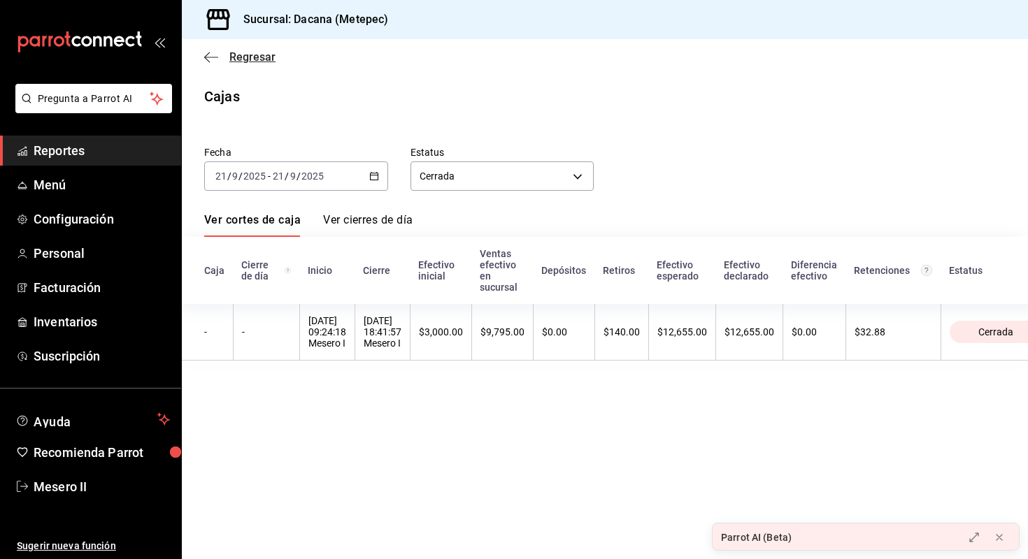
click at [243, 58] on span "Regresar" at bounding box center [252, 56] width 46 height 13
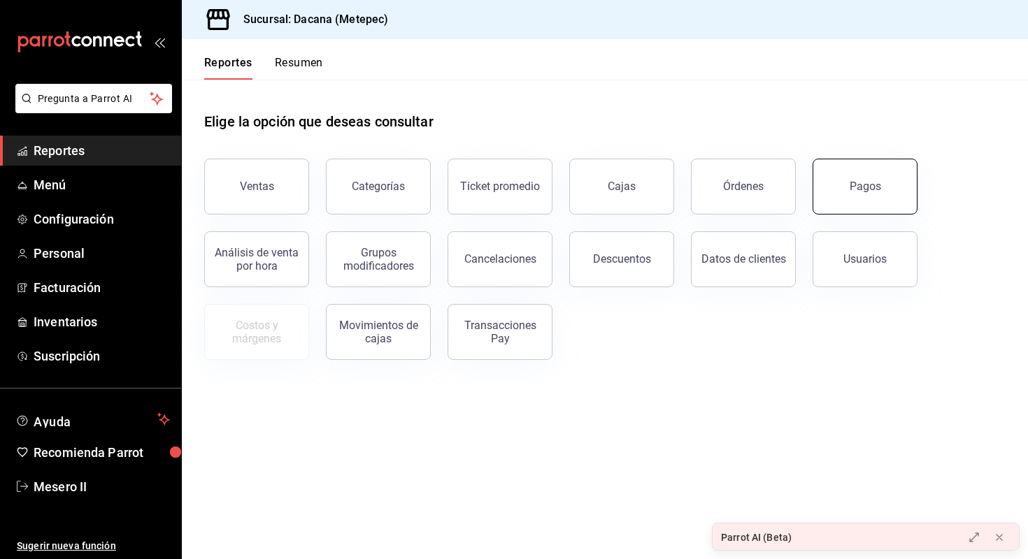
click at [853, 189] on div "Pagos" at bounding box center [865, 186] width 31 height 13
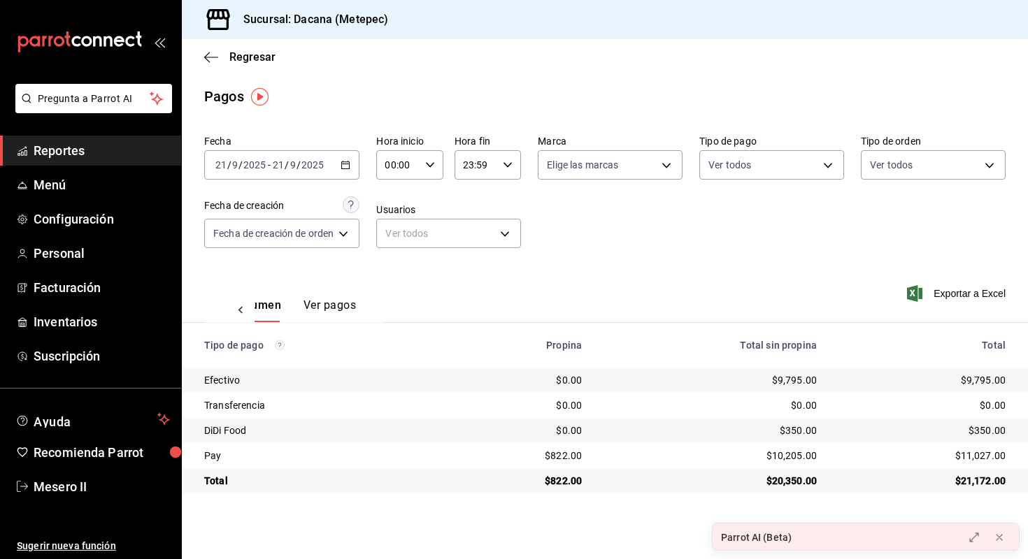
scroll to position [0, 42]
click at [804, 157] on body "Pregunta a Parrot AI Reportes Menú Configuración Personal Facturación Inventari…" at bounding box center [514, 279] width 1028 height 559
click at [804, 157] on div at bounding box center [514, 279] width 1028 height 559
click at [664, 177] on body "Pregunta a Parrot AI Reportes Menú Configuración Personal Facturación Inventari…" at bounding box center [514, 279] width 1028 height 559
click at [478, 285] on div at bounding box center [514, 279] width 1028 height 559
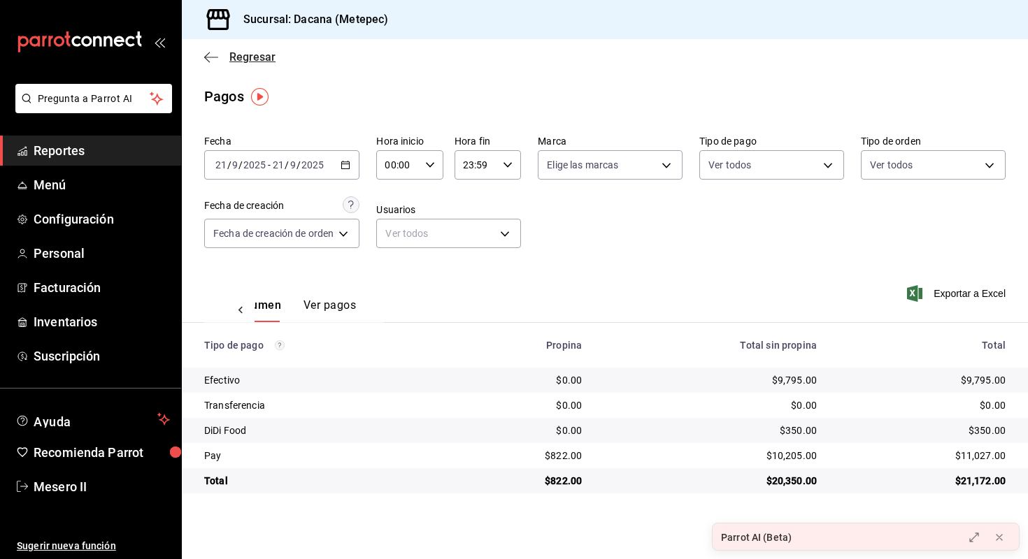
click at [238, 52] on span "Regresar" at bounding box center [252, 56] width 46 height 13
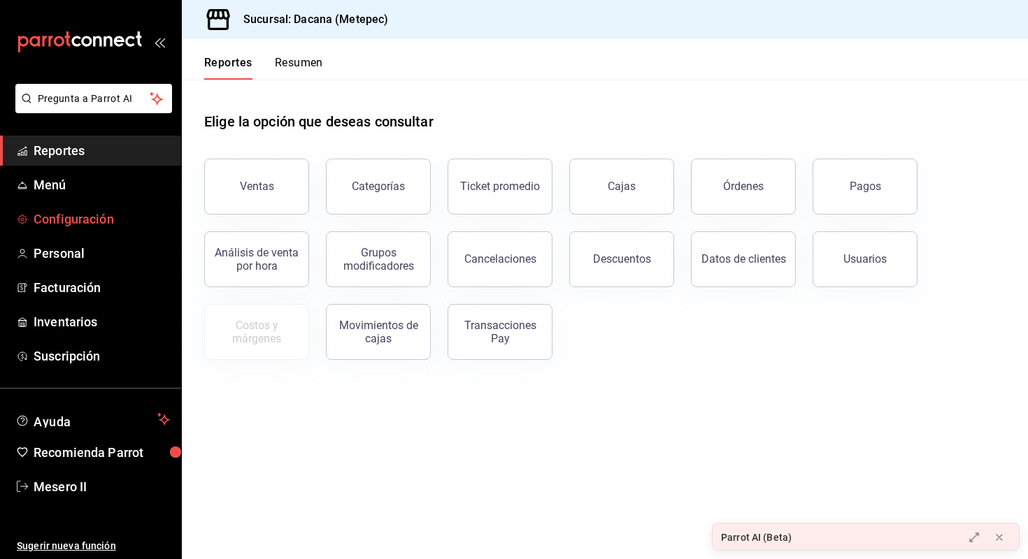
click at [108, 224] on span "Configuración" at bounding box center [102, 219] width 136 height 19
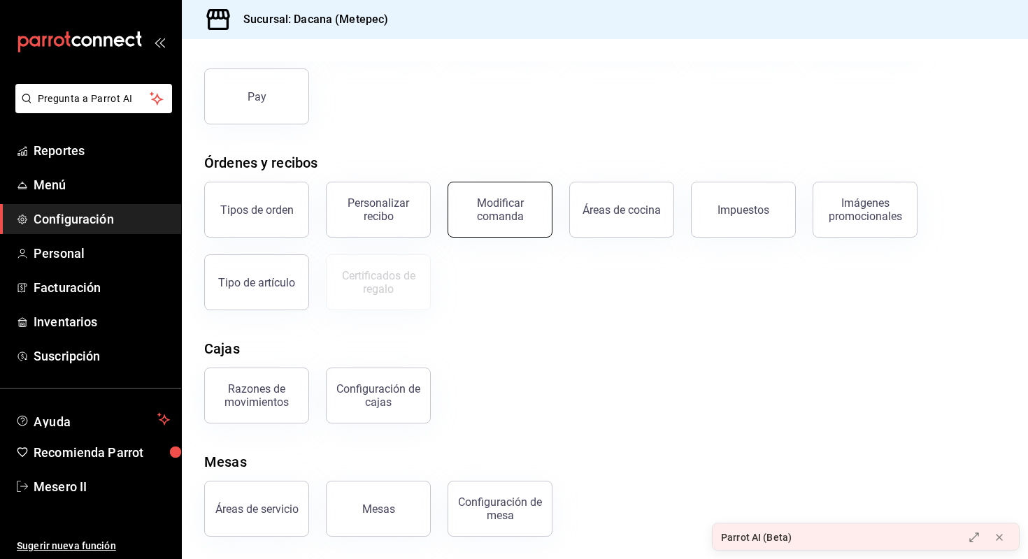
scroll to position [150, 0]
click at [233, 387] on div "Razones de movimientos" at bounding box center [256, 395] width 87 height 27
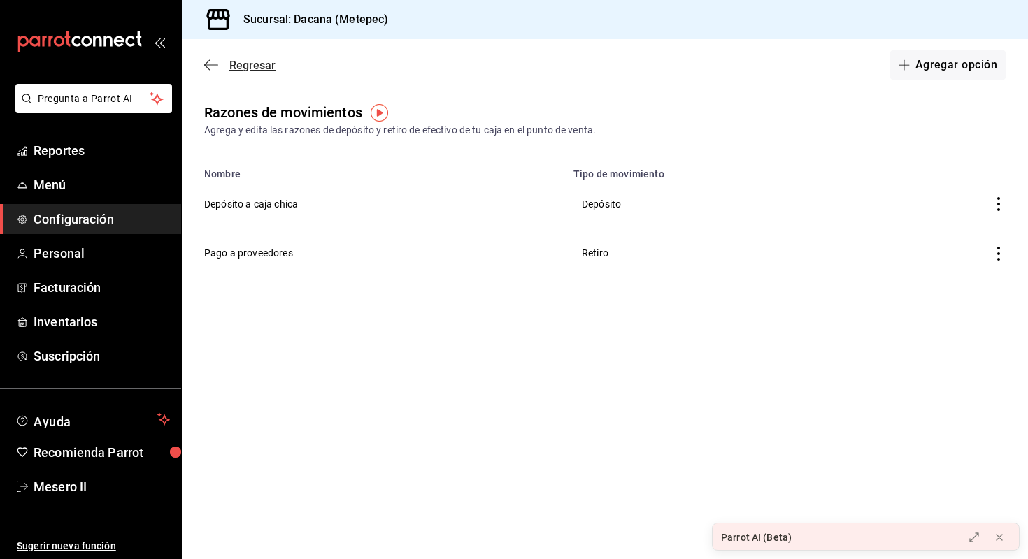
click at [237, 66] on span "Regresar" at bounding box center [252, 65] width 46 height 13
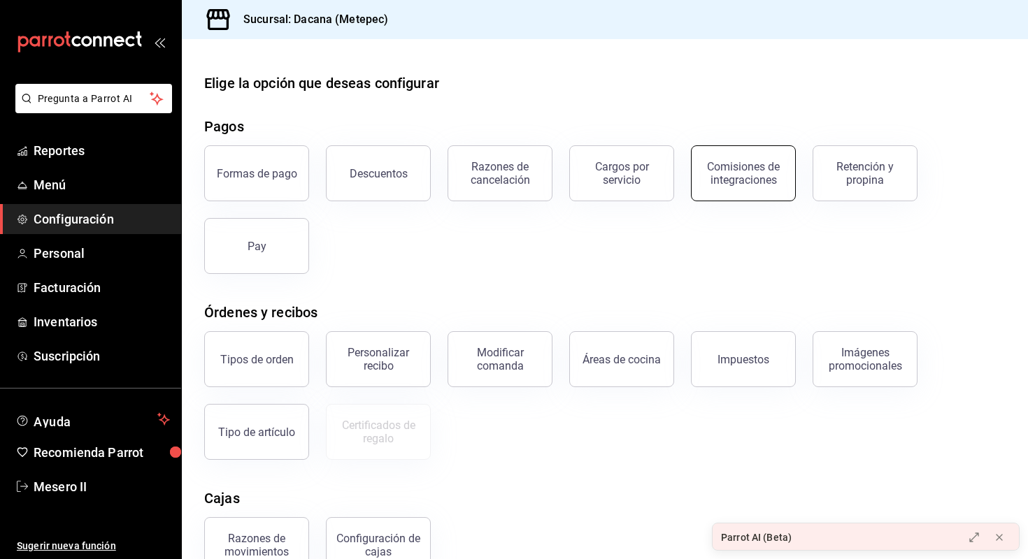
click at [700, 175] on button "Comisiones de integraciones" at bounding box center [743, 173] width 105 height 56
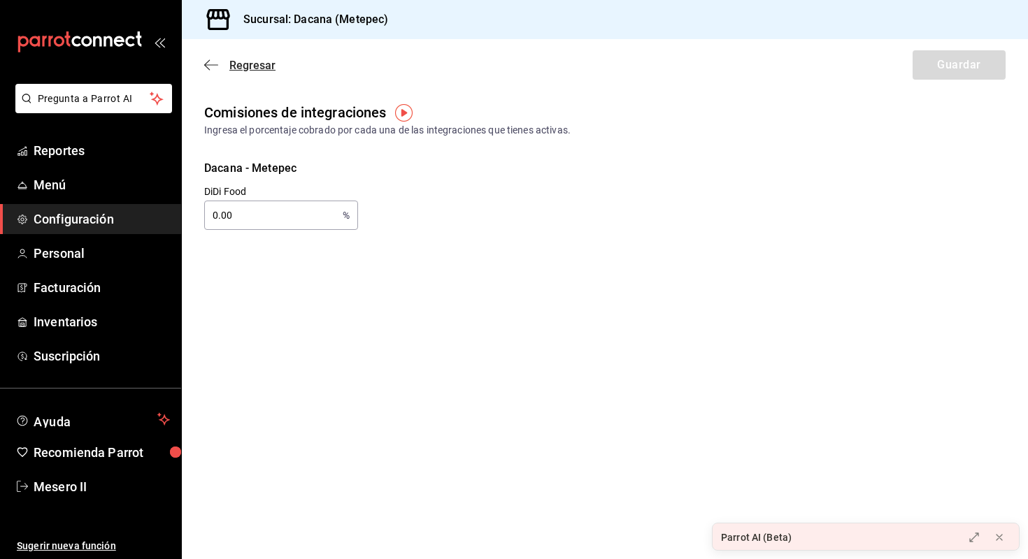
click at [252, 66] on span "Regresar" at bounding box center [252, 65] width 46 height 13
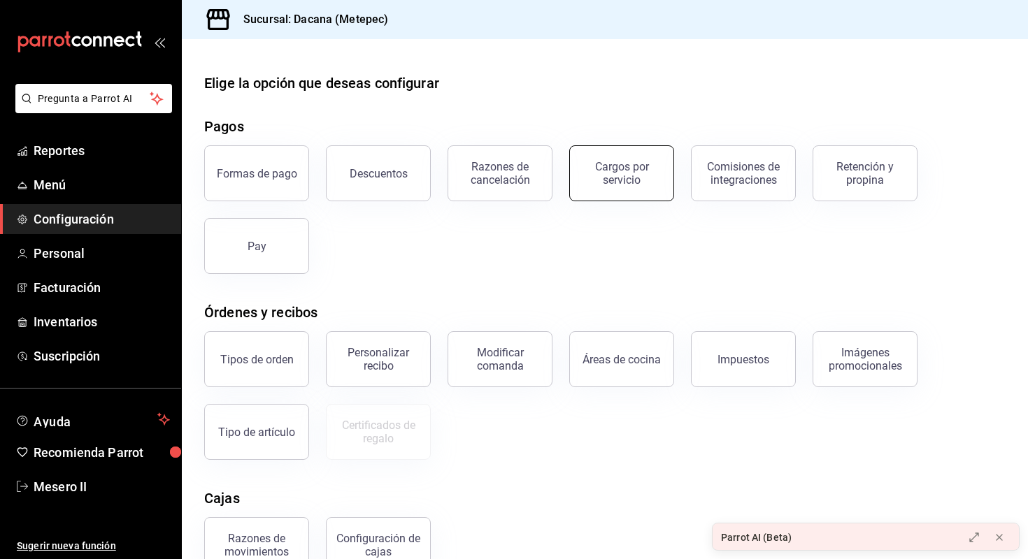
click at [658, 185] on button "Cargos por servicio" at bounding box center [621, 173] width 105 height 56
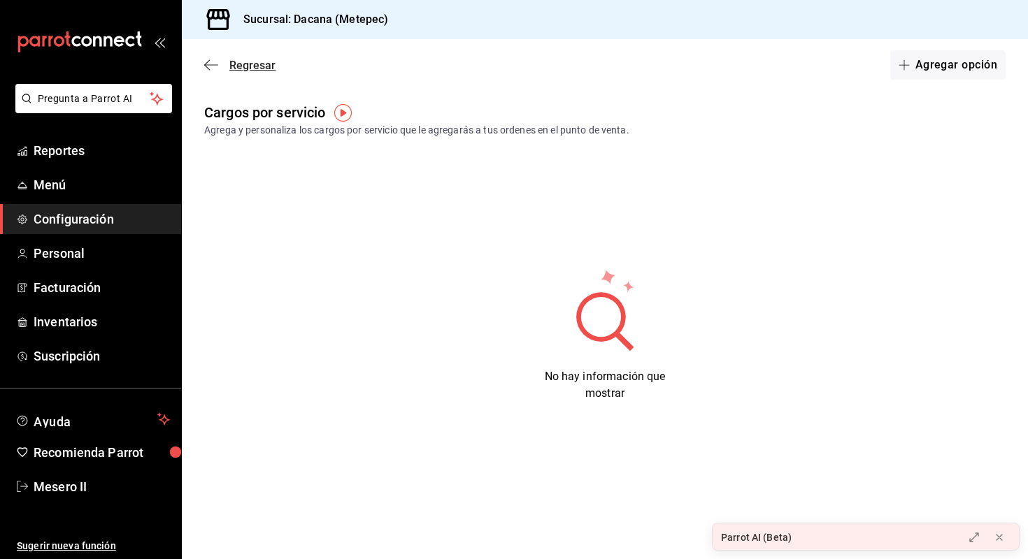
click at [252, 61] on span "Regresar" at bounding box center [252, 65] width 46 height 13
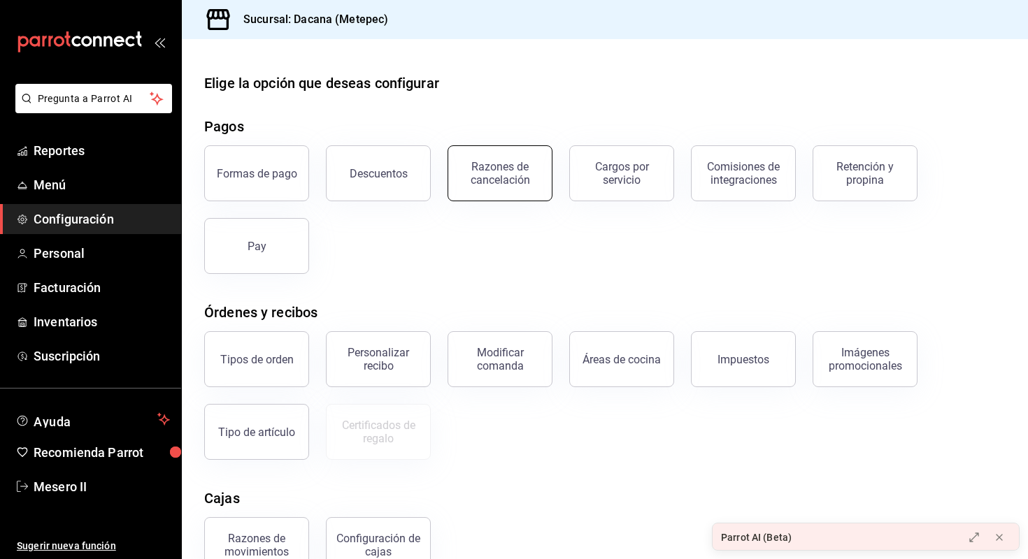
click at [509, 165] on div "Razones de cancelación" at bounding box center [500, 173] width 87 height 27
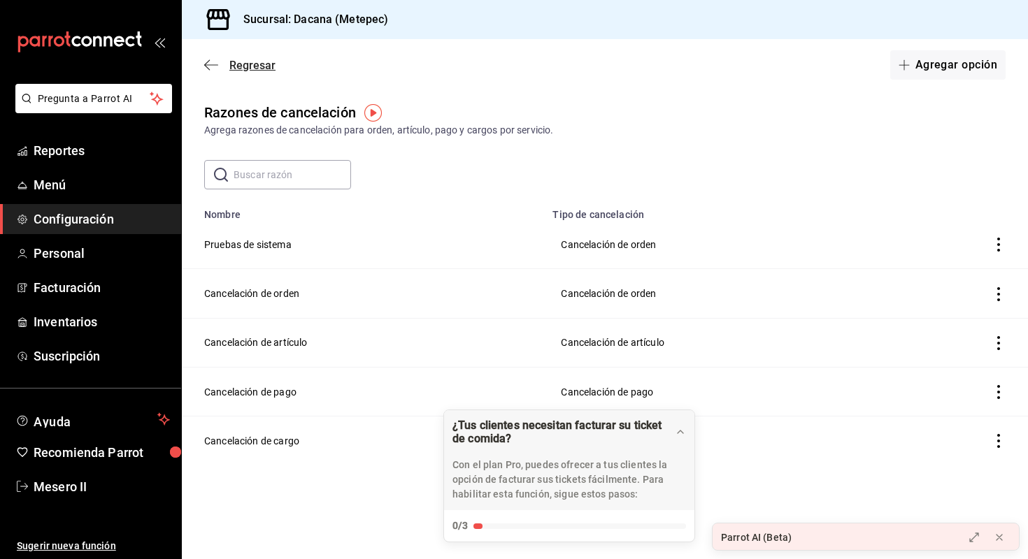
click at [252, 62] on span "Regresar" at bounding box center [252, 65] width 46 height 13
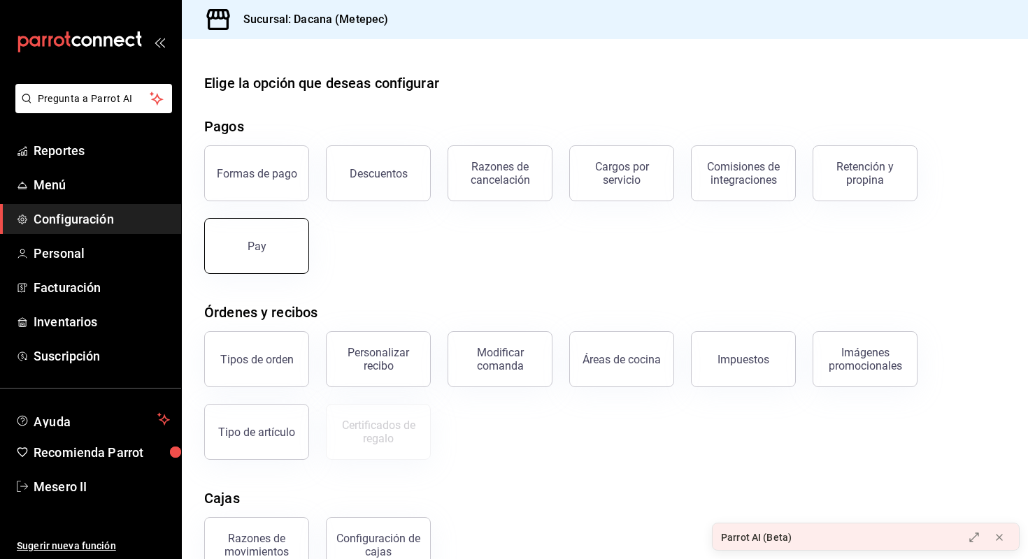
click at [287, 266] on button "Pay" at bounding box center [256, 246] width 105 height 56
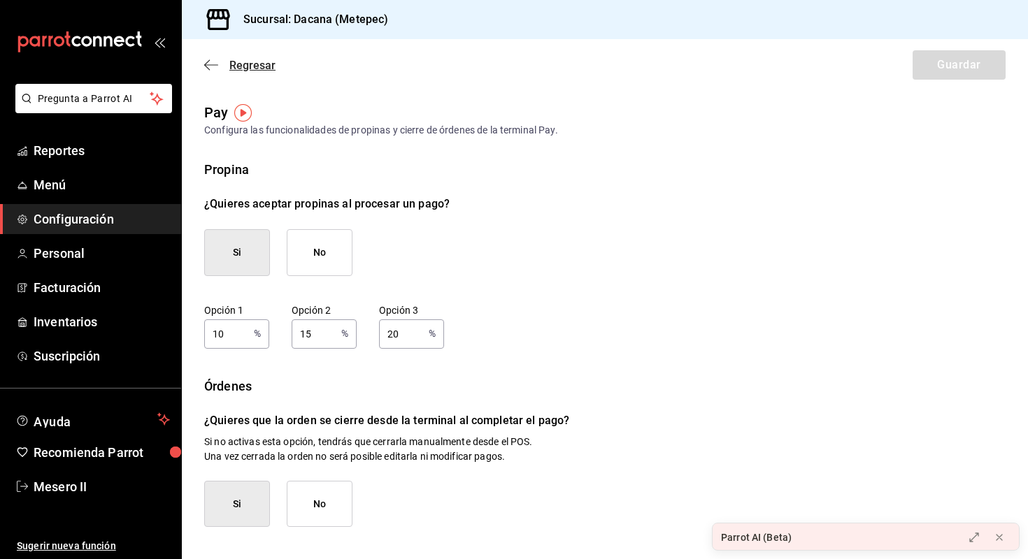
click at [252, 69] on span "Regresar" at bounding box center [252, 65] width 46 height 13
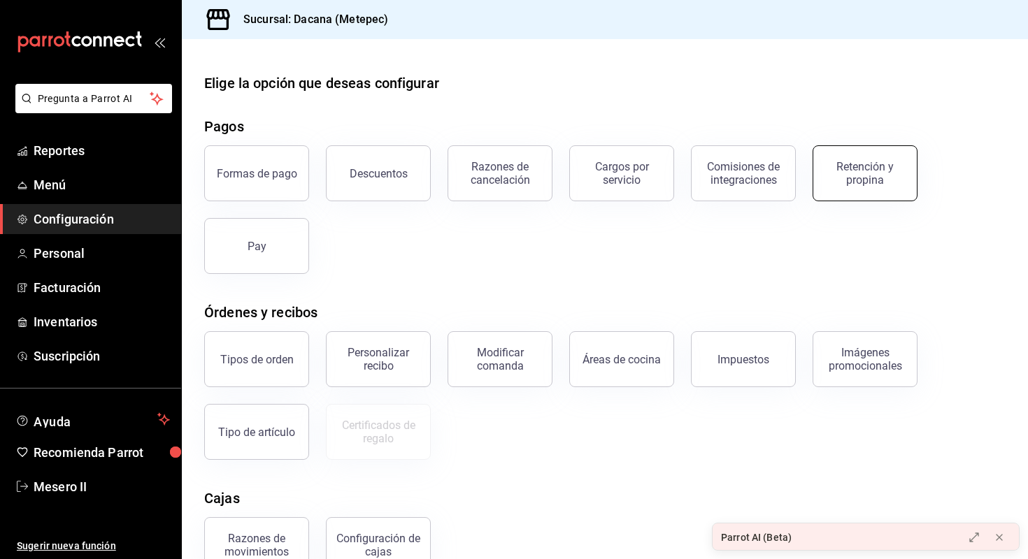
click at [839, 179] on div "Retención y propina" at bounding box center [865, 173] width 87 height 27
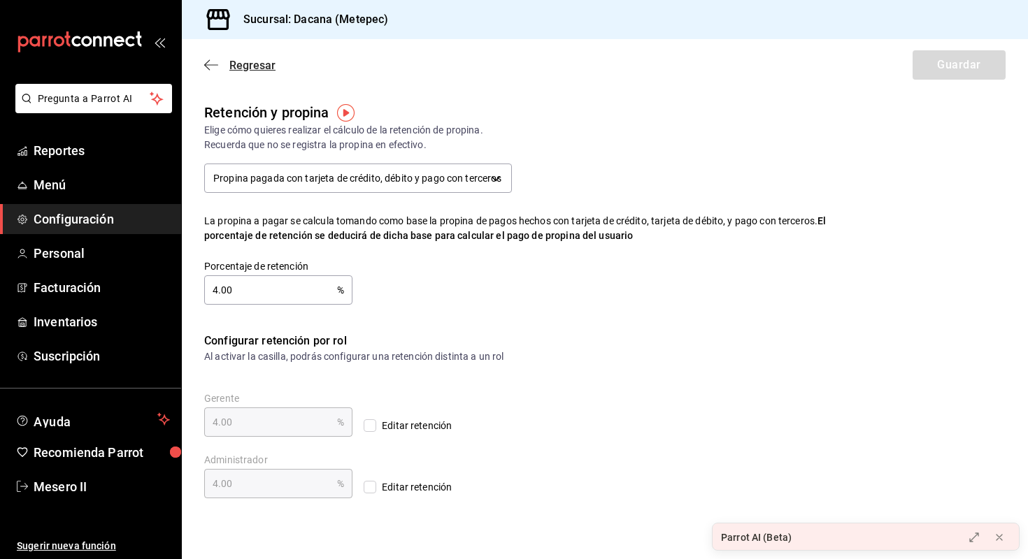
click at [264, 71] on span "Regresar" at bounding box center [252, 65] width 46 height 13
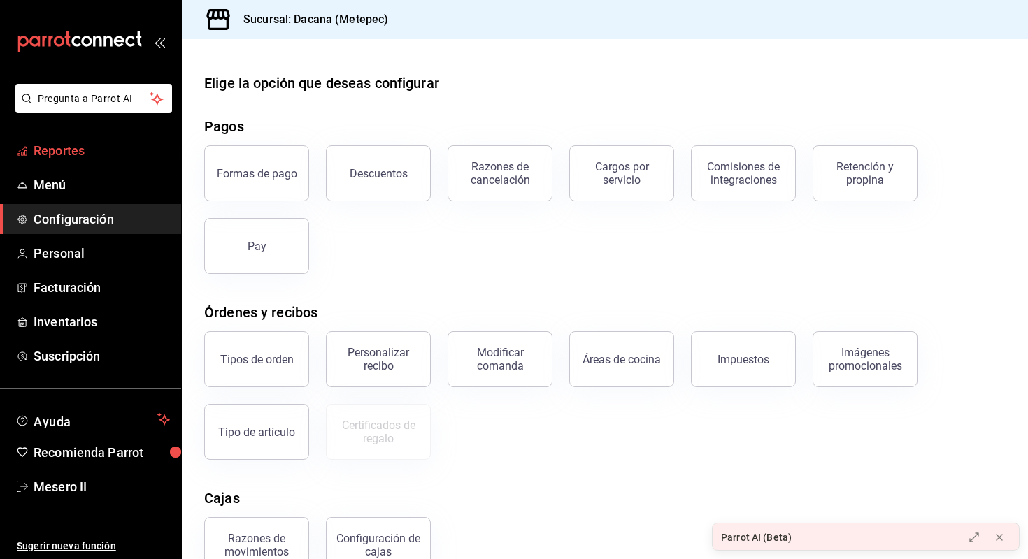
click at [150, 159] on span "Reportes" at bounding box center [102, 150] width 136 height 19
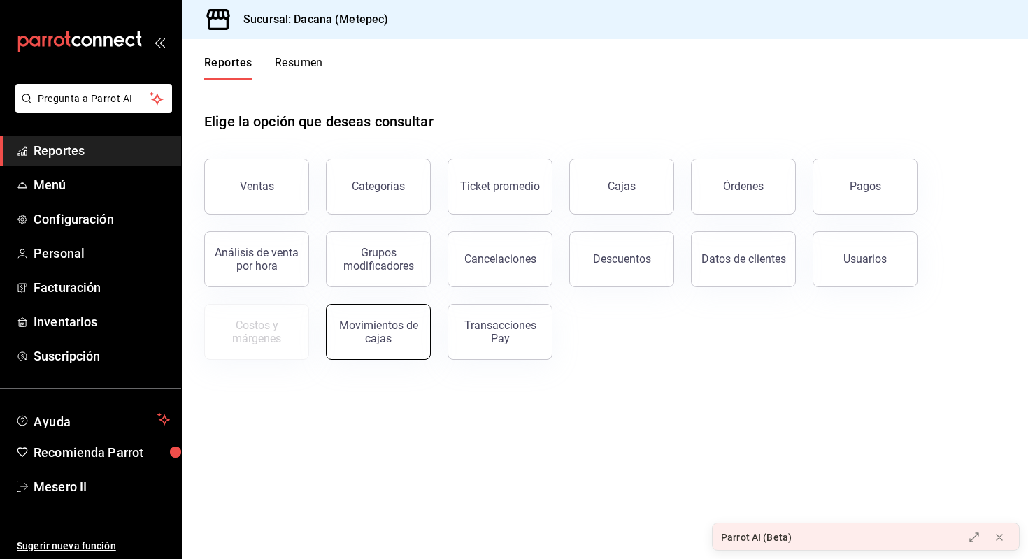
click at [368, 337] on div "Movimientos de cajas" at bounding box center [378, 332] width 87 height 27
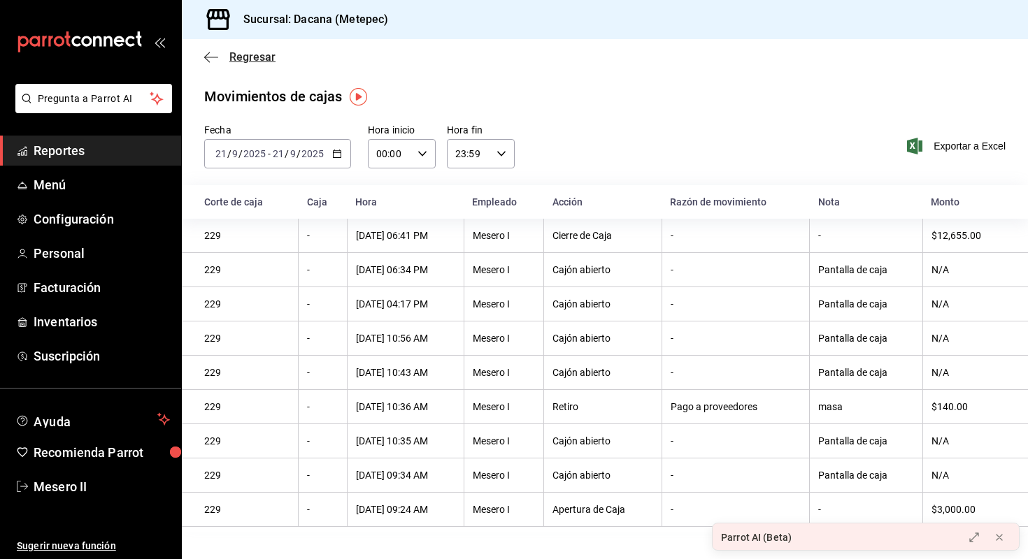
click at [241, 52] on span "Regresar" at bounding box center [252, 56] width 46 height 13
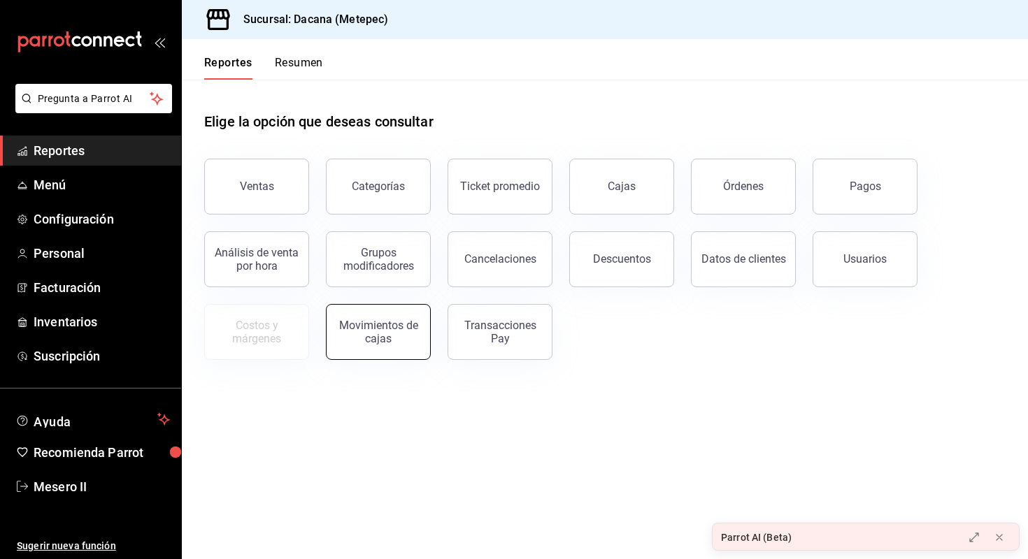
click at [378, 313] on button "Movimientos de cajas" at bounding box center [378, 332] width 105 height 56
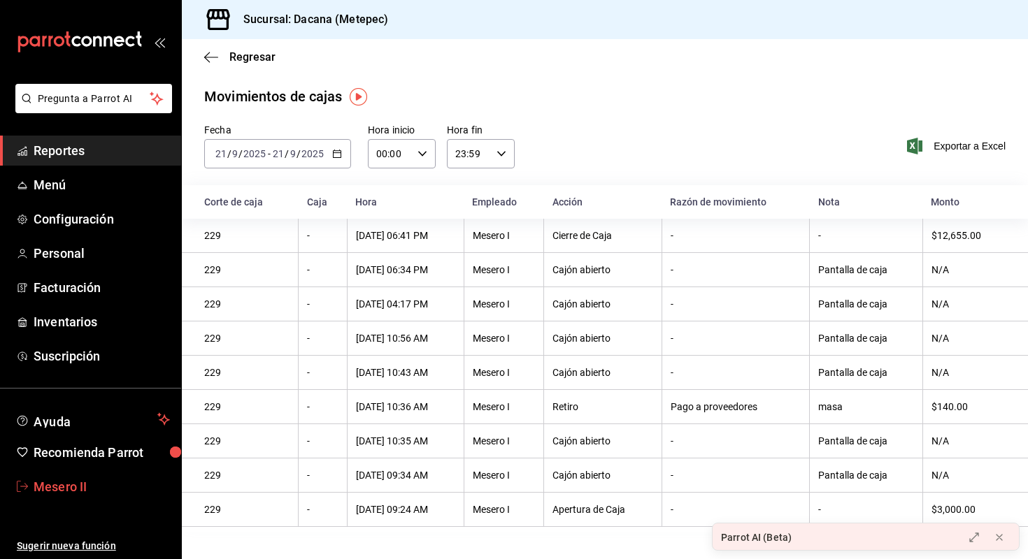
click at [76, 489] on span "Mesero II" at bounding box center [102, 487] width 136 height 19
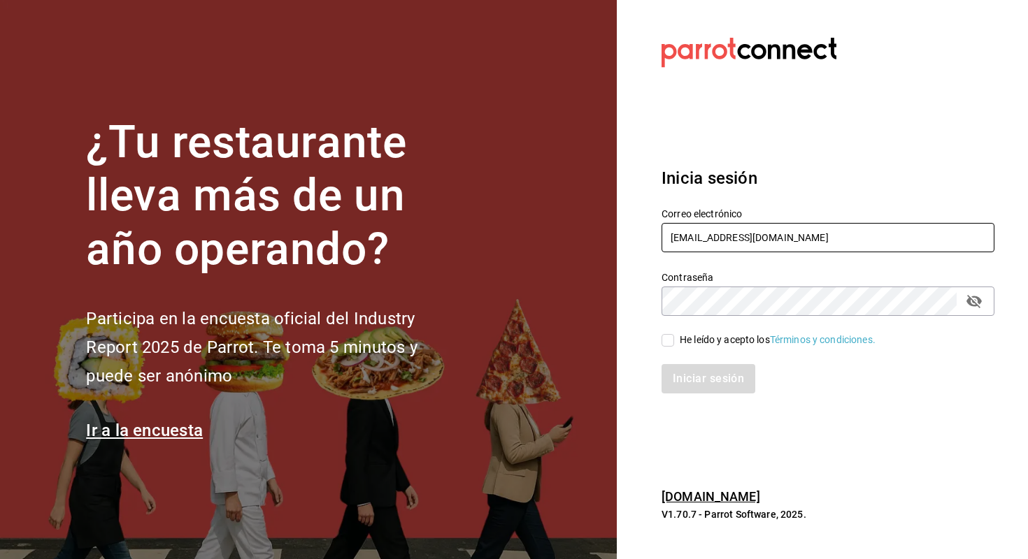
type input "[EMAIL_ADDRESS][DOMAIN_NAME]"
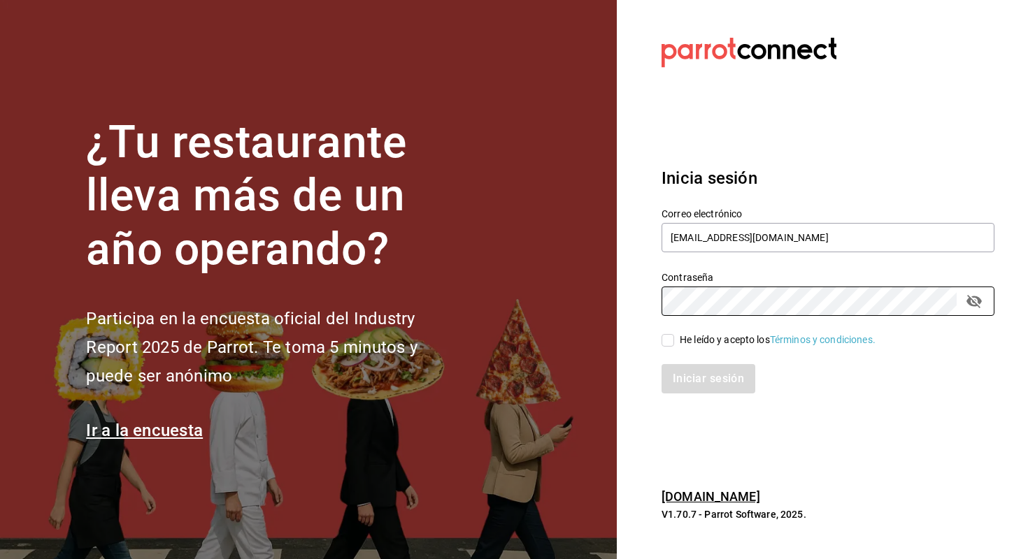
click at [681, 339] on div "He leído y acepto los Términos y condiciones." at bounding box center [778, 340] width 196 height 15
click at [674, 339] on input "He leído y acepto los Términos y condiciones." at bounding box center [667, 340] width 13 height 13
checkbox input "true"
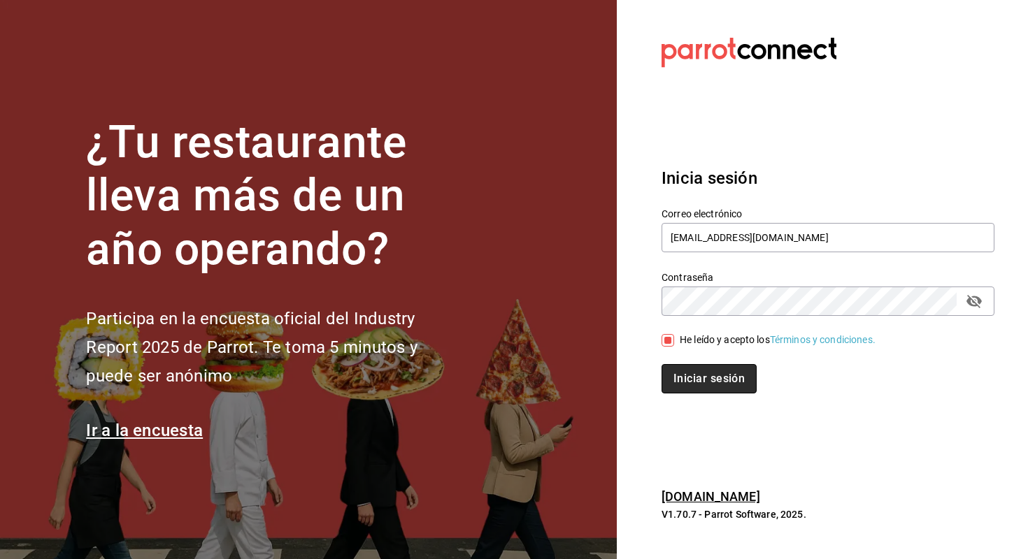
click at [680, 380] on button "Iniciar sesión" at bounding box center [708, 378] width 95 height 29
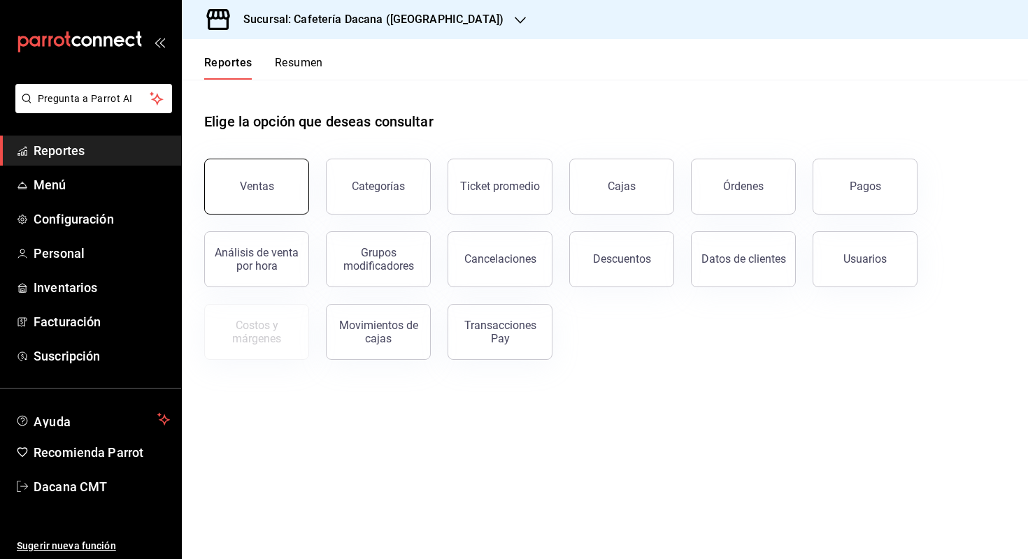
click at [245, 180] on div "Ventas" at bounding box center [257, 186] width 34 height 13
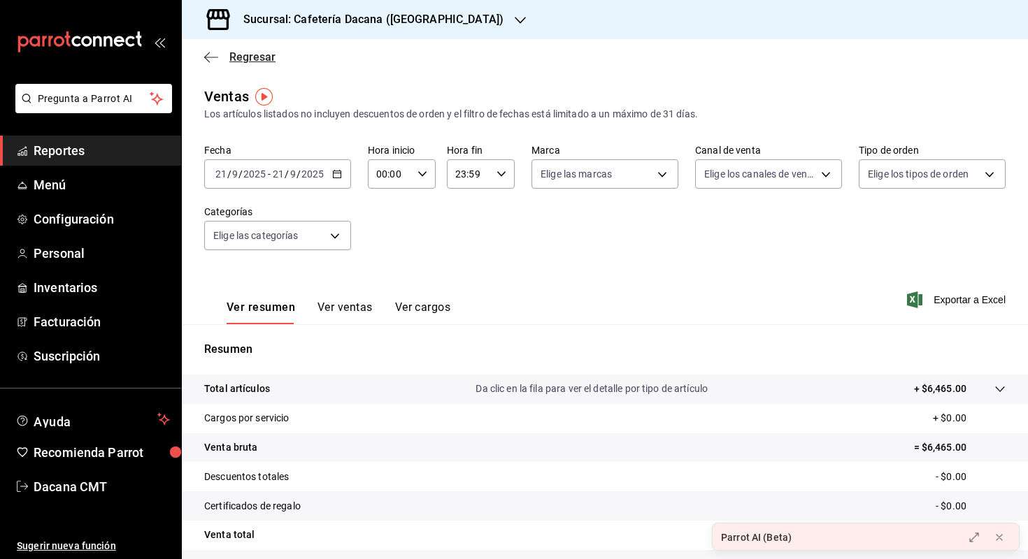
click at [249, 57] on span "Regresar" at bounding box center [252, 56] width 46 height 13
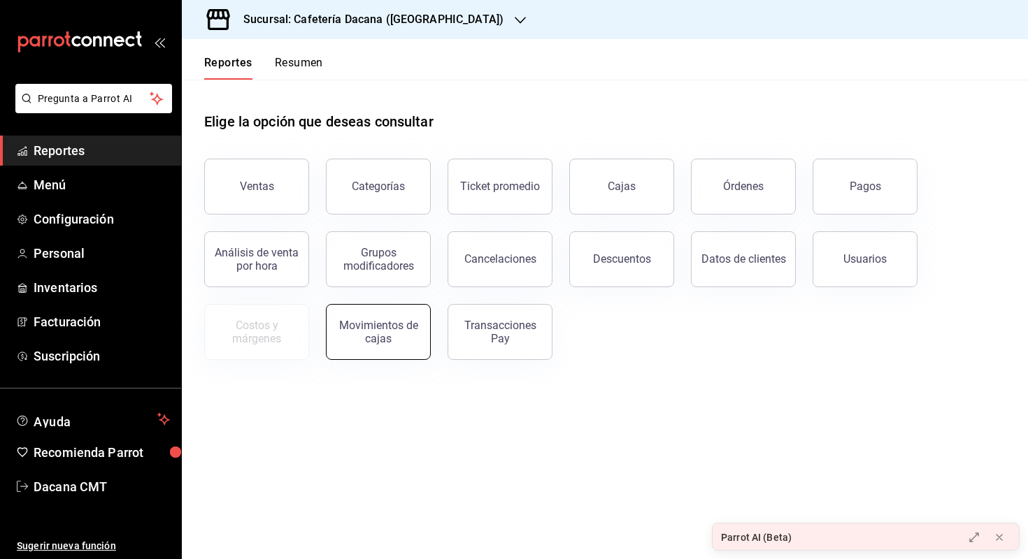
click at [368, 343] on div "Movimientos de cajas" at bounding box center [378, 332] width 87 height 27
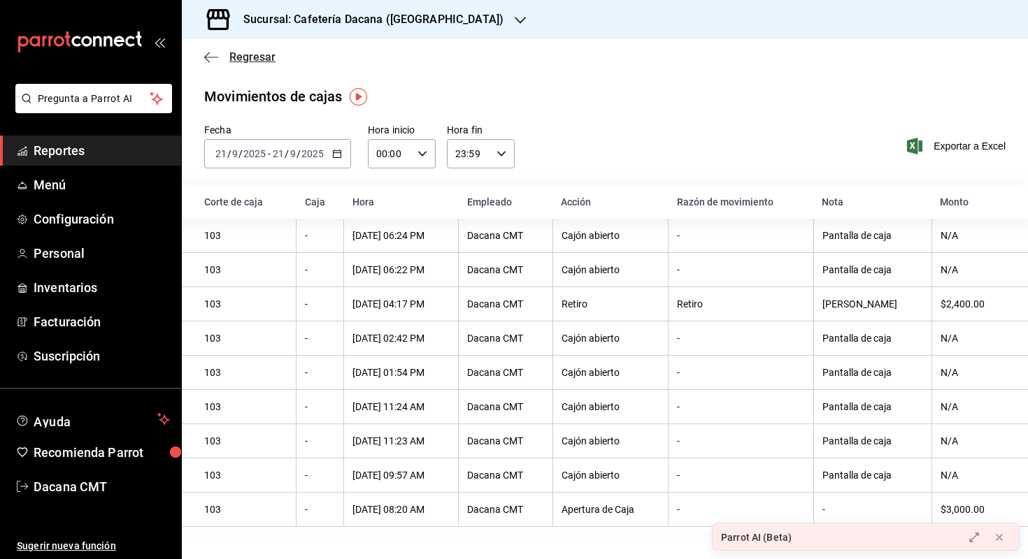
click at [232, 57] on span "Regresar" at bounding box center [252, 56] width 46 height 13
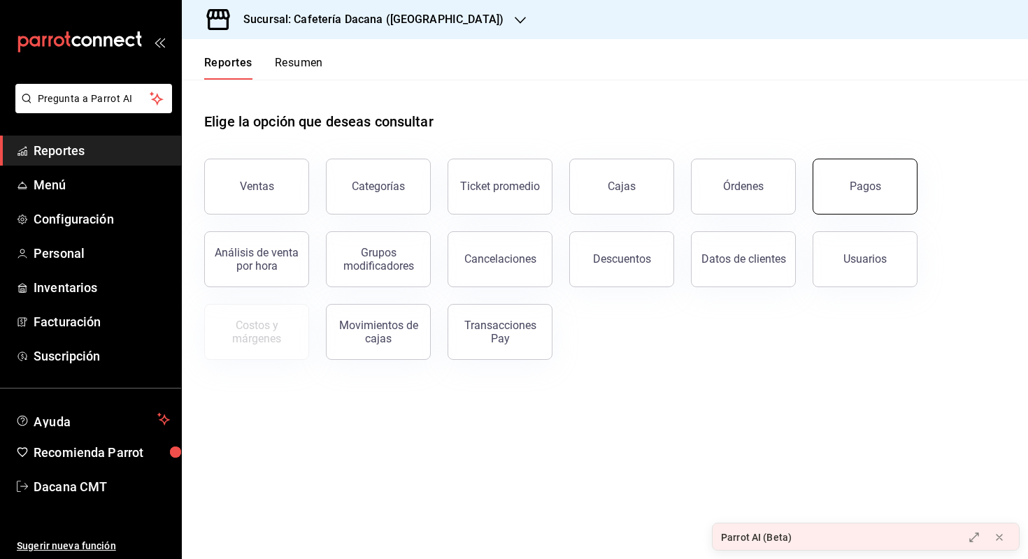
click at [844, 205] on button "Pagos" at bounding box center [864, 187] width 105 height 56
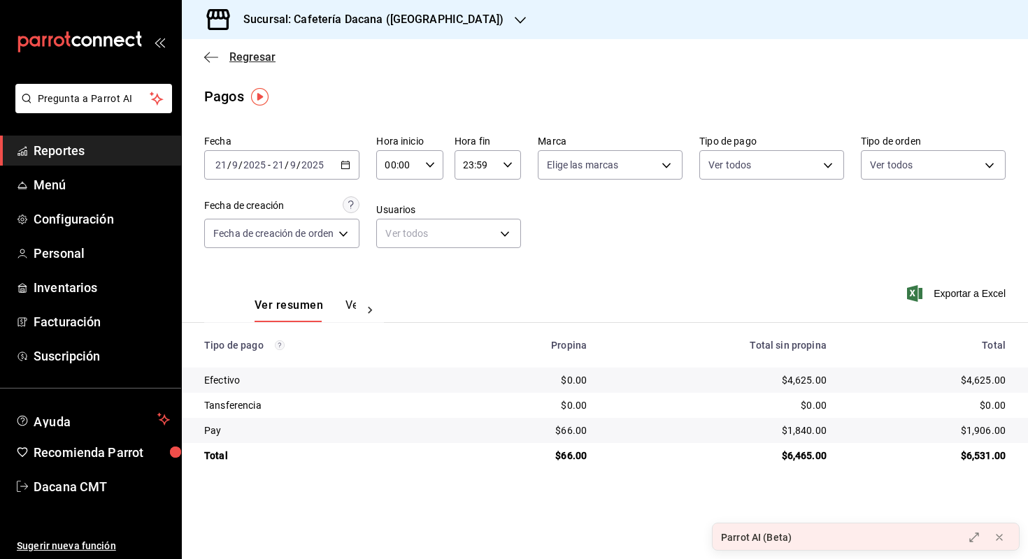
click at [247, 62] on span "Regresar" at bounding box center [252, 56] width 46 height 13
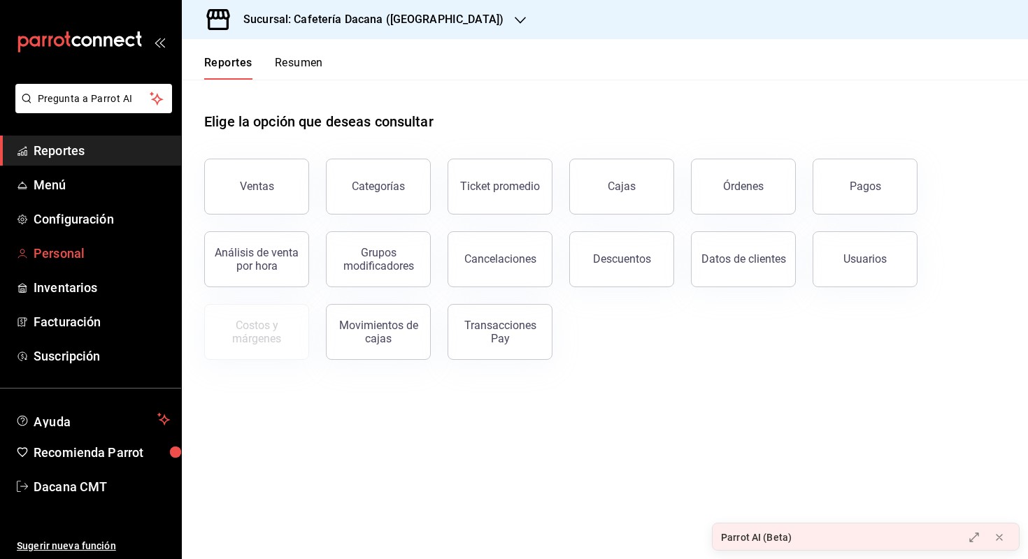
click at [103, 243] on link "Personal" at bounding box center [90, 253] width 181 height 30
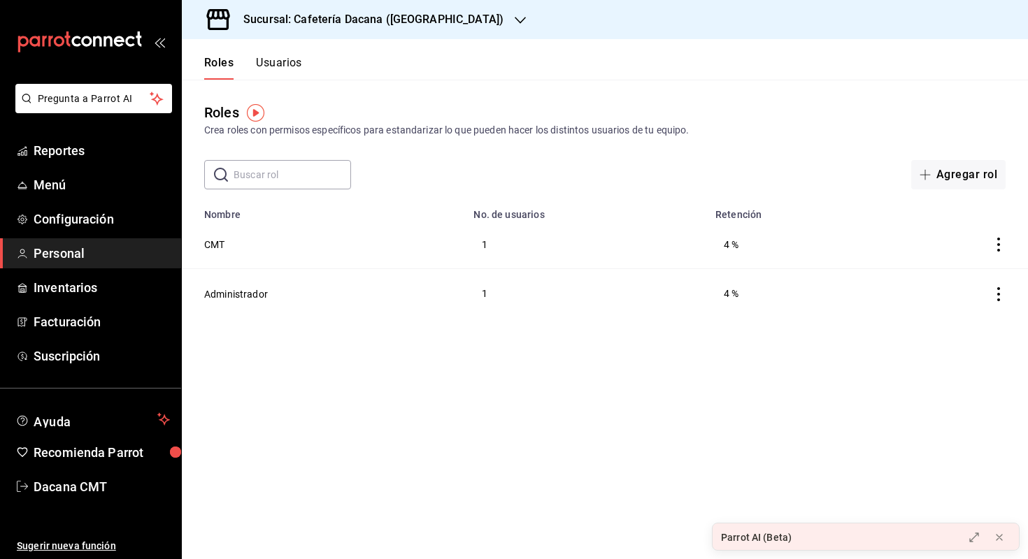
click at [281, 56] on button "Usuarios" at bounding box center [279, 68] width 46 height 24
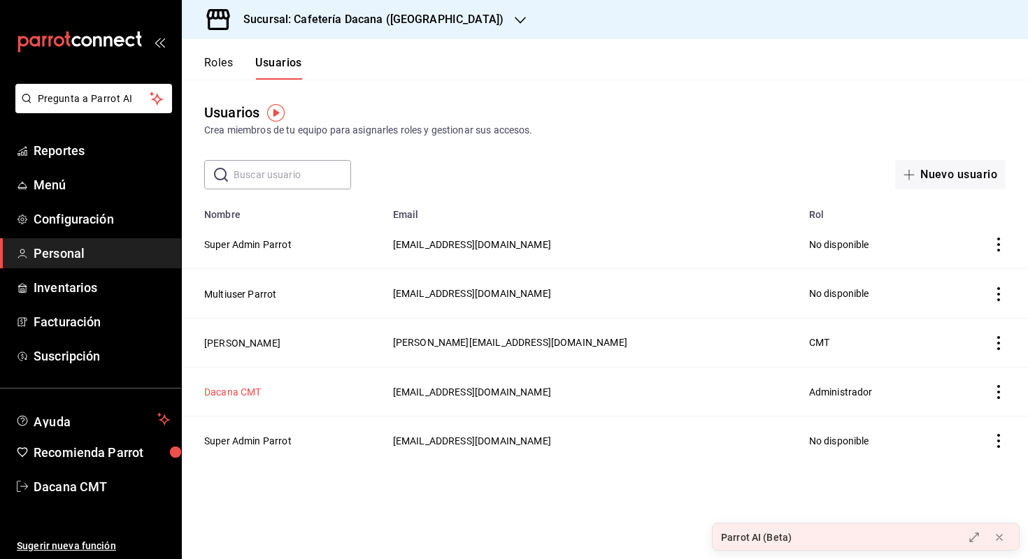
click at [237, 393] on button "Dacana CMT" at bounding box center [232, 392] width 57 height 14
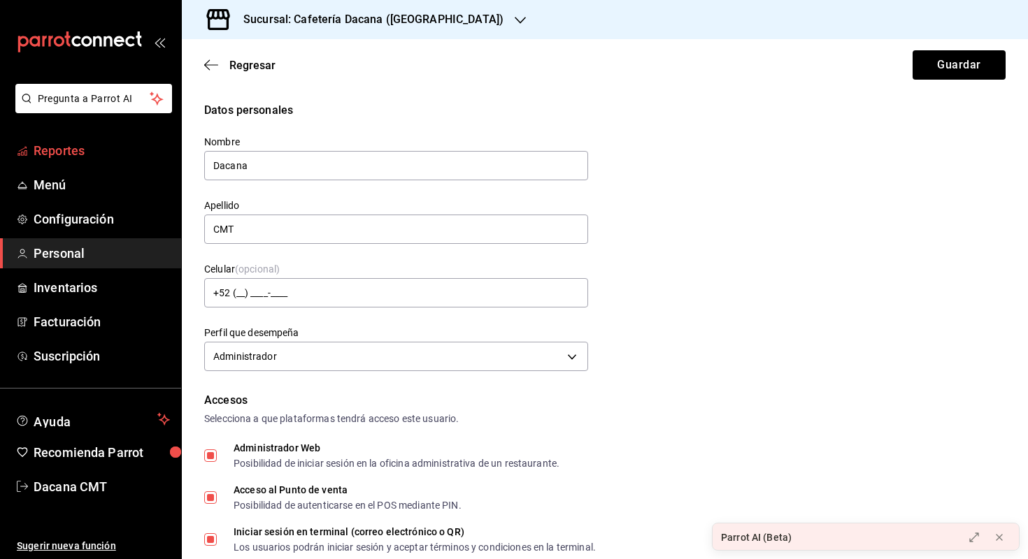
click at [96, 146] on span "Reportes" at bounding box center [102, 150] width 136 height 19
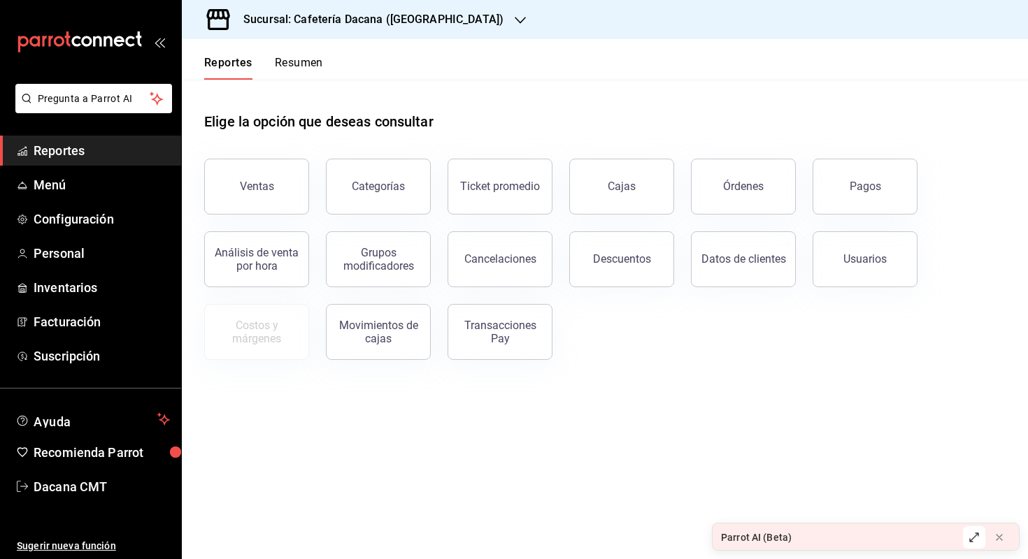
click at [968, 531] on button at bounding box center [974, 538] width 22 height 22
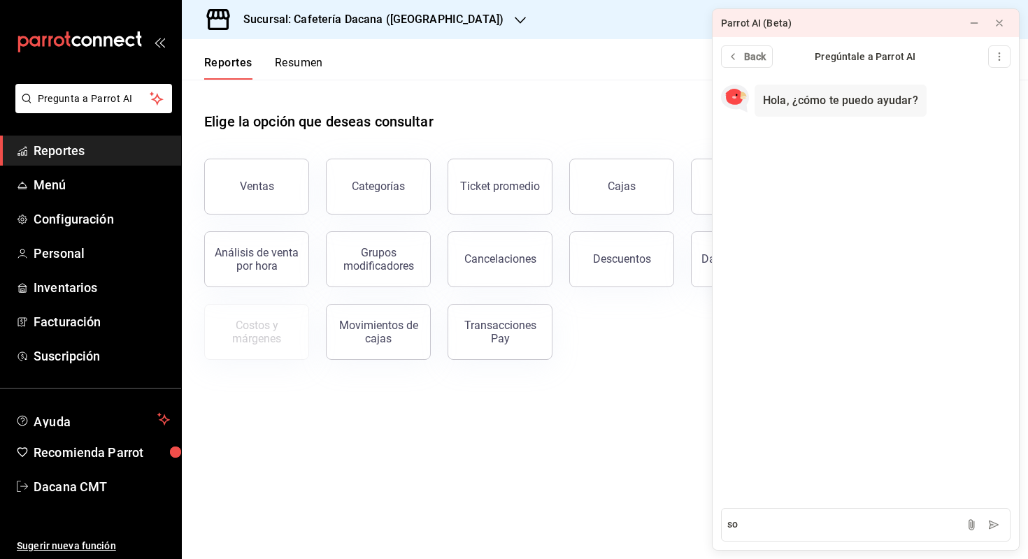
type textarea "s"
type textarea "donde ver las propinas"
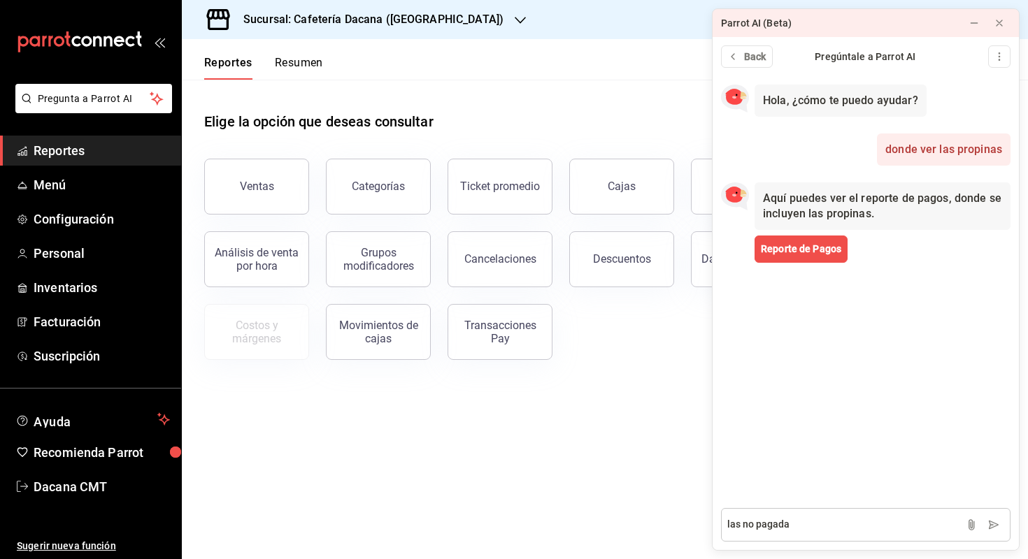
type textarea "las no pagadas"
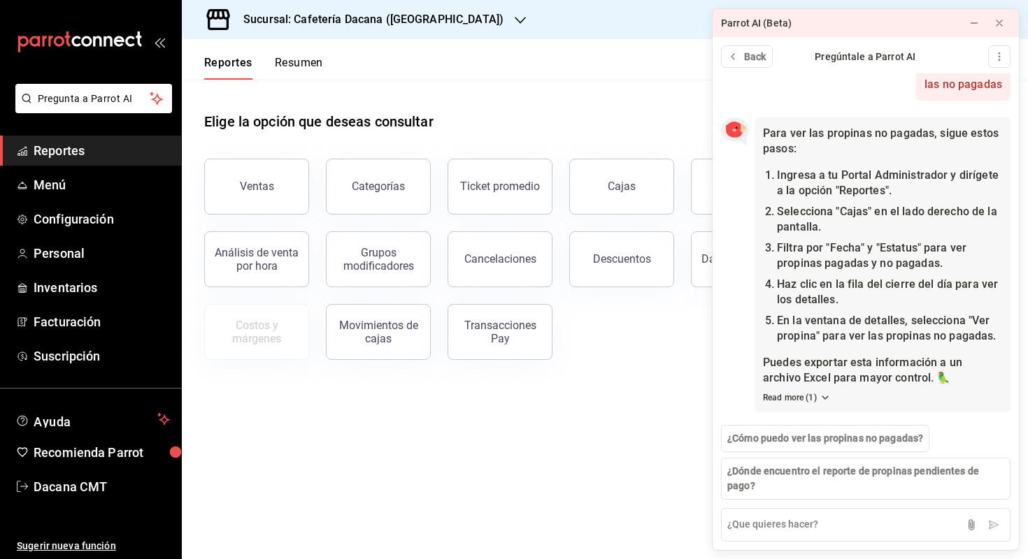
scroll to position [212, 0]
click at [60, 483] on span "Dacana CMT" at bounding box center [102, 487] width 136 height 19
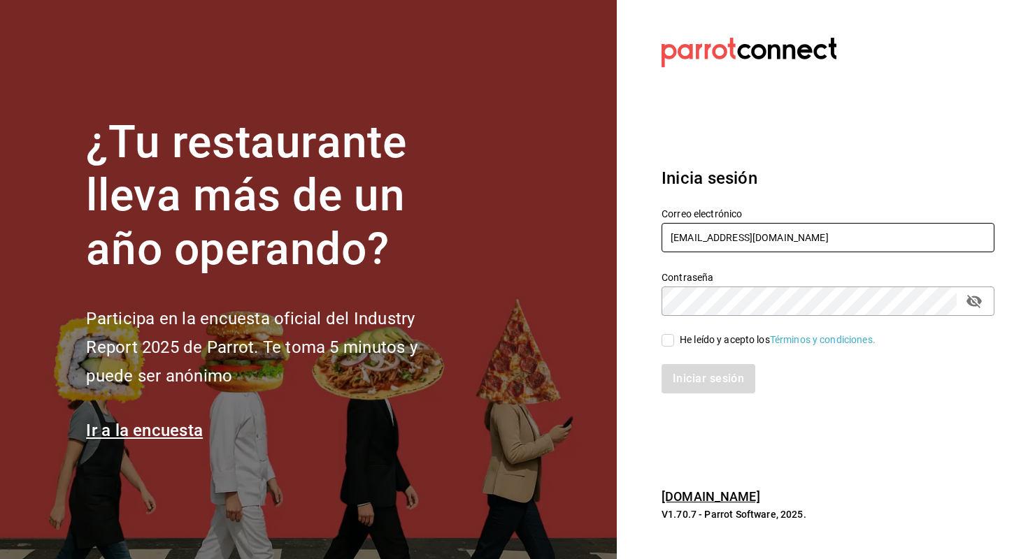
type input "[EMAIL_ADDRESS][DOMAIN_NAME]"
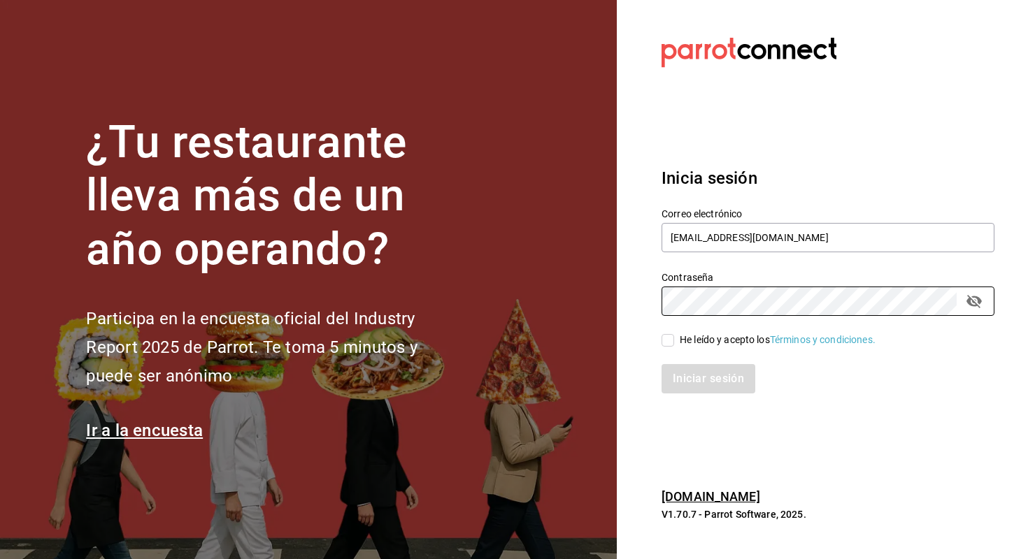
click at [669, 345] on input "He leído y acepto los Términos y condiciones." at bounding box center [667, 340] width 13 height 13
checkbox input "true"
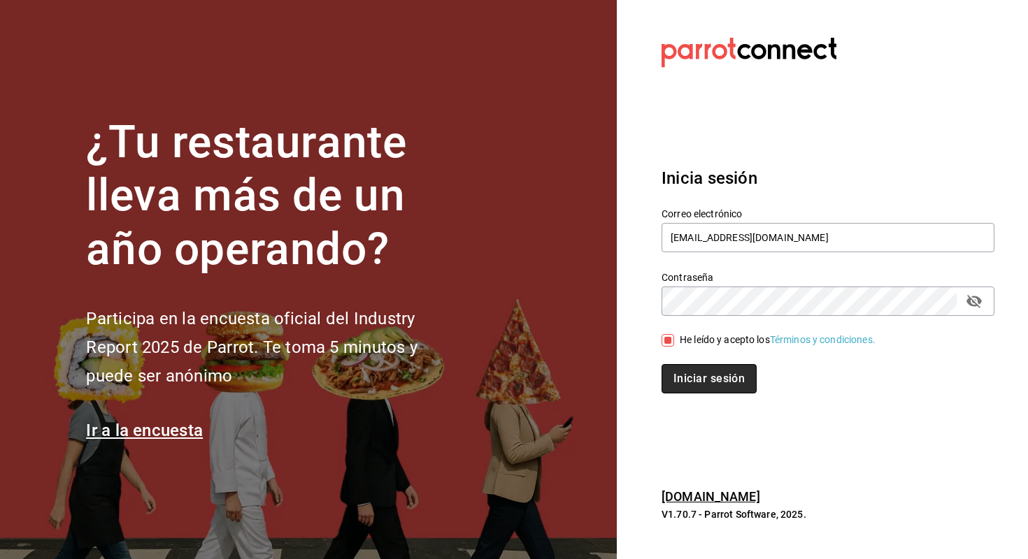
click at [678, 377] on button "Iniciar sesión" at bounding box center [708, 378] width 95 height 29
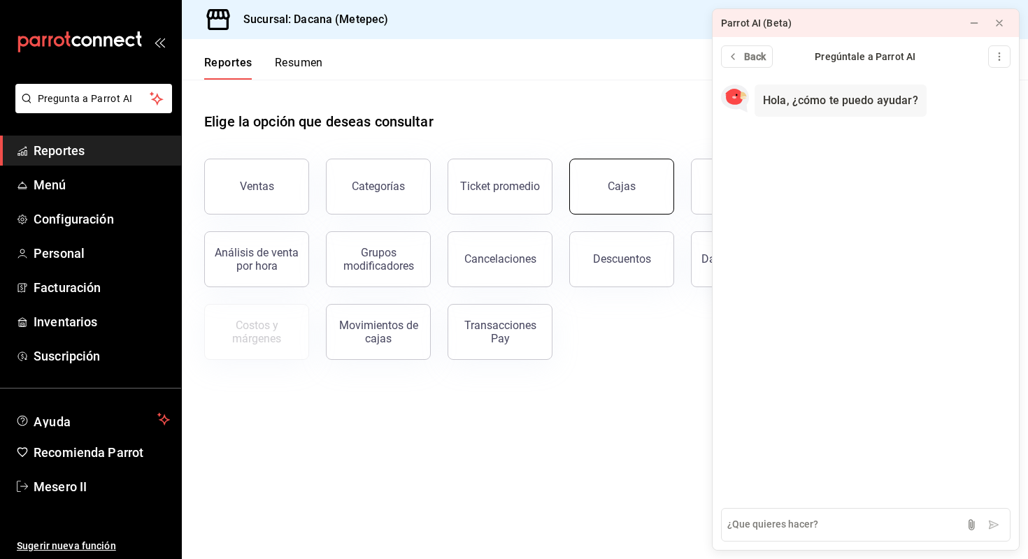
click at [587, 182] on link "Cajas" at bounding box center [621, 187] width 105 height 56
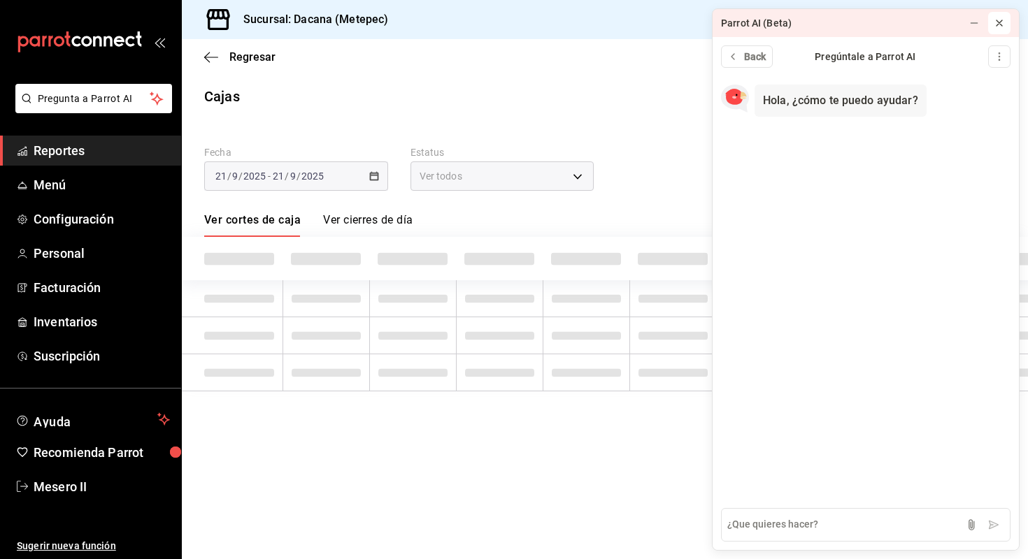
click at [1002, 20] on icon at bounding box center [999, 22] width 11 height 11
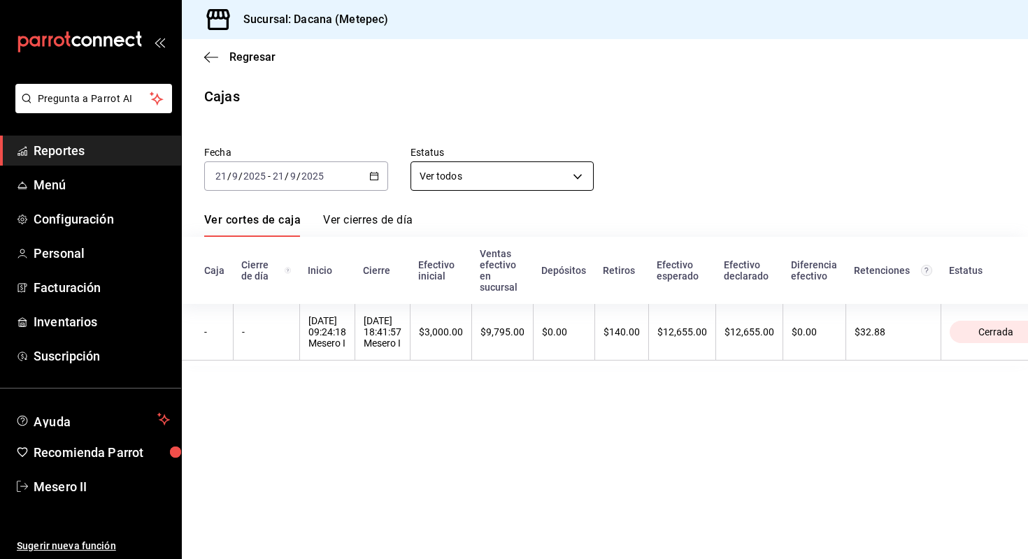
click at [524, 171] on body "Pregunta a Parrot AI Reportes Menú Configuración Personal Facturación Inventari…" at bounding box center [514, 279] width 1028 height 559
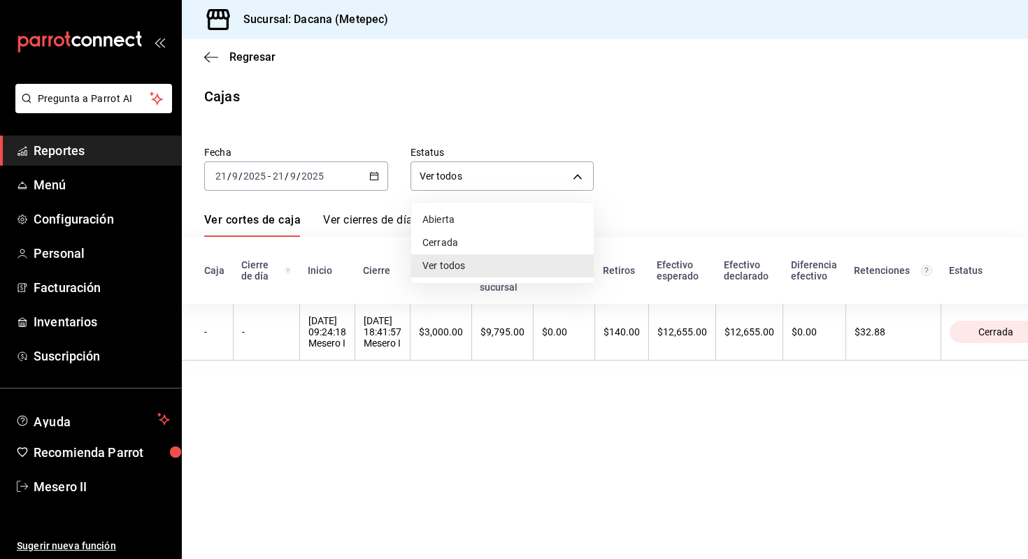
click at [640, 155] on div at bounding box center [514, 279] width 1028 height 559
click at [364, 223] on link "Ver cierres de día" at bounding box center [367, 225] width 89 height 24
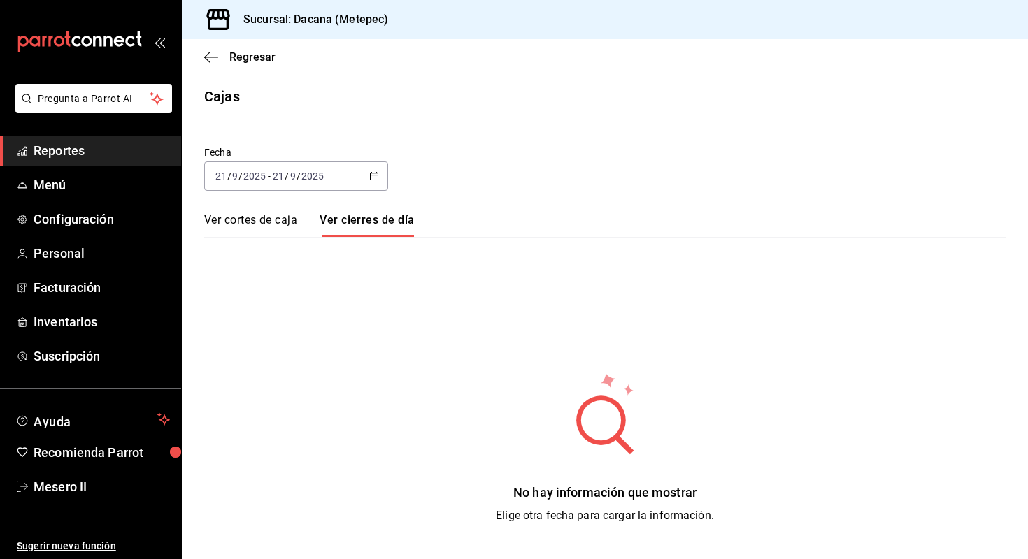
click at [372, 178] on icon "button" at bounding box center [374, 176] width 10 height 10
click at [279, 226] on li "Hoy" at bounding box center [270, 218] width 131 height 31
click at [370, 176] on \(Stroke\) "button" at bounding box center [374, 177] width 8 height 8
click at [271, 225] on link "Ver cortes de caja" at bounding box center [250, 225] width 93 height 24
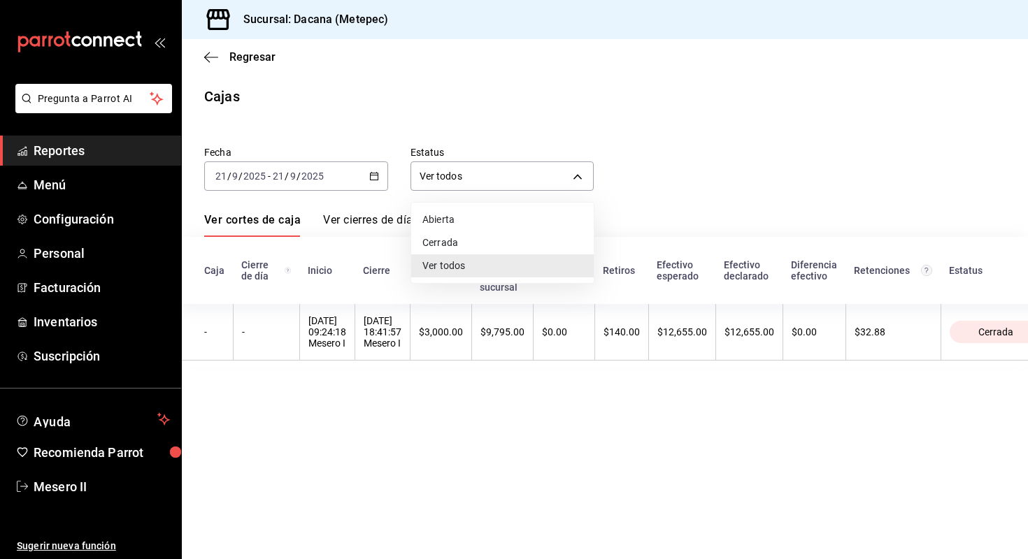
click at [499, 166] on body "Pregunta a Parrot AI Reportes Menú Configuración Personal Facturación Inventari…" at bounding box center [514, 279] width 1028 height 559
click at [466, 237] on li "Cerrada" at bounding box center [502, 242] width 182 height 23
type input "CLOSED"
click at [409, 224] on link "Ver cierres de día" at bounding box center [367, 225] width 89 height 24
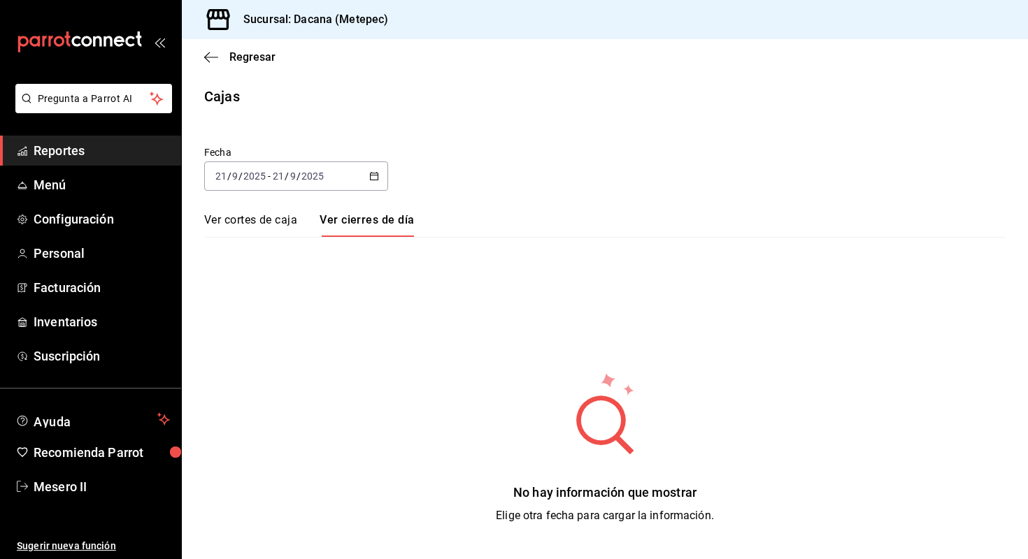
click at [382, 170] on div "2025-09-21 21 / 9 / 2025 - 2025-09-21 21 / 9 / 2025" at bounding box center [296, 176] width 184 height 29
click at [262, 255] on span "Ayer" at bounding box center [270, 250] width 108 height 15
click at [275, 220] on link "Ver cortes de caja" at bounding box center [250, 225] width 93 height 24
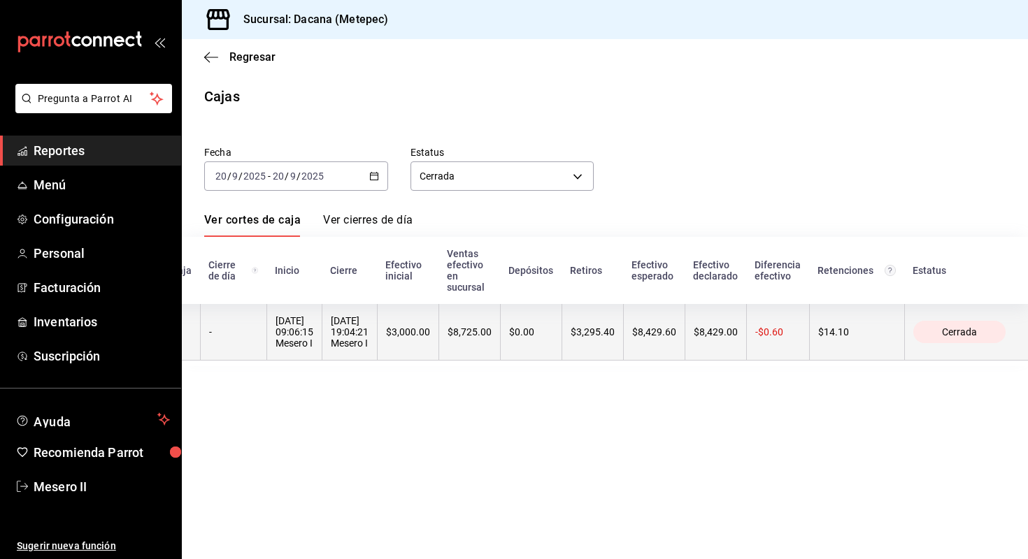
scroll to position [0, 50]
click at [666, 322] on th "$8,429.60" at bounding box center [654, 332] width 62 height 57
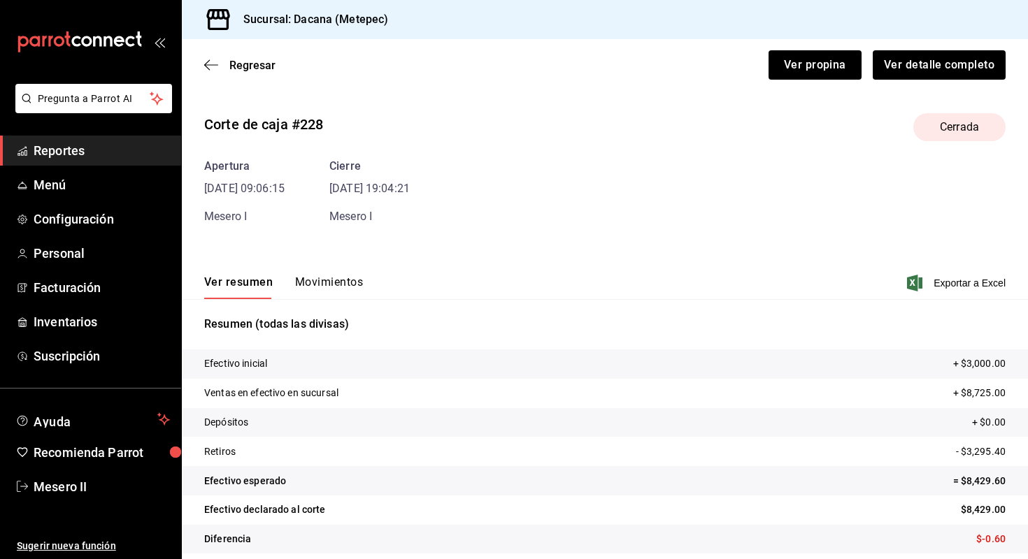
click at [247, 57] on div "Regresar Ver propina Ver detalle completo" at bounding box center [605, 65] width 846 height 52
click at [242, 63] on span "Regresar" at bounding box center [252, 65] width 46 height 13
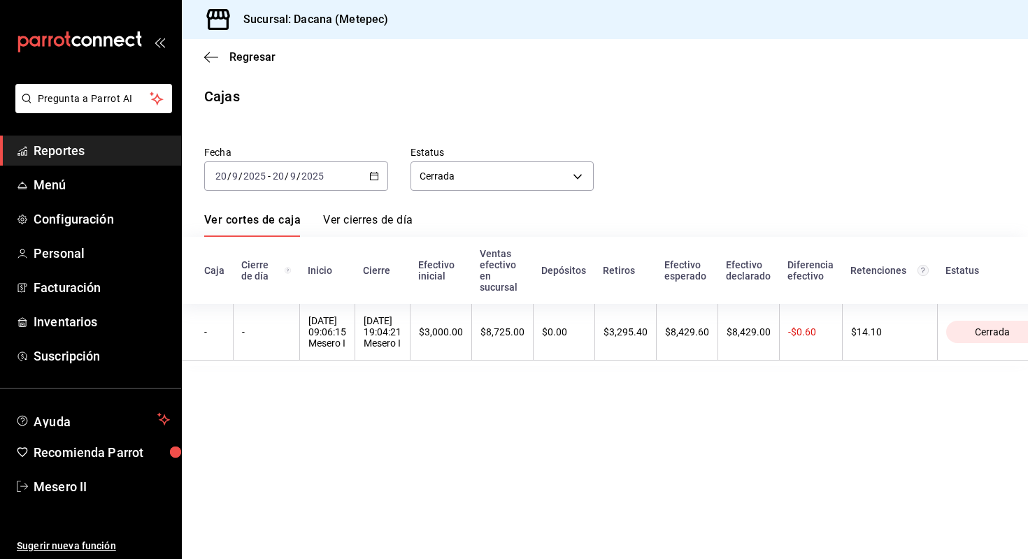
click at [371, 176] on \(Stroke\) "button" at bounding box center [374, 175] width 8 height 1
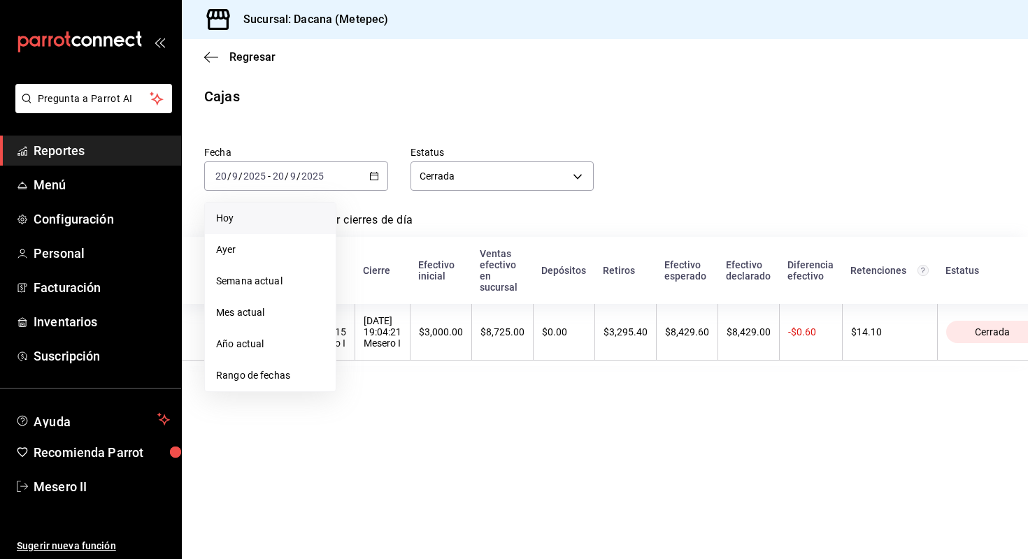
click at [292, 215] on span "Hoy" at bounding box center [270, 218] width 108 height 15
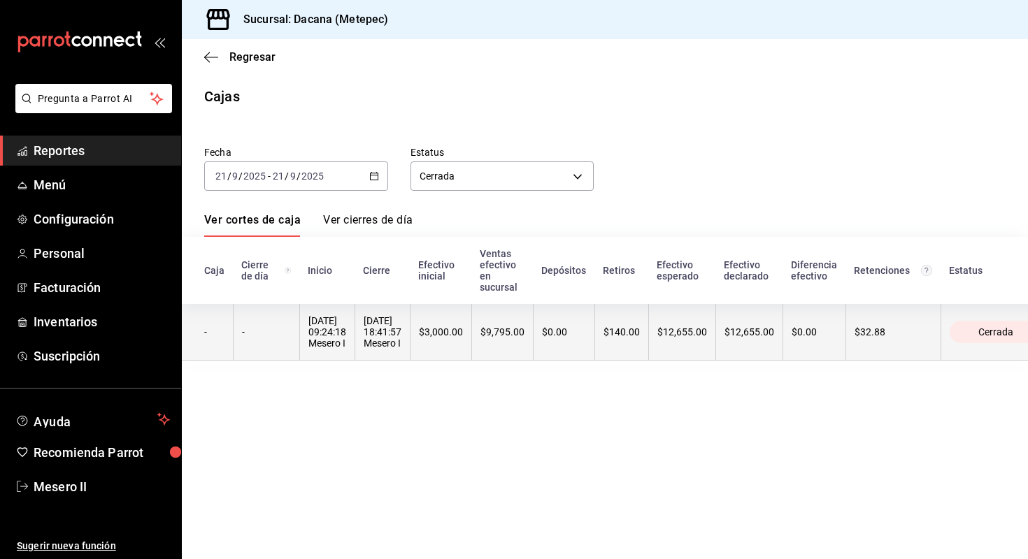
click at [346, 317] on div "[DATE] 09:24:18 Mesero I" at bounding box center [327, 332] width 38 height 34
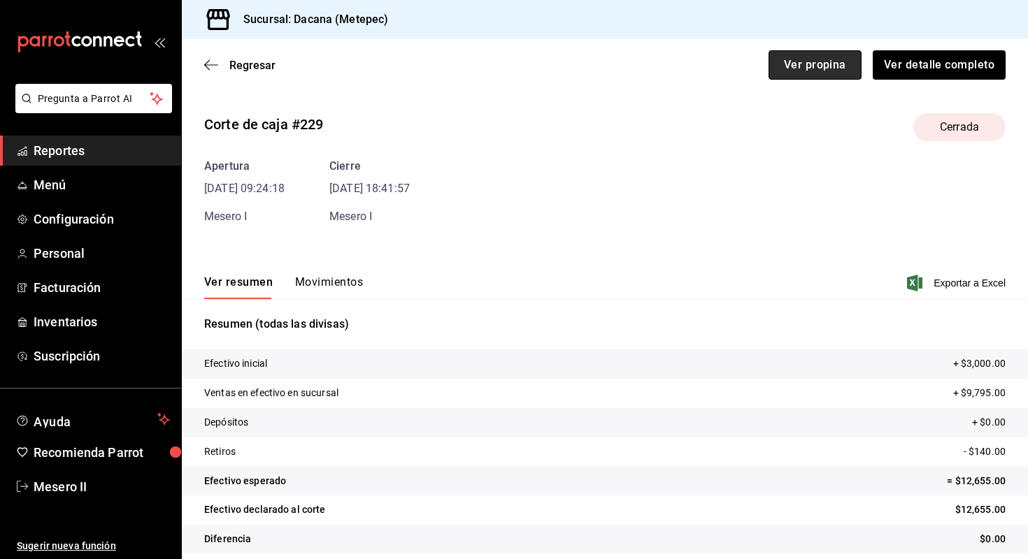
click at [829, 61] on button "Ver propina" at bounding box center [814, 64] width 93 height 29
